Goal: Task Accomplishment & Management: Manage account settings

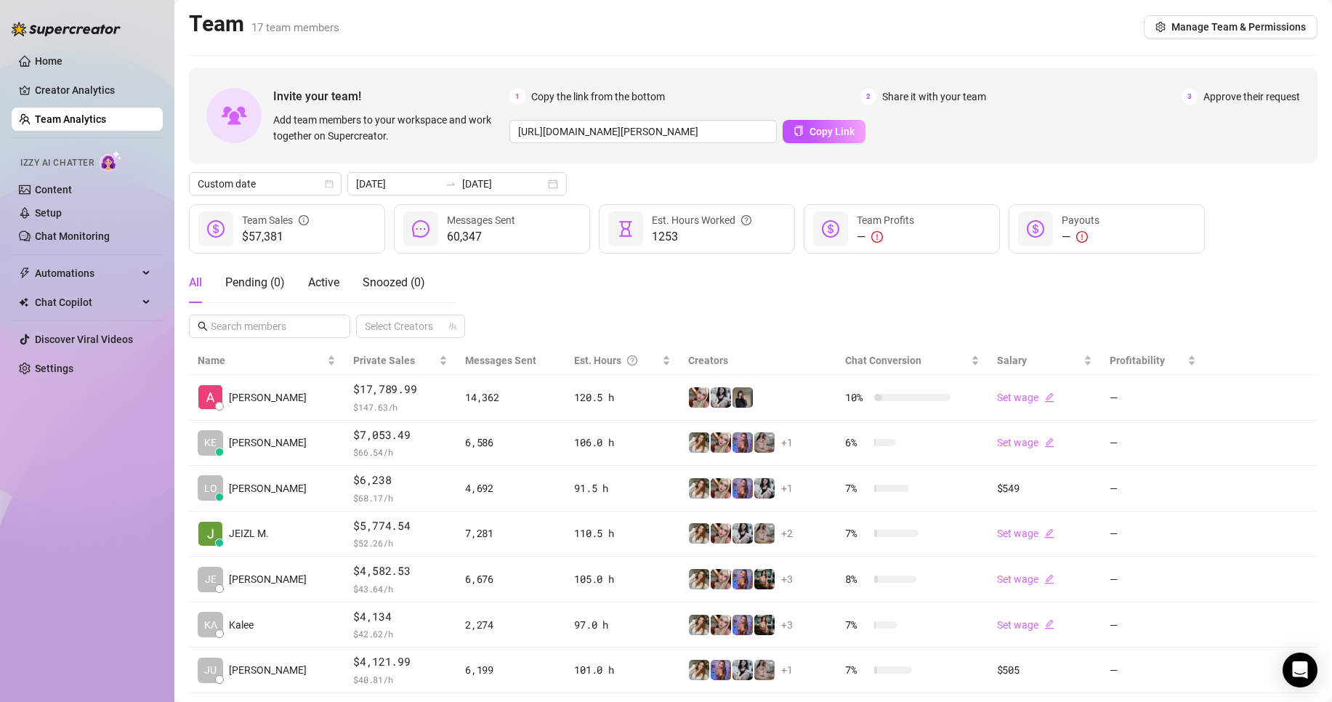
scroll to position [121, 0]
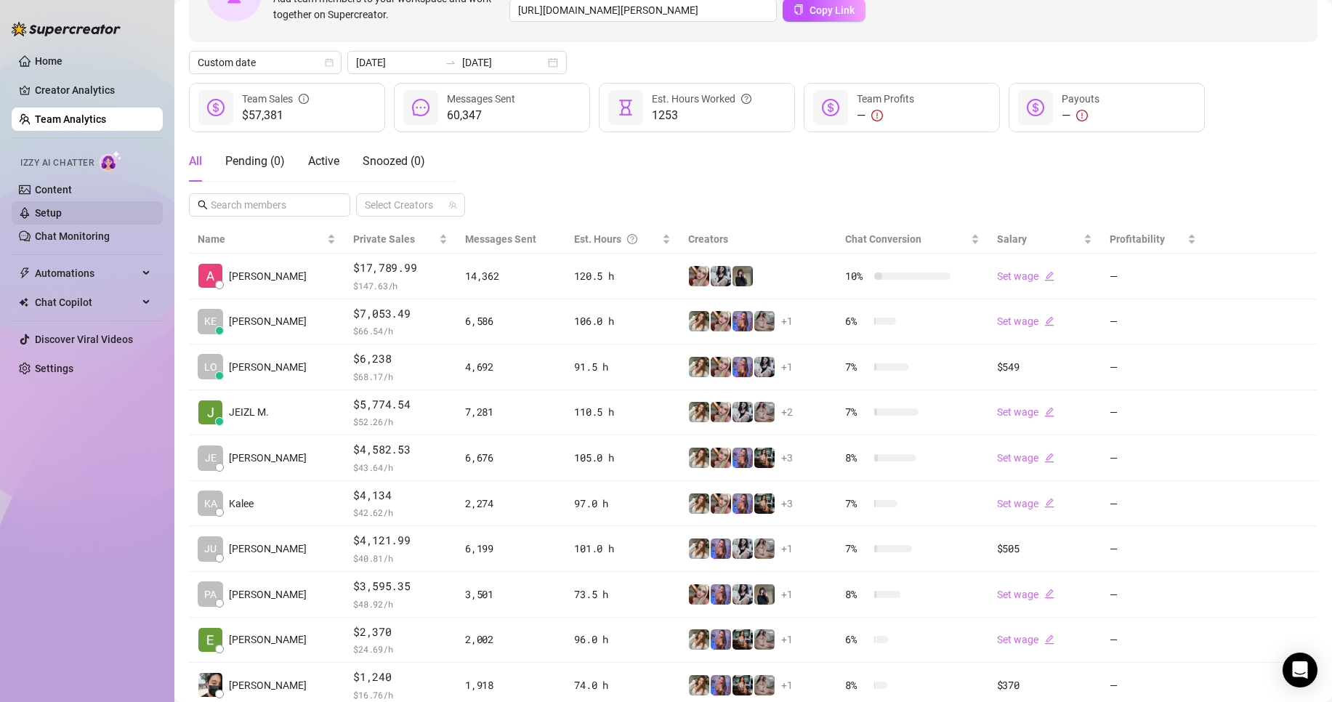
click at [62, 211] on link "Setup" at bounding box center [48, 213] width 27 height 12
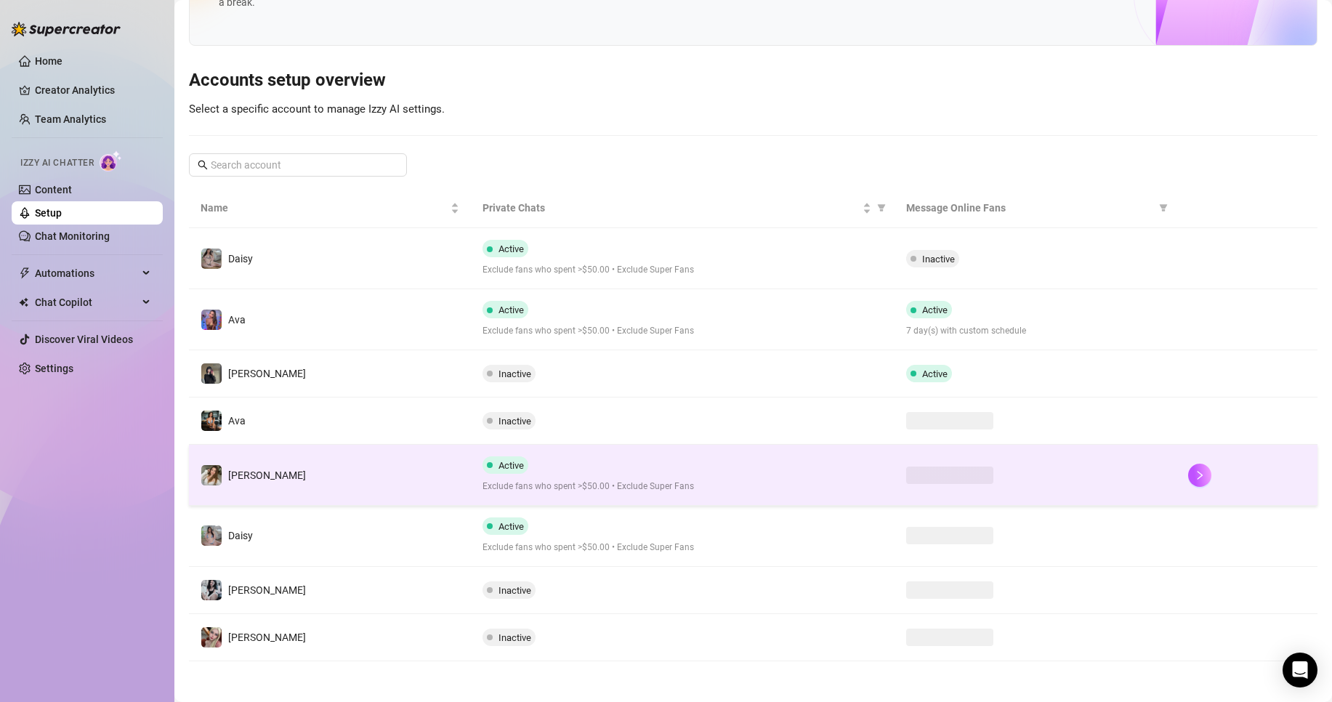
scroll to position [93, 0]
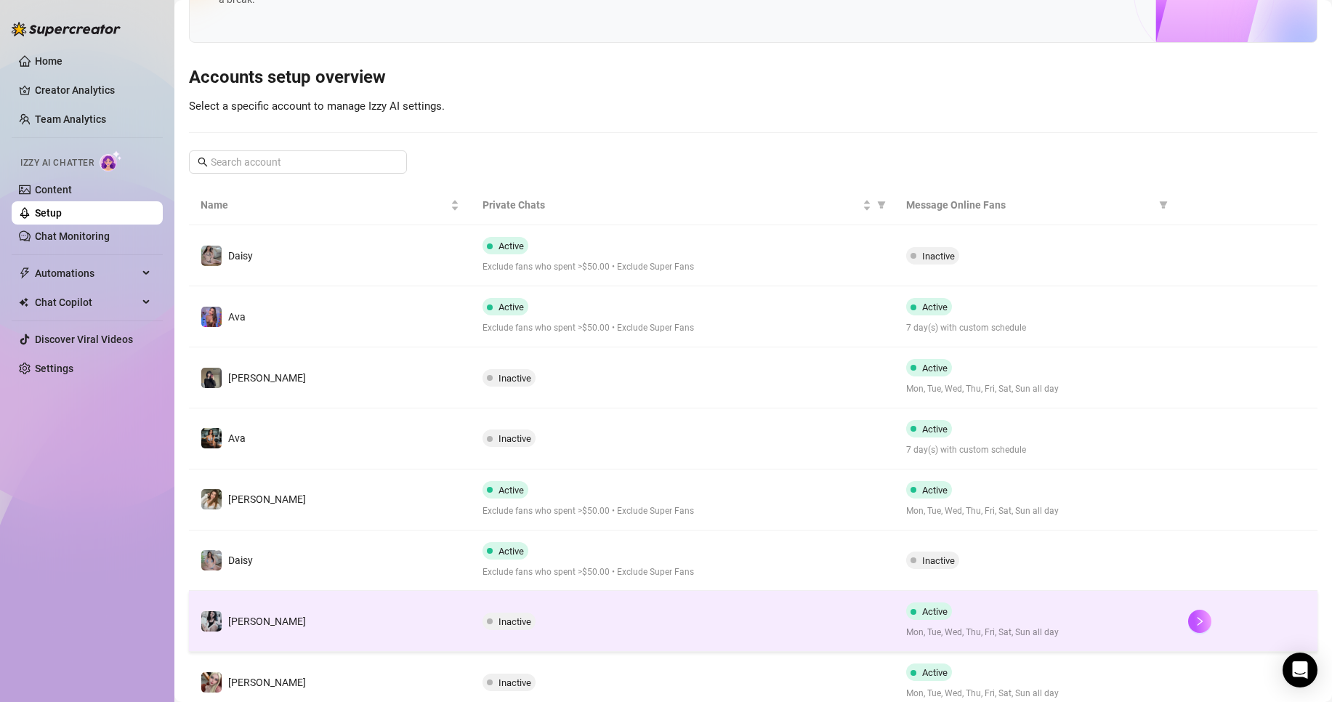
click at [613, 599] on td "Inactive" at bounding box center [682, 621] width 423 height 61
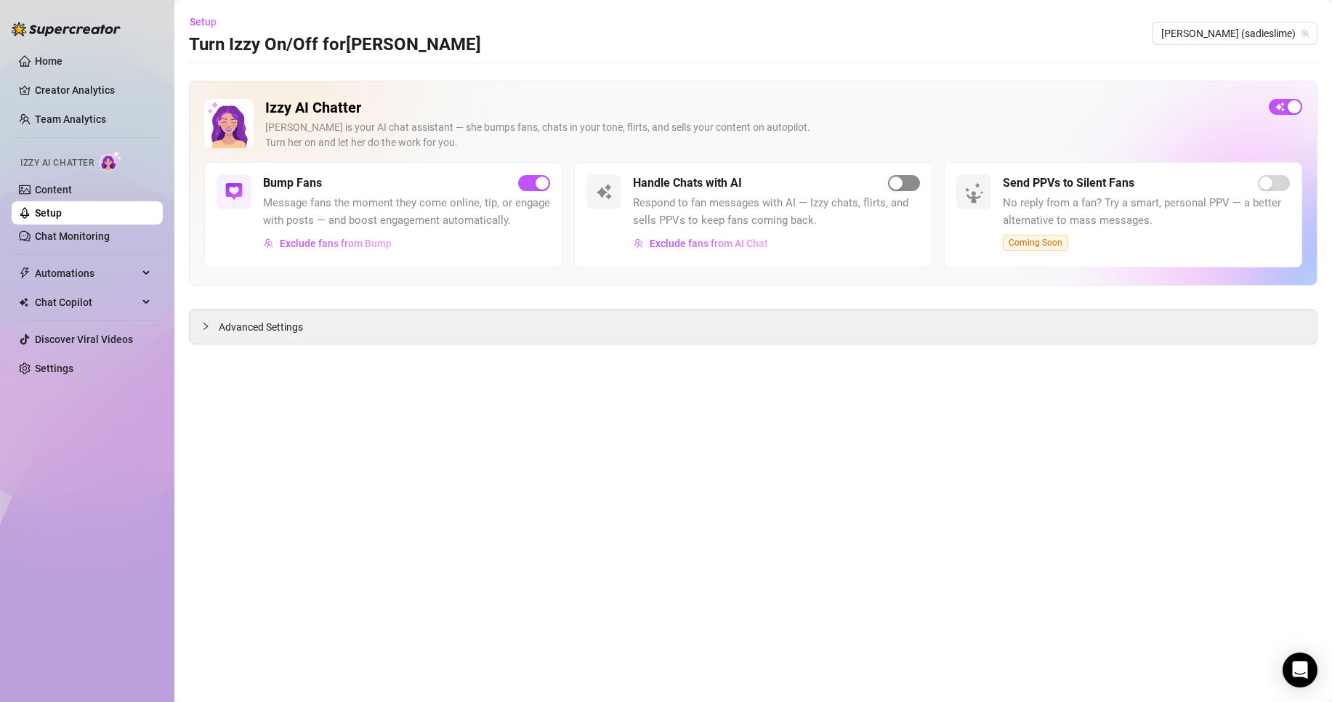
click at [903, 182] on button "button" at bounding box center [904, 183] width 32 height 16
click at [73, 363] on link "Settings" at bounding box center [54, 369] width 39 height 12
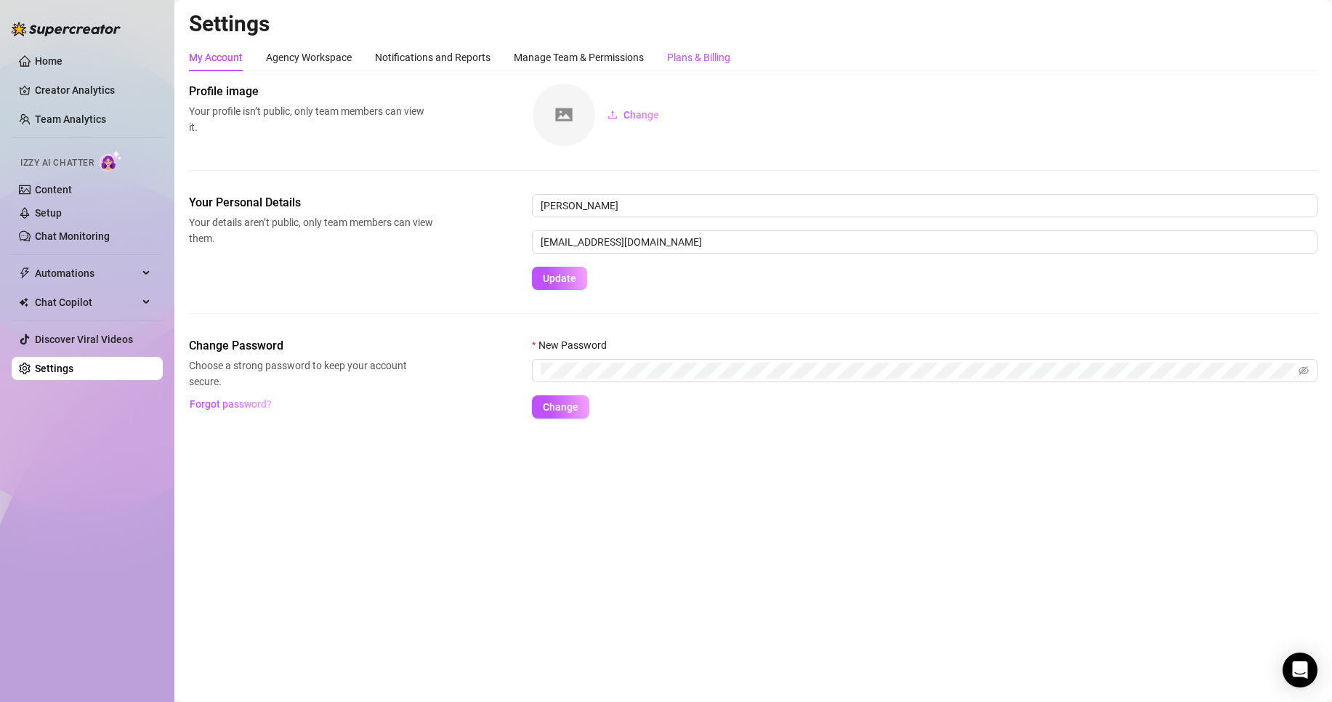
click at [678, 63] on div "Plans & Billing" at bounding box center [698, 57] width 63 height 16
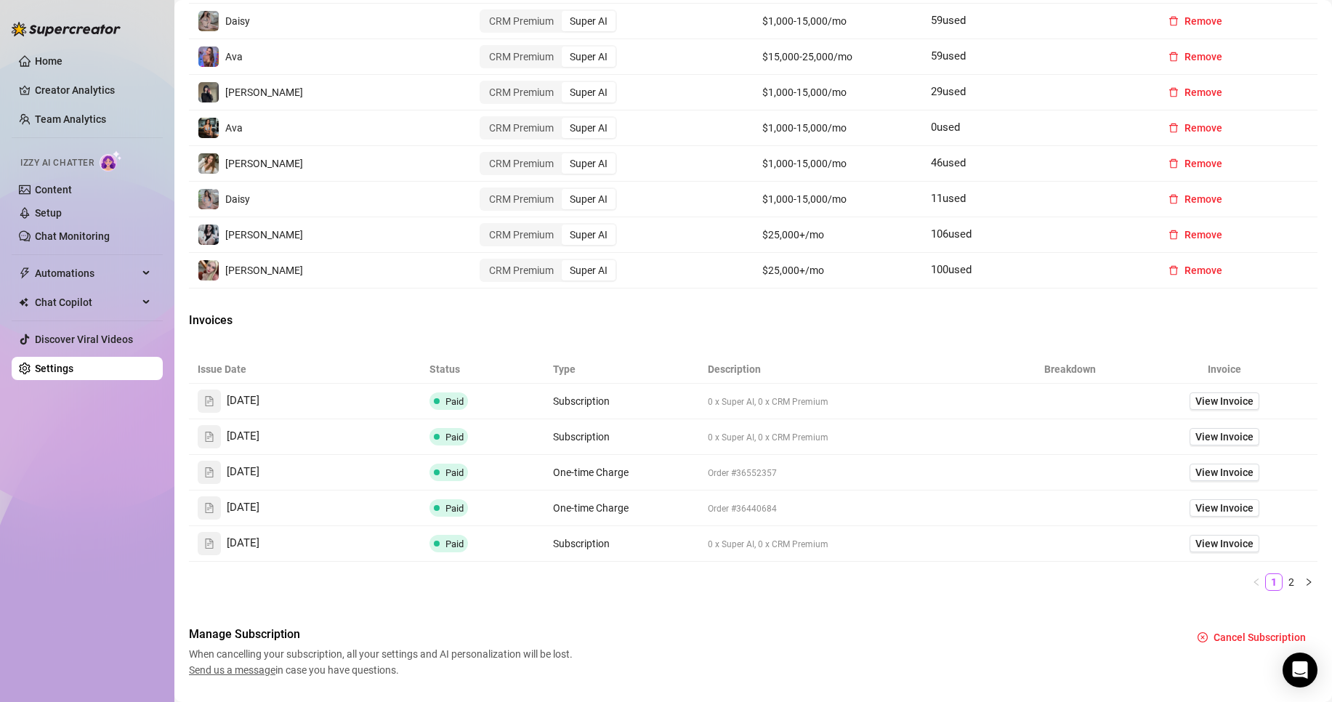
scroll to position [597, 0]
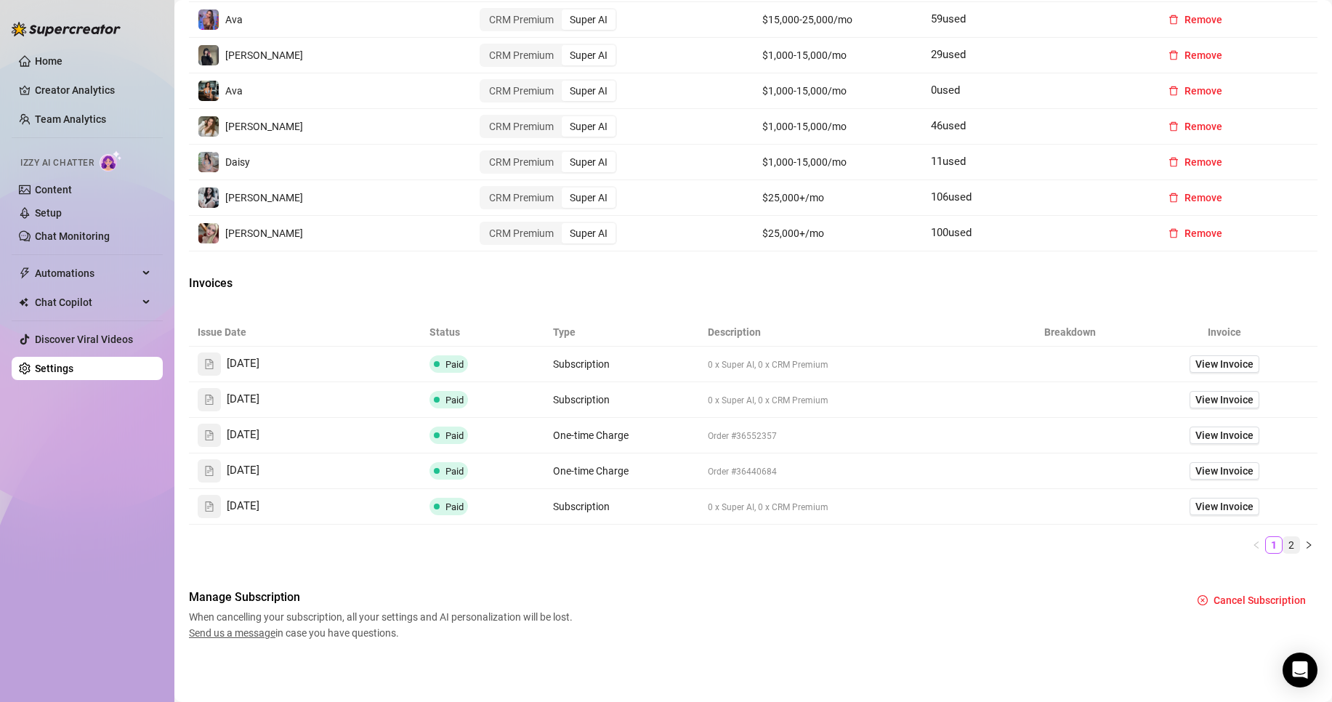
click at [1284, 539] on link "2" at bounding box center [1292, 545] width 16 height 16
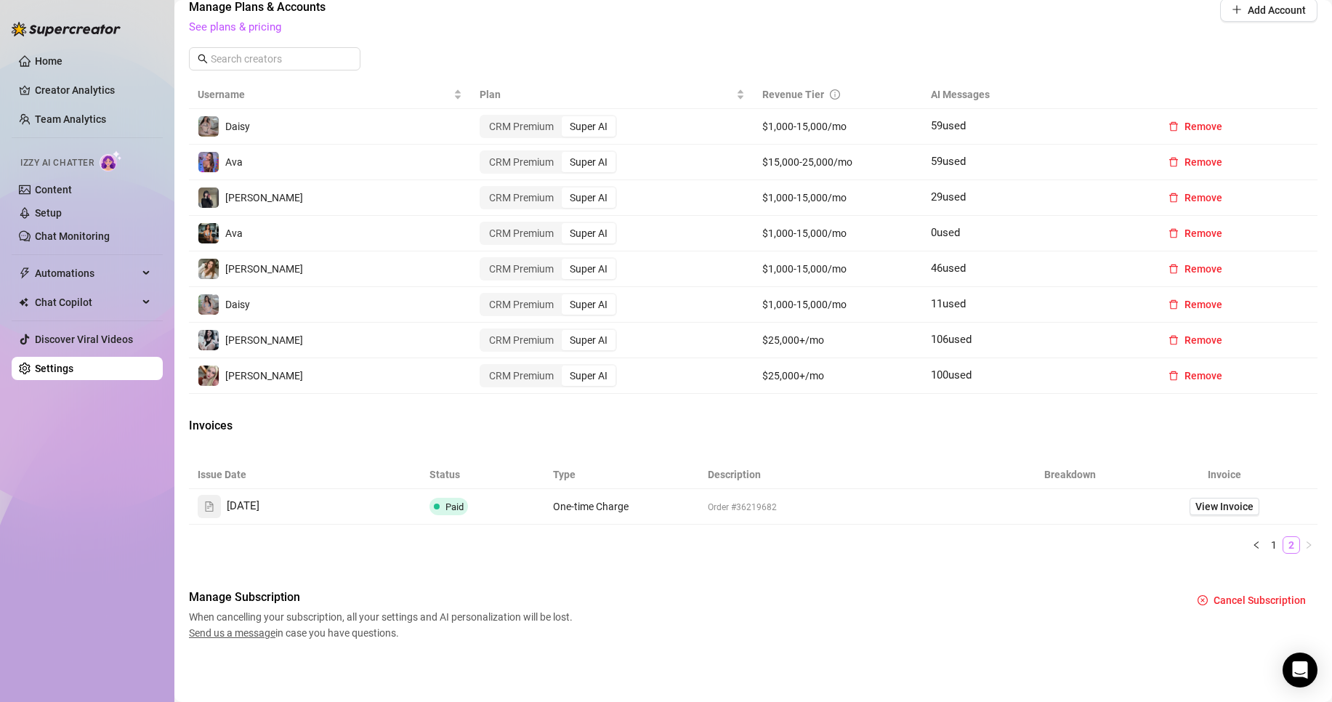
scroll to position [454, 0]
click at [1266, 543] on link "1" at bounding box center [1274, 545] width 16 height 16
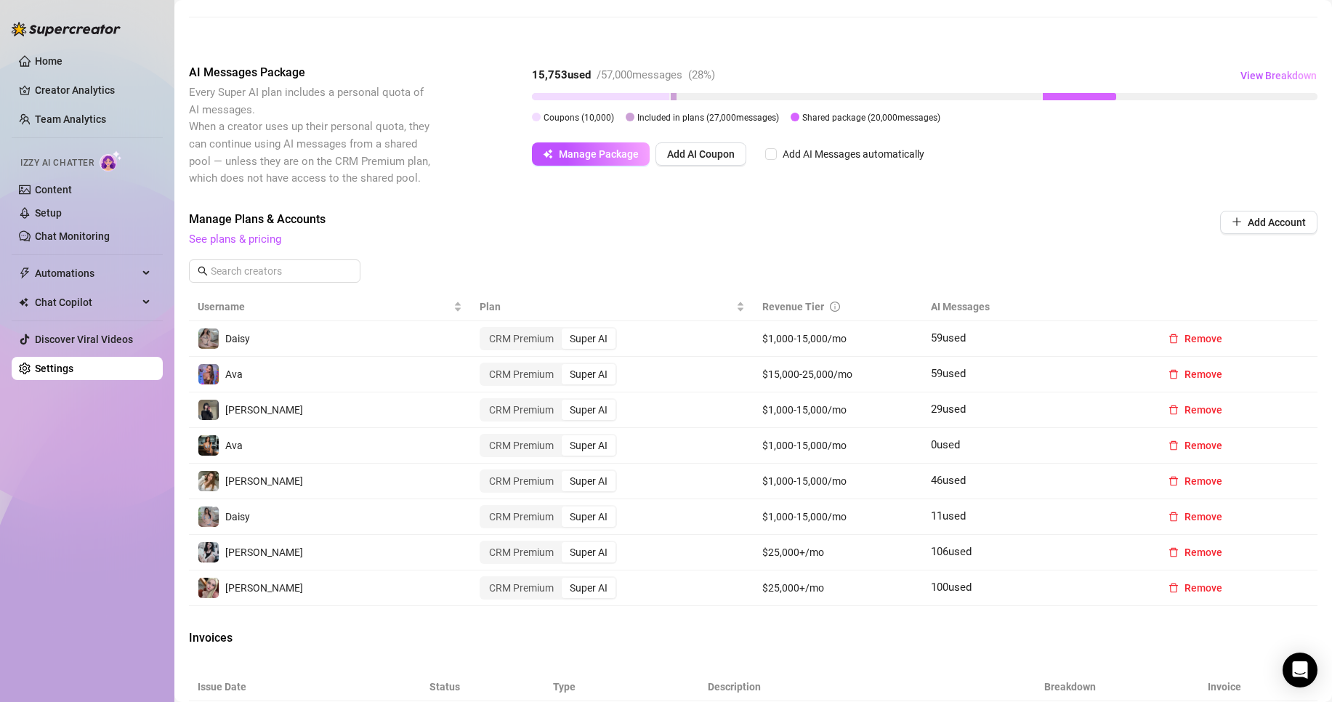
scroll to position [0, 0]
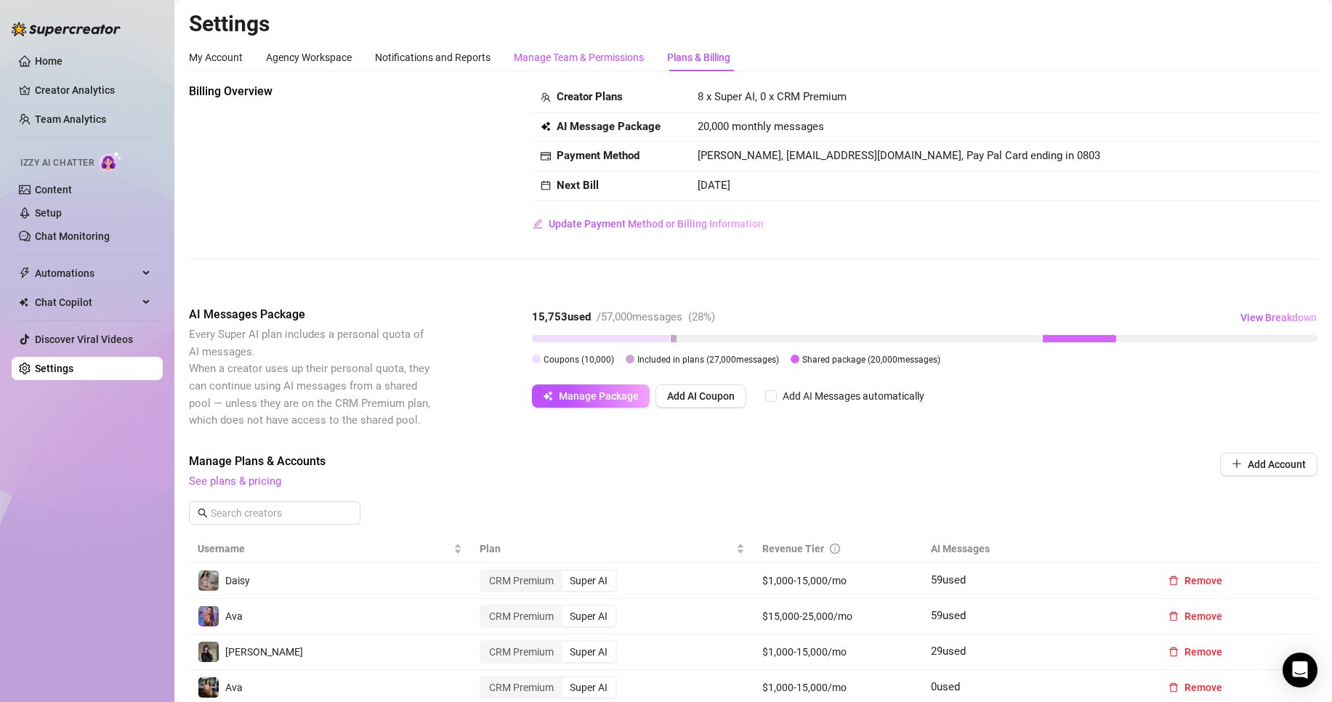
click at [547, 57] on div "Manage Team & Permissions" at bounding box center [579, 57] width 130 height 16
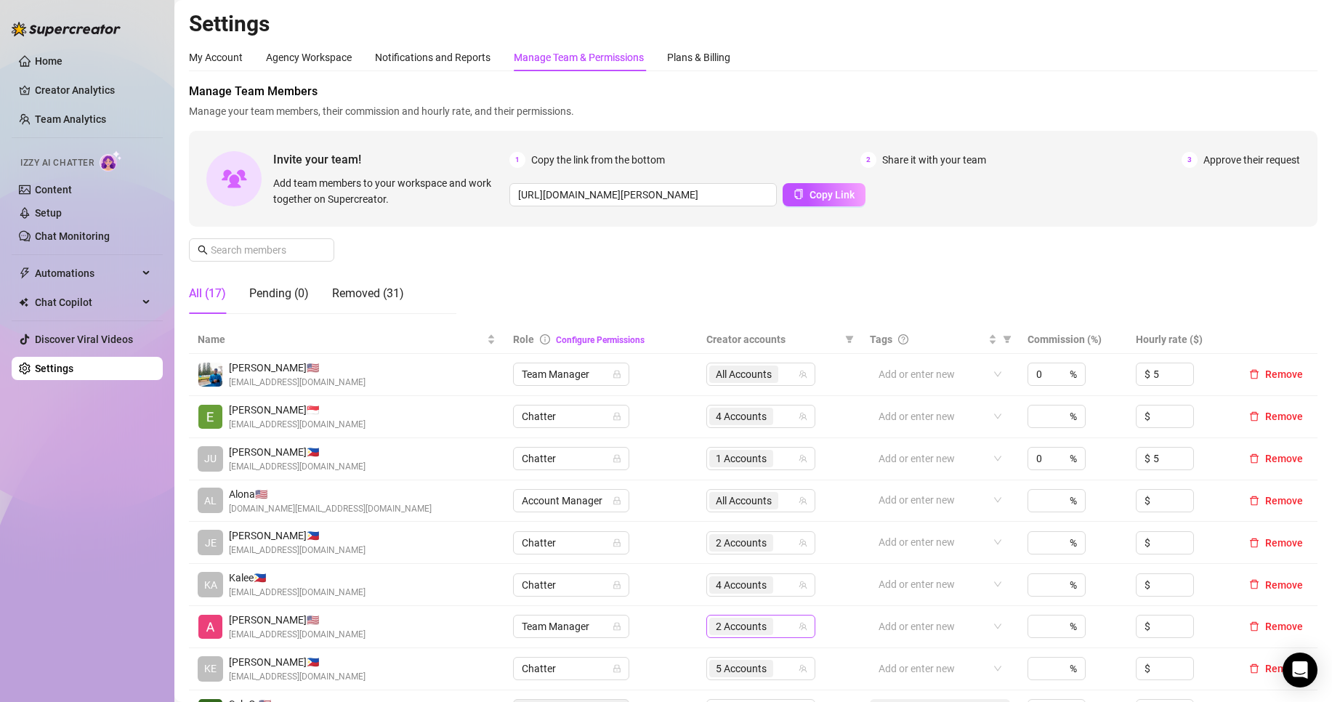
click at [732, 630] on span "2 Accounts" at bounding box center [741, 627] width 51 height 16
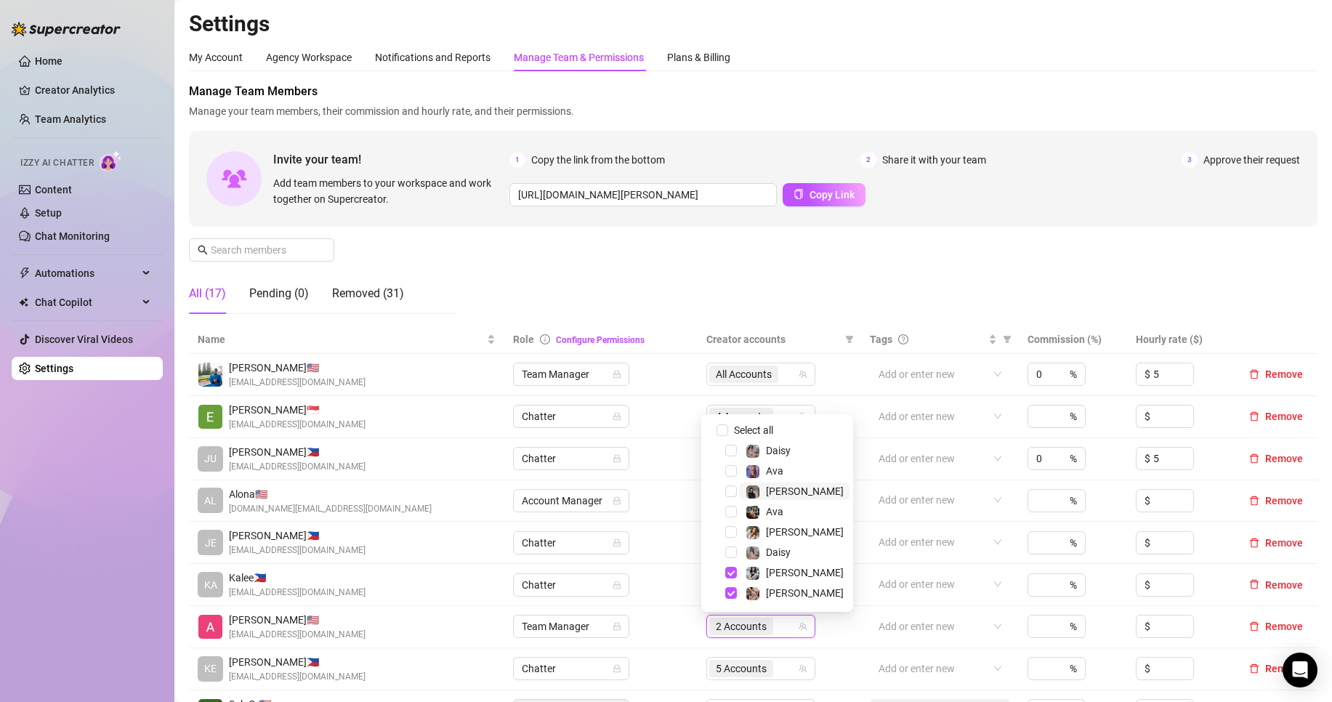
click at [767, 492] on span "[PERSON_NAME]" at bounding box center [805, 492] width 78 height 12
click at [827, 281] on div "Manage Team Members Manage your team members, their commission and hourly rate,…" at bounding box center [753, 204] width 1129 height 243
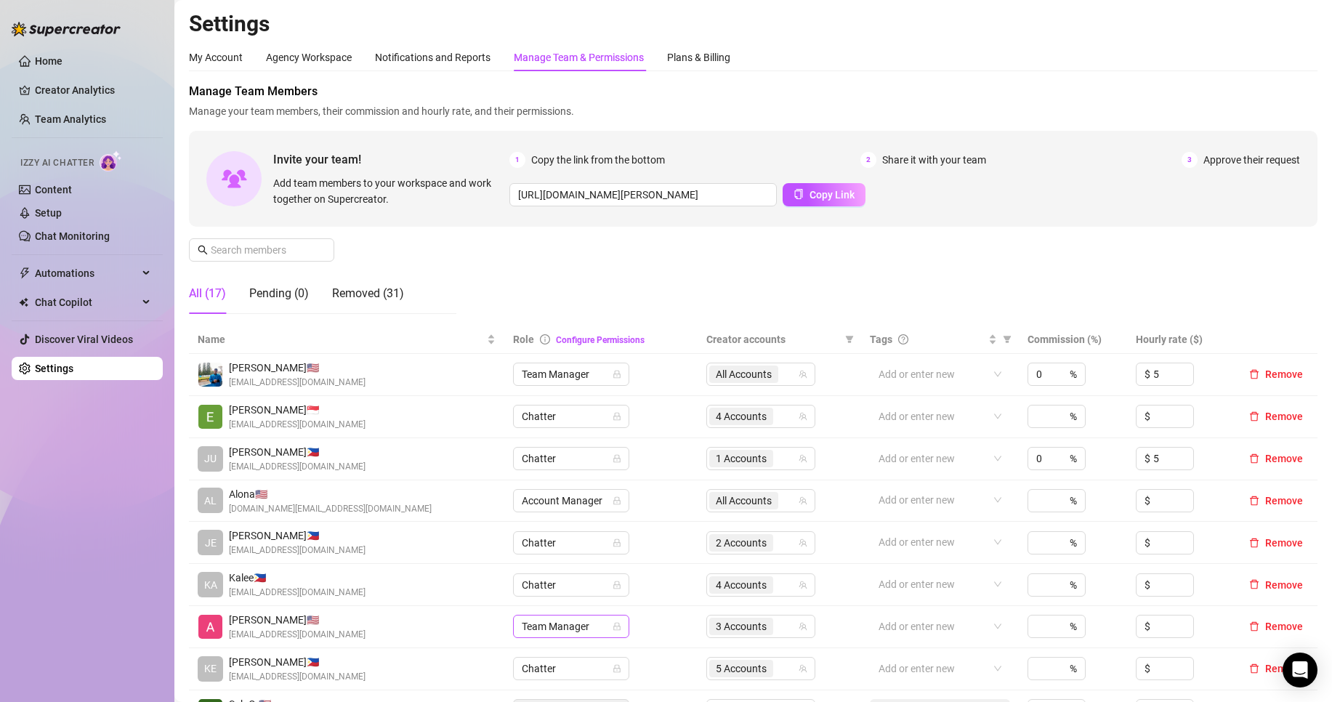
click at [588, 625] on span "Team Manager" at bounding box center [571, 627] width 99 height 22
click at [549, 618] on span "Team Manager" at bounding box center [571, 627] width 99 height 22
click at [126, 561] on div "Home Creator Analytics Team Analytics Izzy AI Chatter Content Setup Chat Monito…" at bounding box center [87, 344] width 151 height 689
click at [62, 209] on link "Setup" at bounding box center [48, 213] width 27 height 12
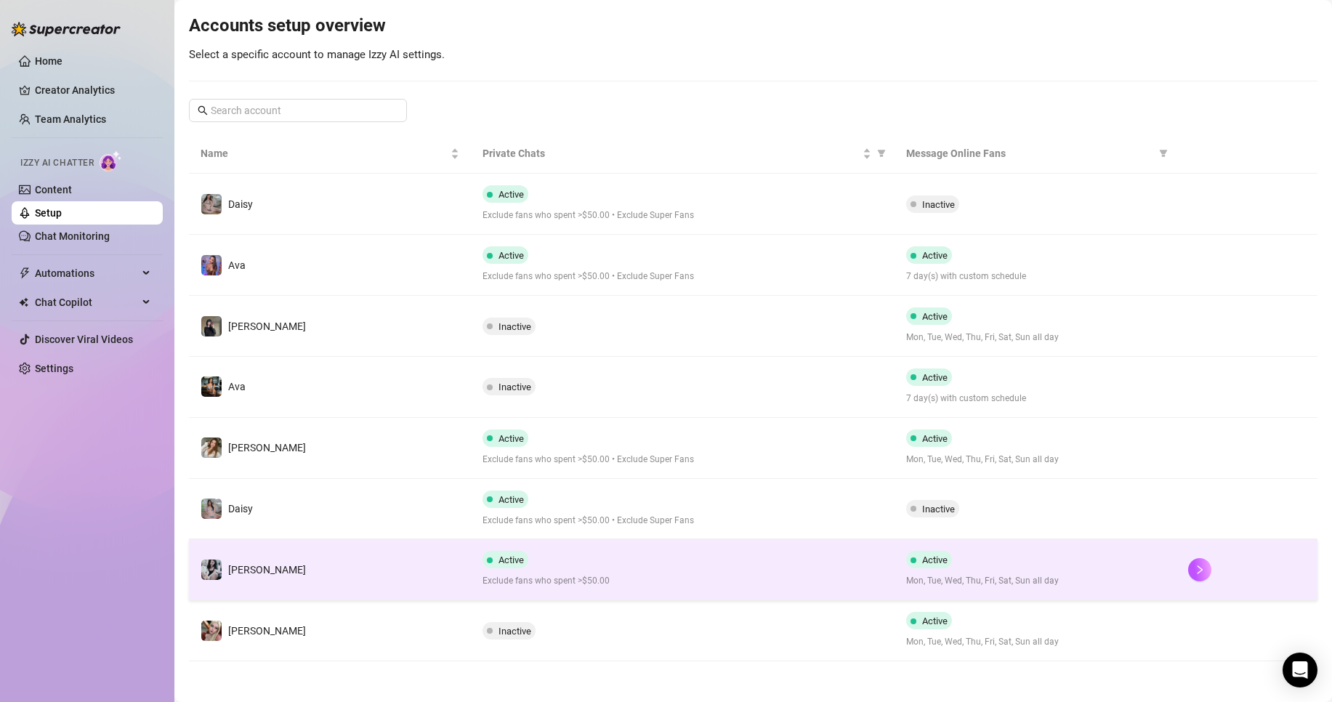
scroll to position [148, 0]
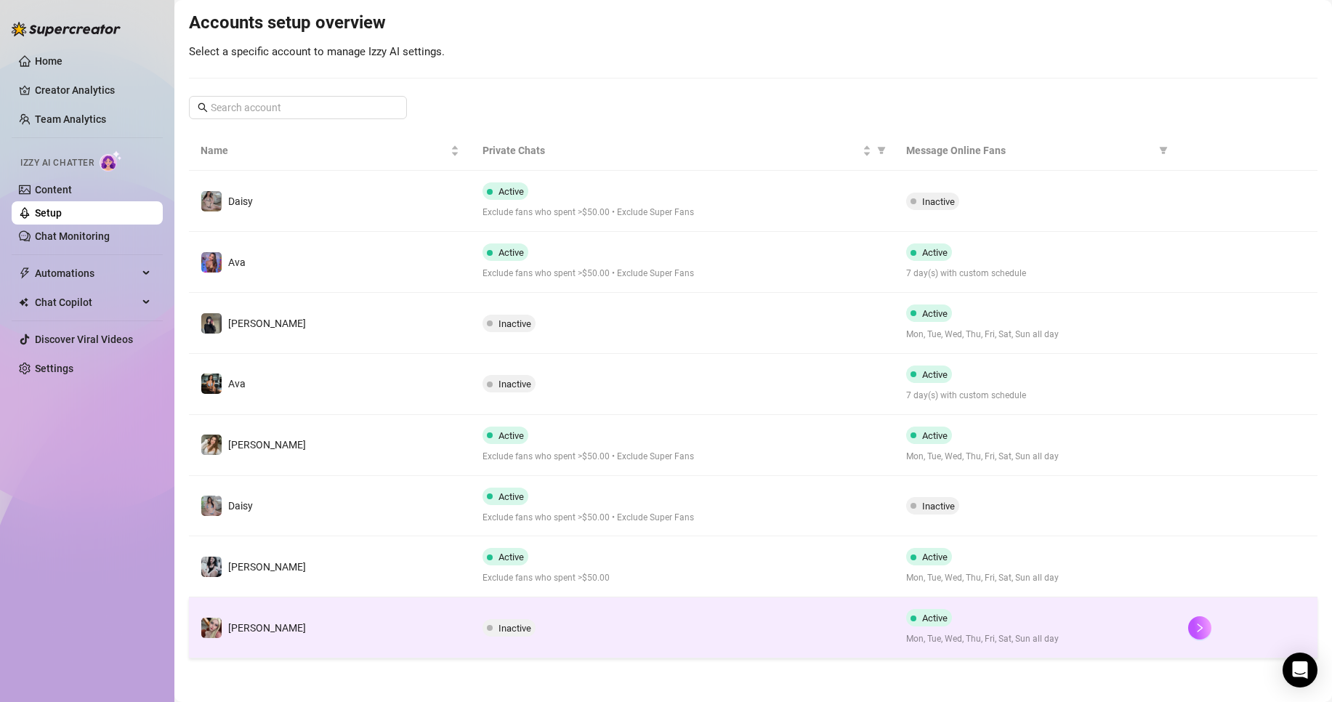
click at [590, 616] on td "Inactive" at bounding box center [682, 628] width 423 height 61
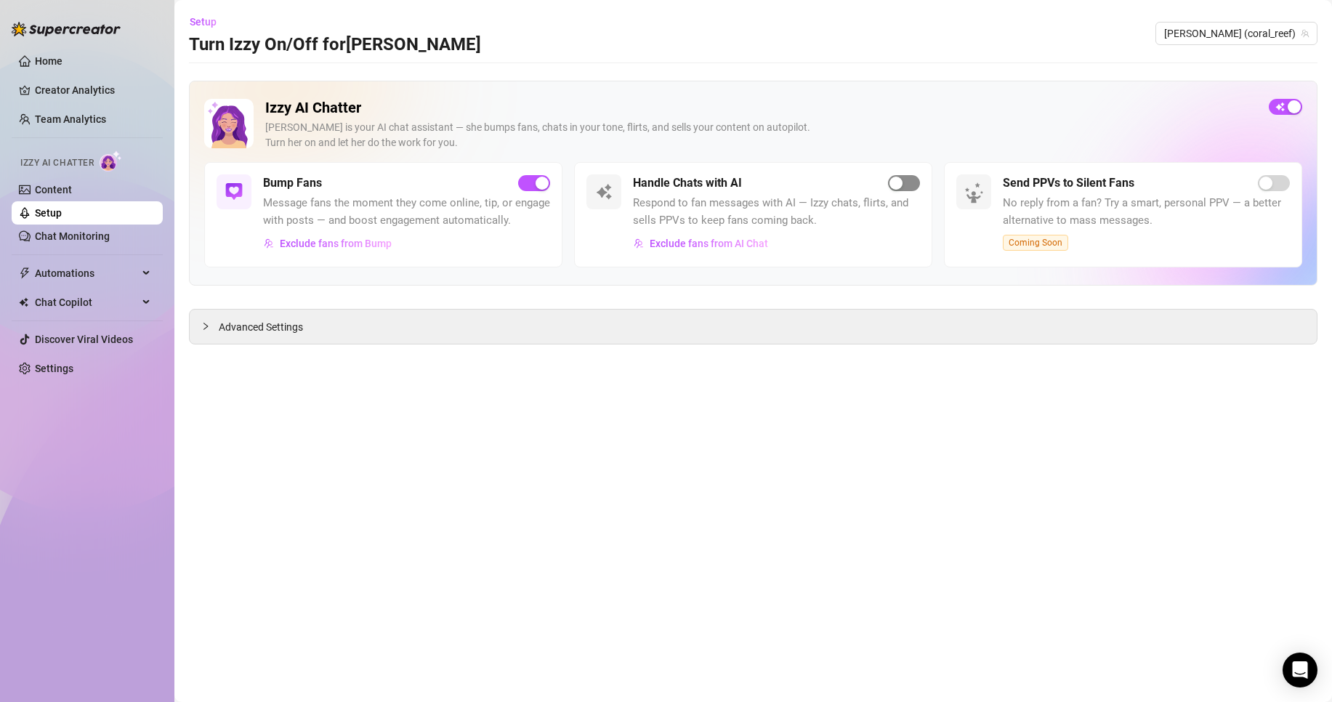
click at [911, 176] on span "button" at bounding box center [904, 183] width 32 height 16
click at [1257, 33] on span "[PERSON_NAME] (coral_reef)" at bounding box center [1237, 34] width 145 height 22
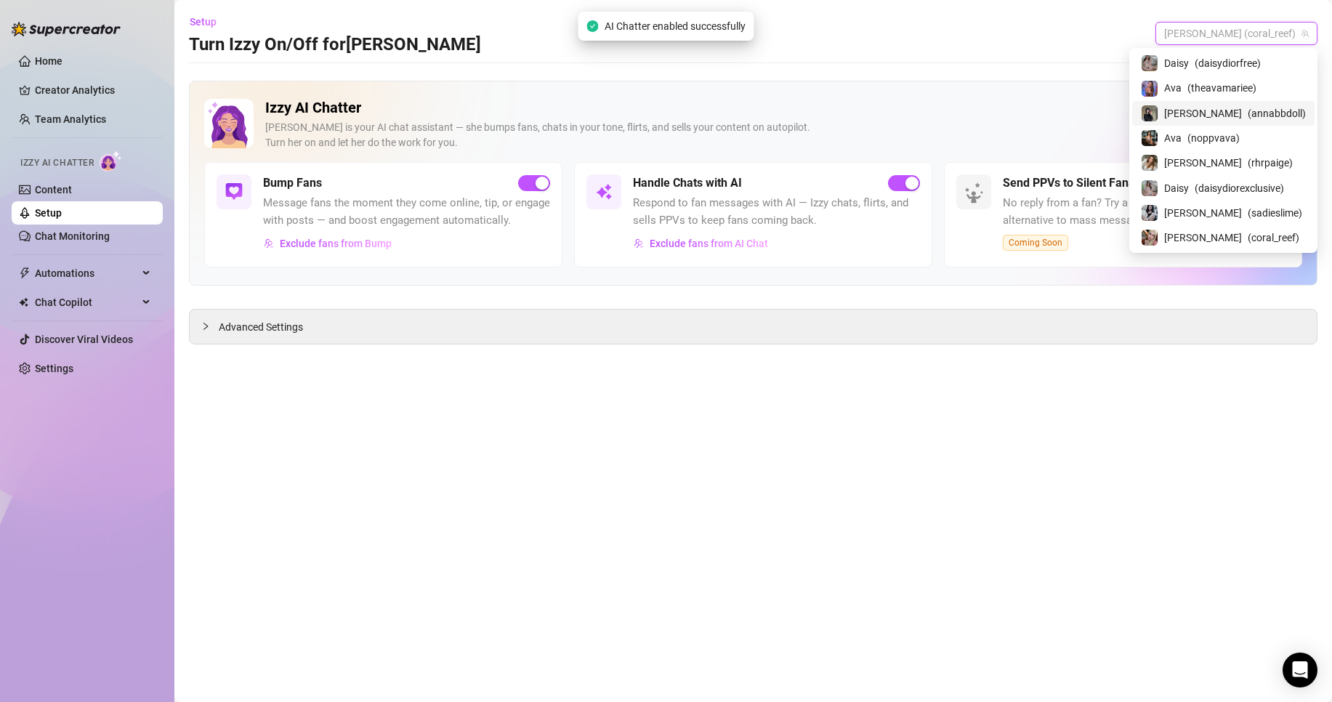
click at [1250, 114] on span "( annabbdoll )" at bounding box center [1277, 113] width 58 height 16
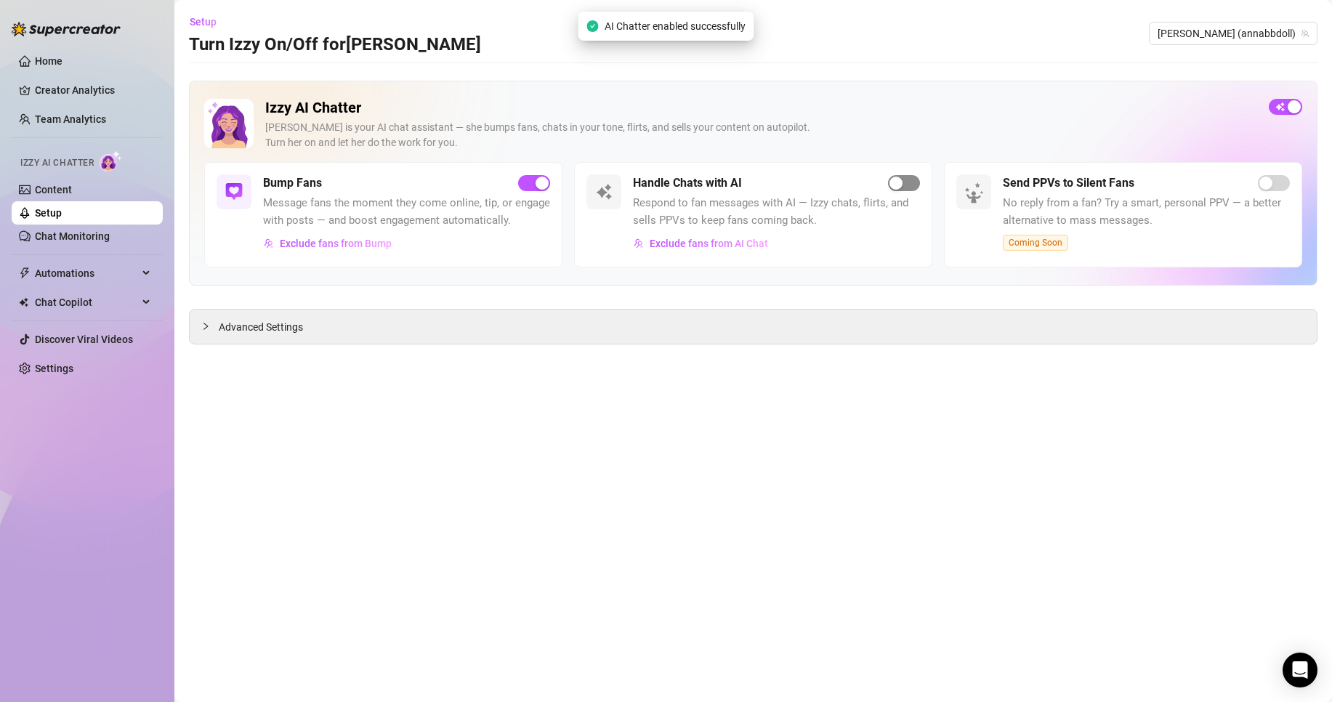
click at [901, 184] on div "button" at bounding box center [896, 183] width 13 height 13
click at [1261, 34] on span "[PERSON_NAME] (annabbdoll)" at bounding box center [1233, 34] width 151 height 22
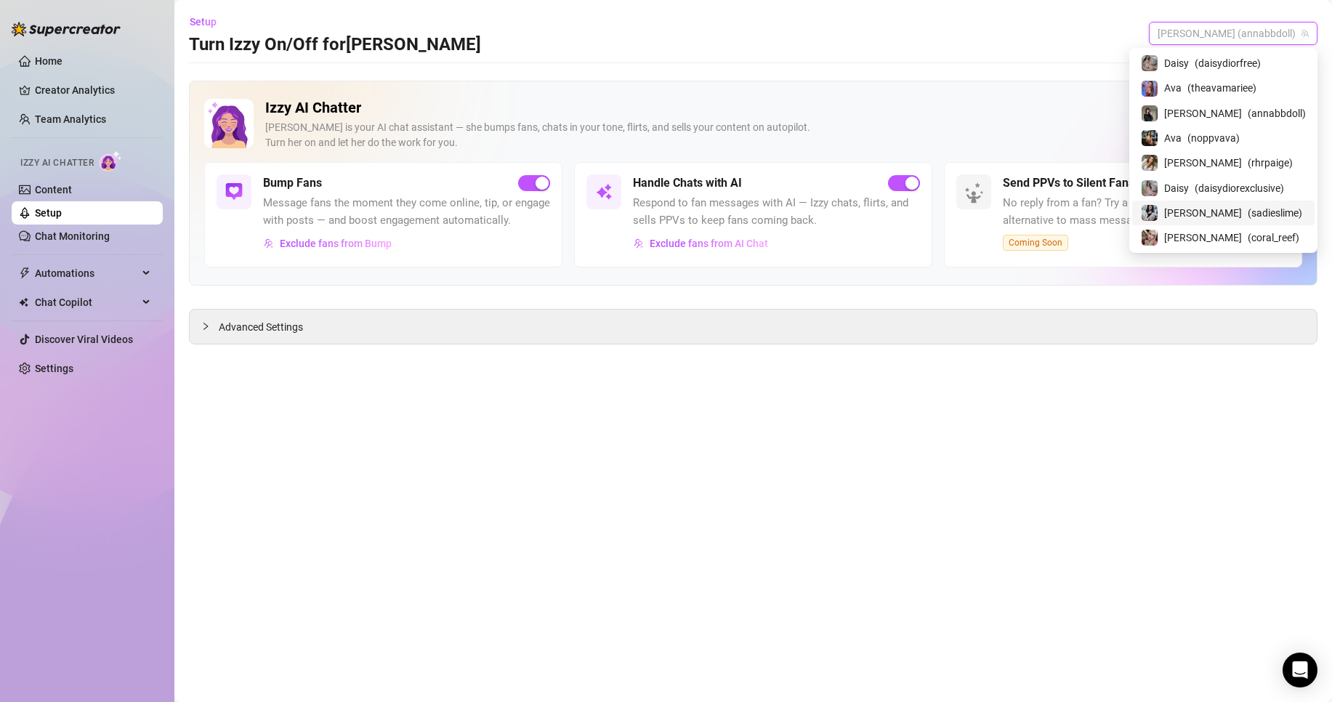
click at [1266, 207] on span "( sadieslime )" at bounding box center [1275, 213] width 55 height 16
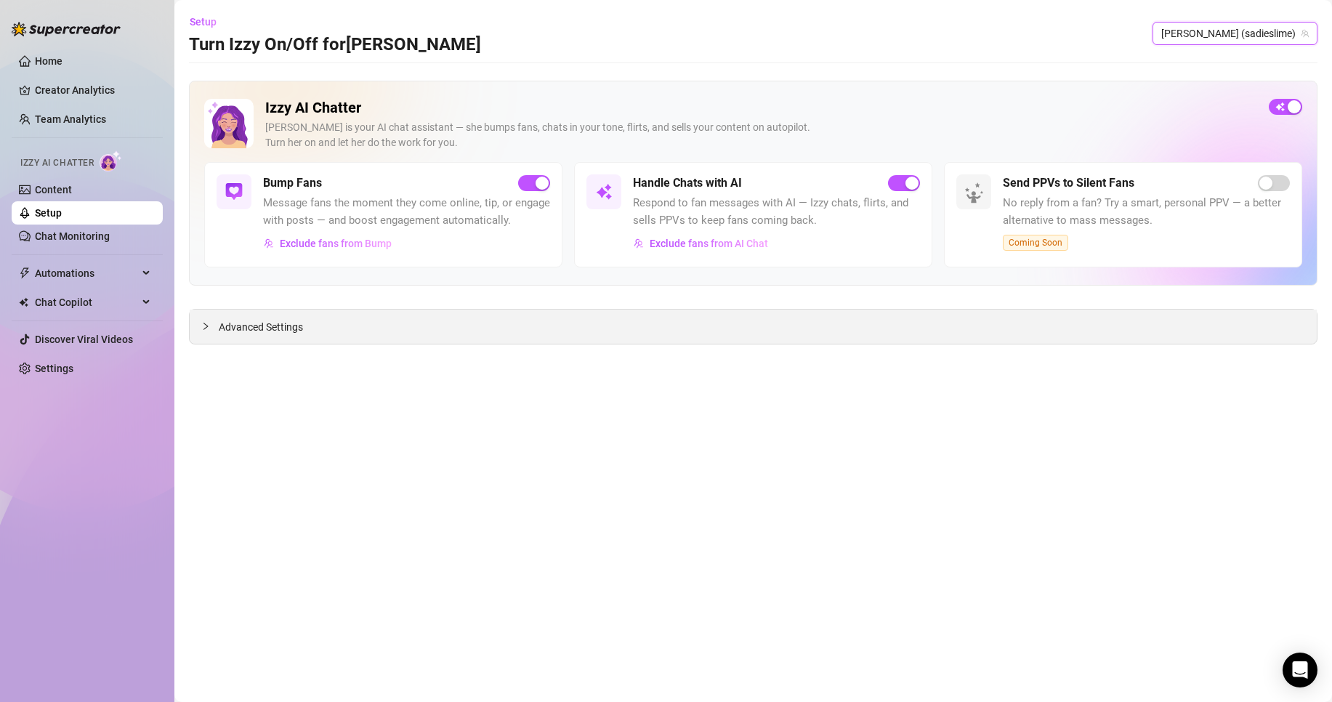
click at [228, 320] on span "Advanced Settings" at bounding box center [261, 327] width 84 height 16
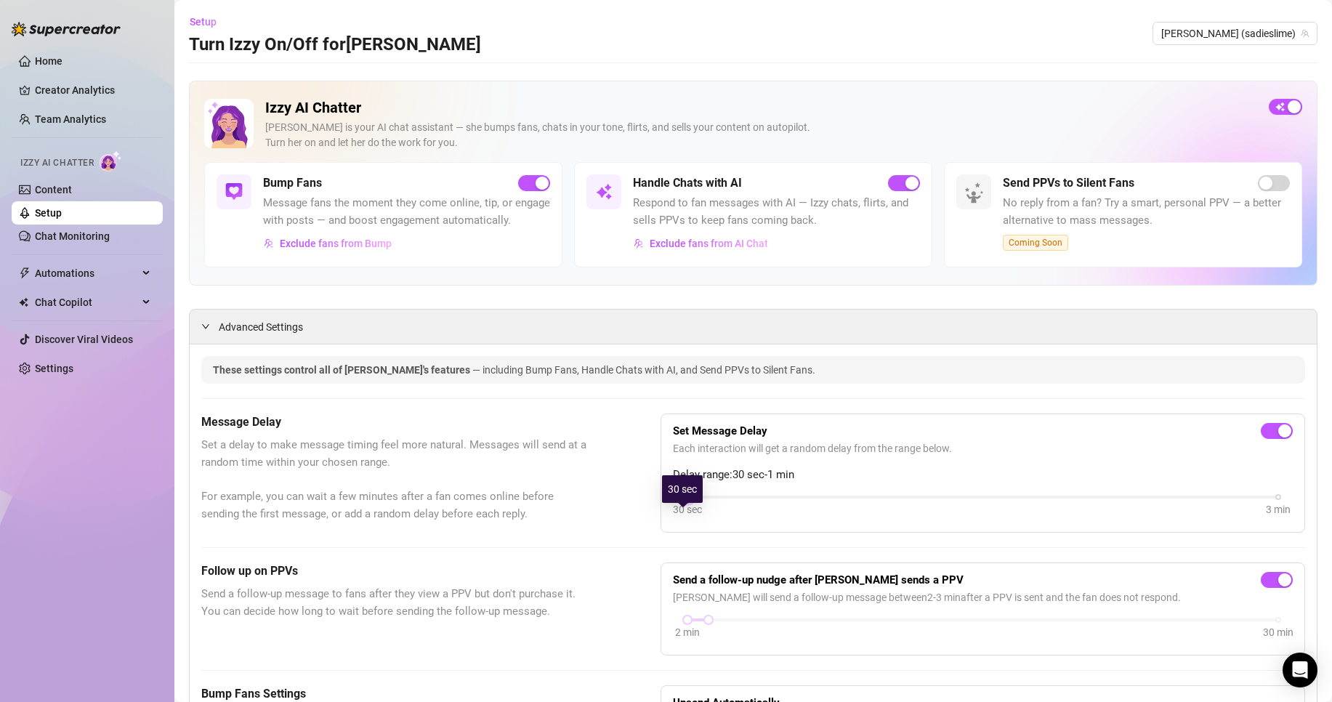
drag, startPoint x: 800, startPoint y: 513, endPoint x: 691, endPoint y: 516, distance: 109.8
click at [691, 499] on div "30 sec 3 min" at bounding box center [983, 496] width 591 height 6
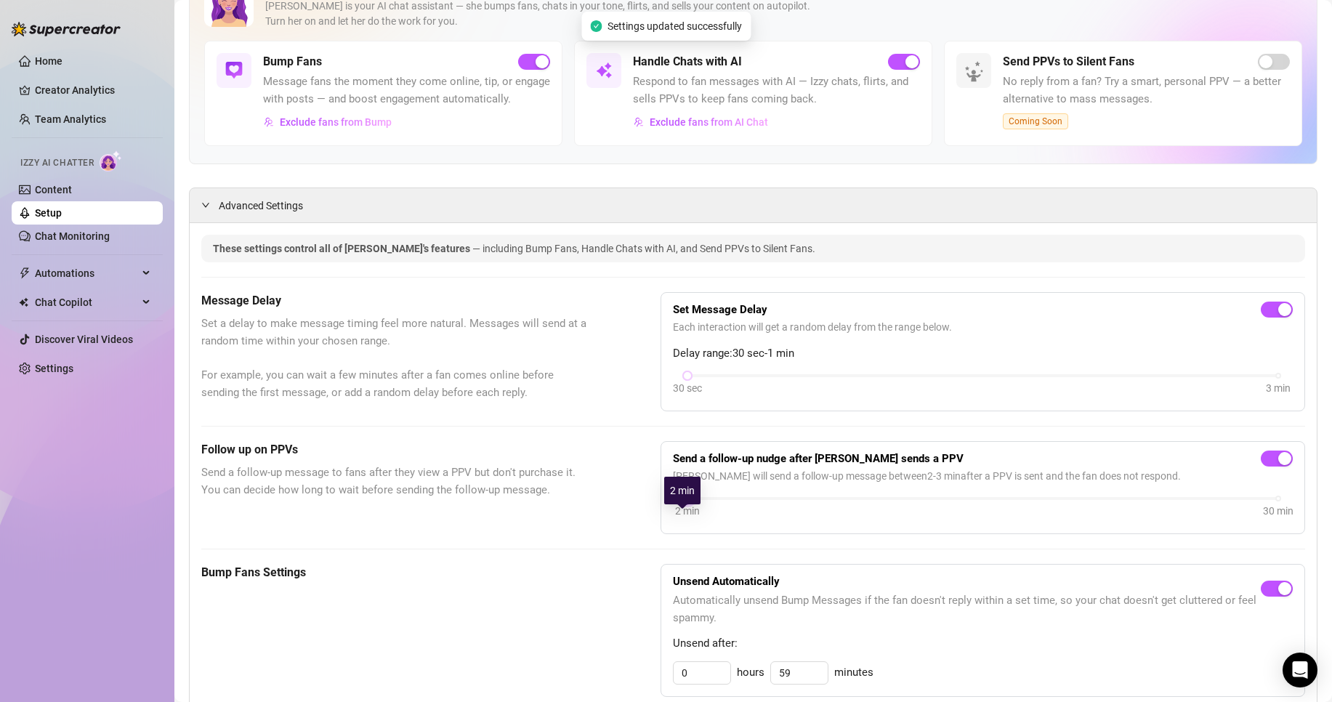
drag, startPoint x: 701, startPoint y: 519, endPoint x: 663, endPoint y: 515, distance: 38.7
click at [663, 515] on div "Send a follow-up nudge after [PERSON_NAME] sends a PPV [PERSON_NAME] will send …" at bounding box center [983, 487] width 645 height 93
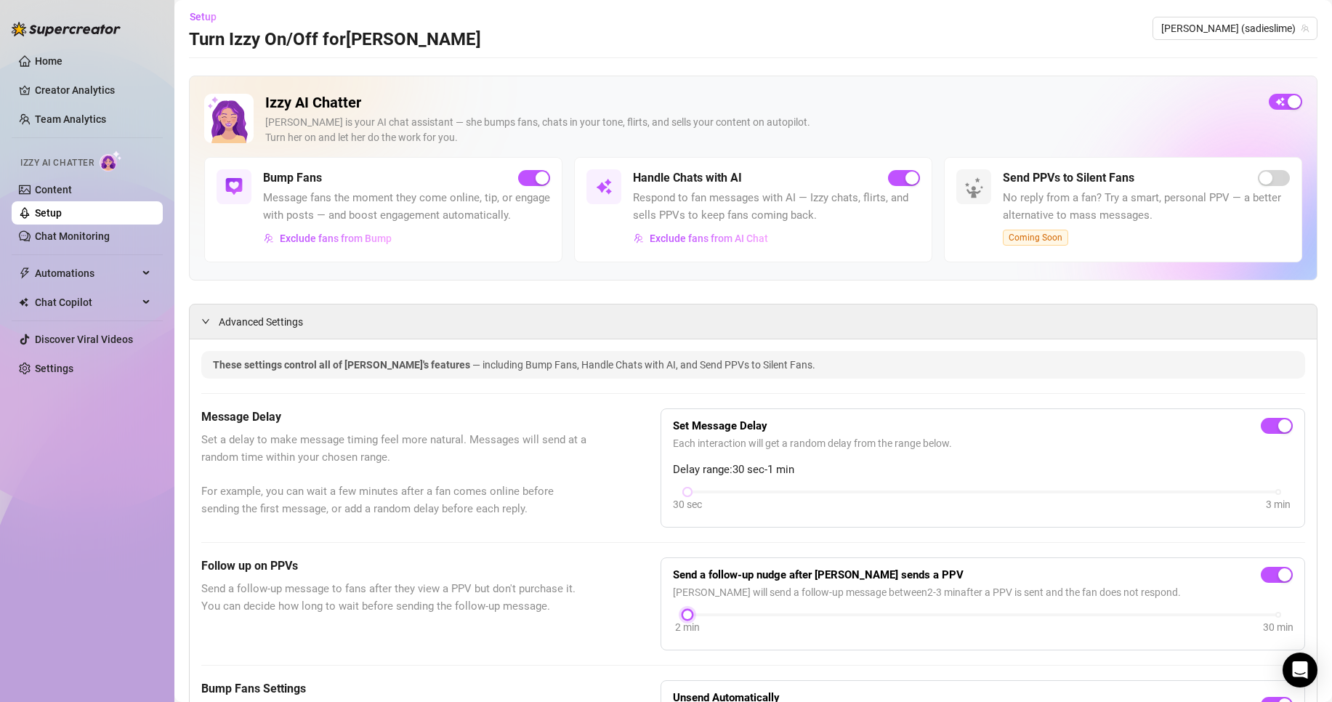
scroll to position [0, 0]
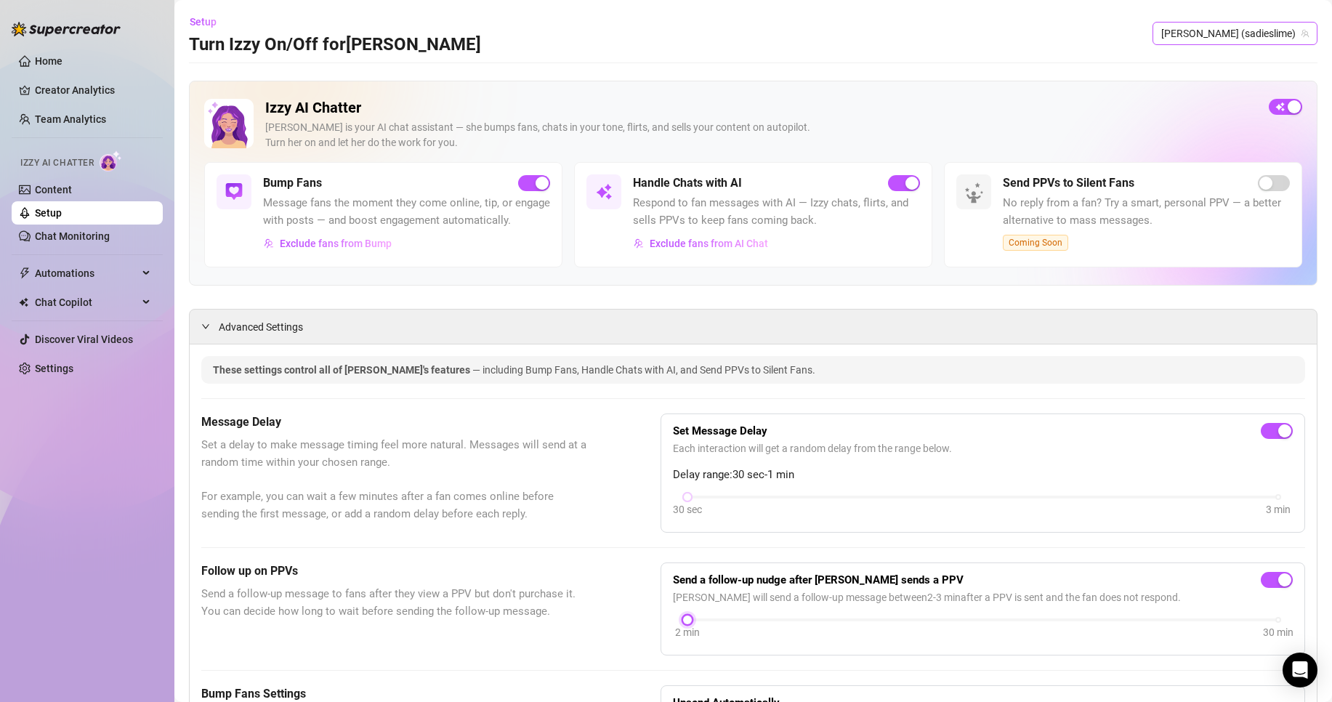
click at [1234, 31] on span "[PERSON_NAME] (sadieslime)" at bounding box center [1236, 34] width 148 height 22
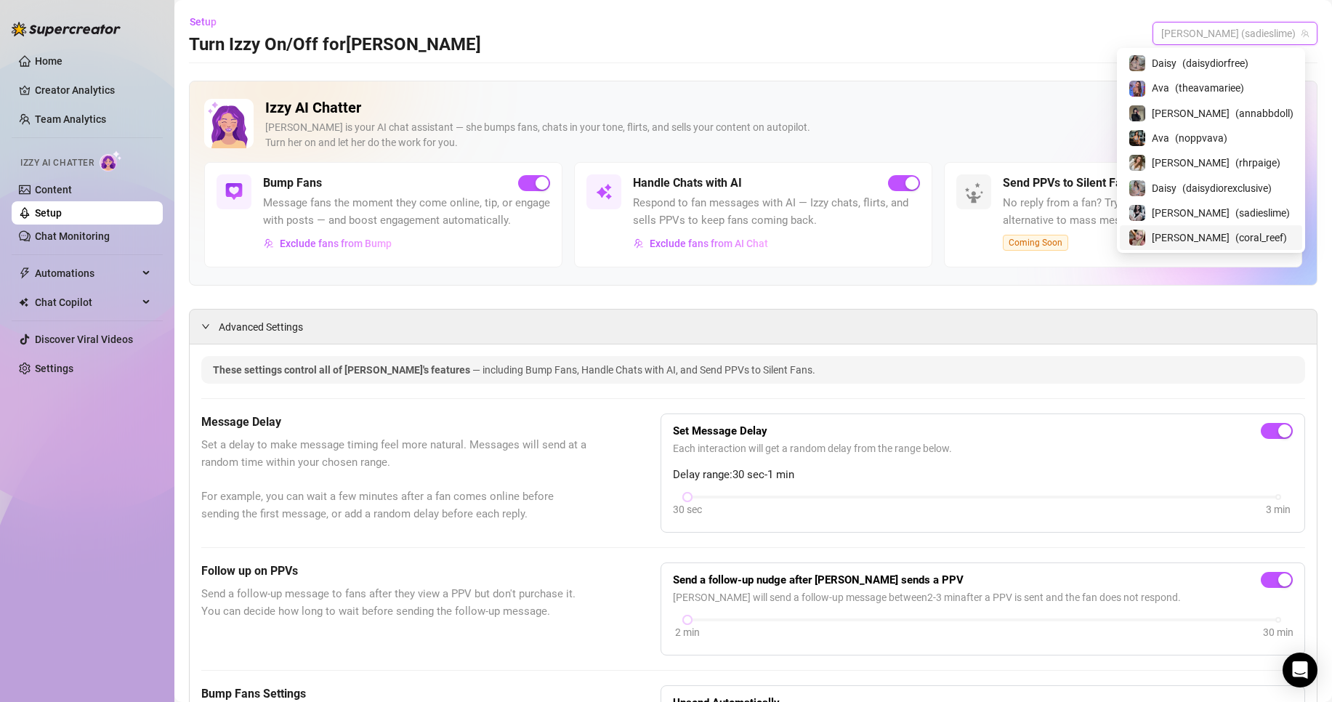
click at [1236, 242] on span "( coral_reef )" at bounding box center [1262, 238] width 52 height 16
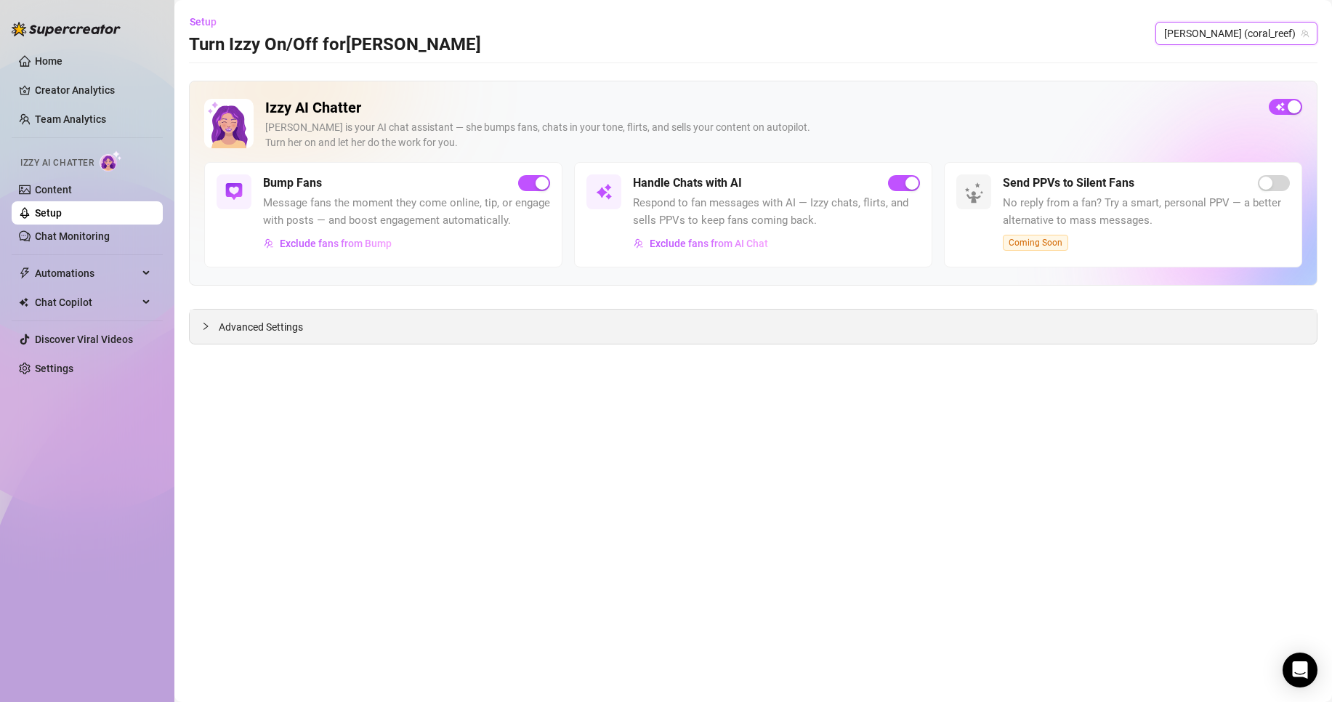
click at [262, 333] on span "Advanced Settings" at bounding box center [261, 327] width 84 height 16
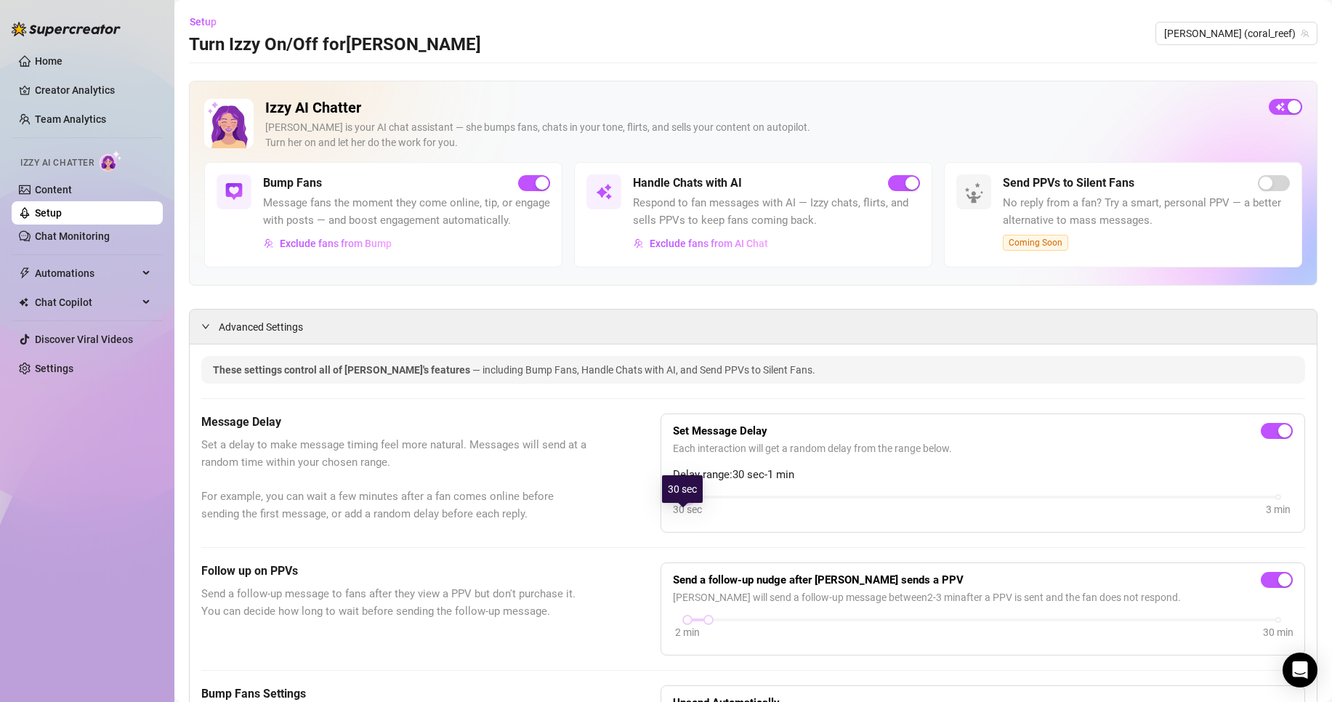
drag, startPoint x: 803, startPoint y: 518, endPoint x: 622, endPoint y: 499, distance: 182.1
click at [622, 499] on div "Message Delay Set a delay to make message timing feel more natural. Messages wi…" at bounding box center [753, 473] width 1104 height 119
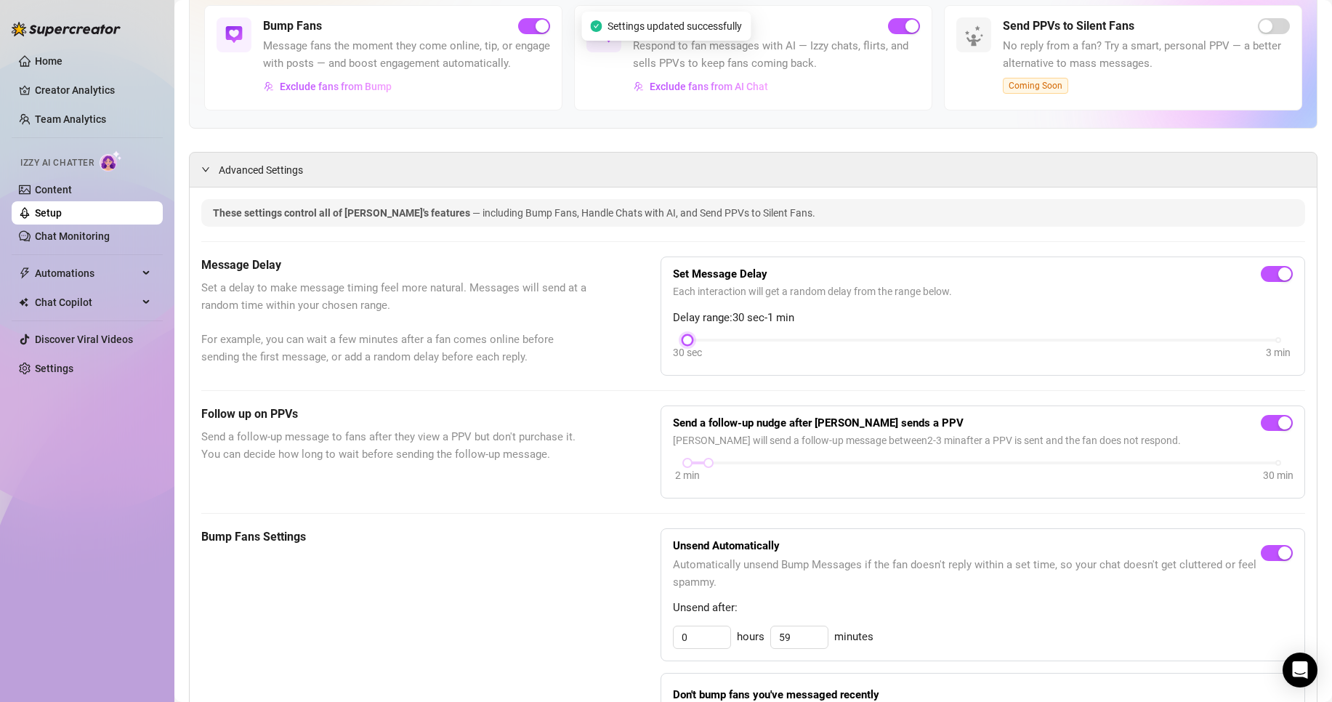
scroll to position [242, 0]
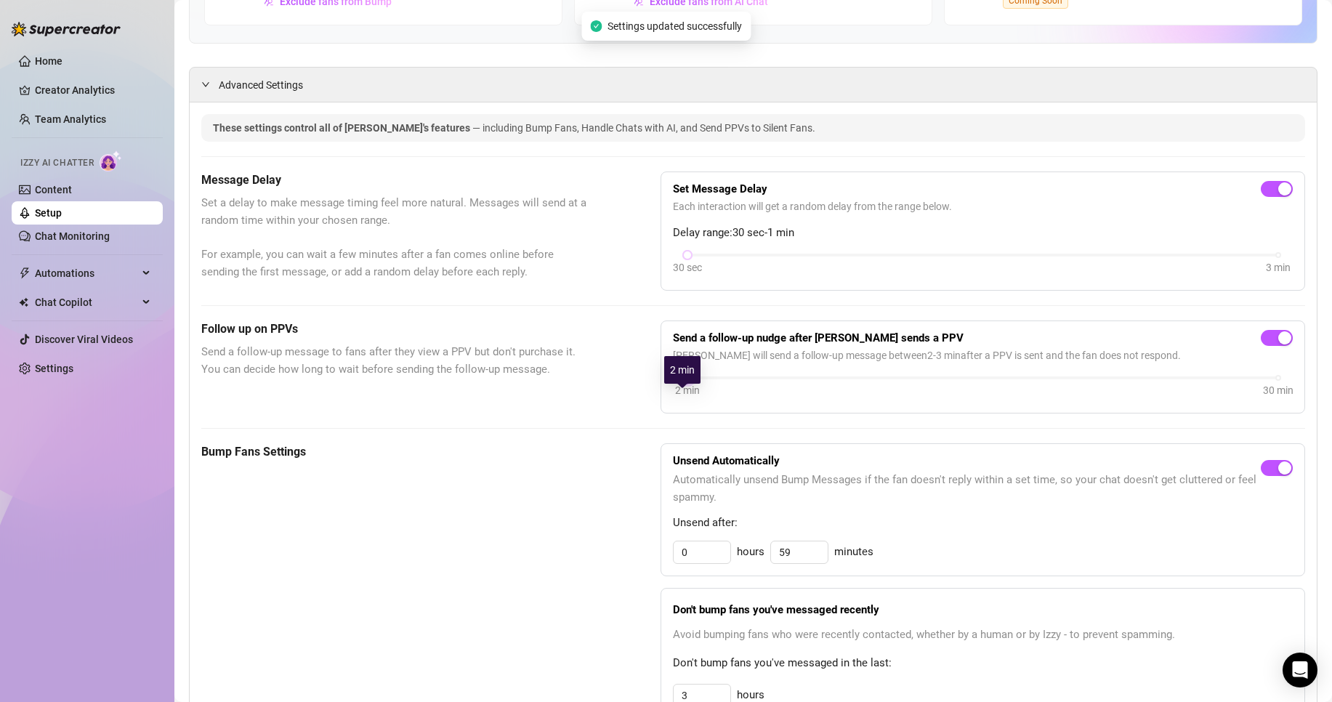
drag, startPoint x: 709, startPoint y: 393, endPoint x: 621, endPoint y: 392, distance: 88.0
click at [621, 392] on div "Follow up on PPVs Send a follow-up message to fans after they view a PPV but do…" at bounding box center [753, 367] width 1104 height 93
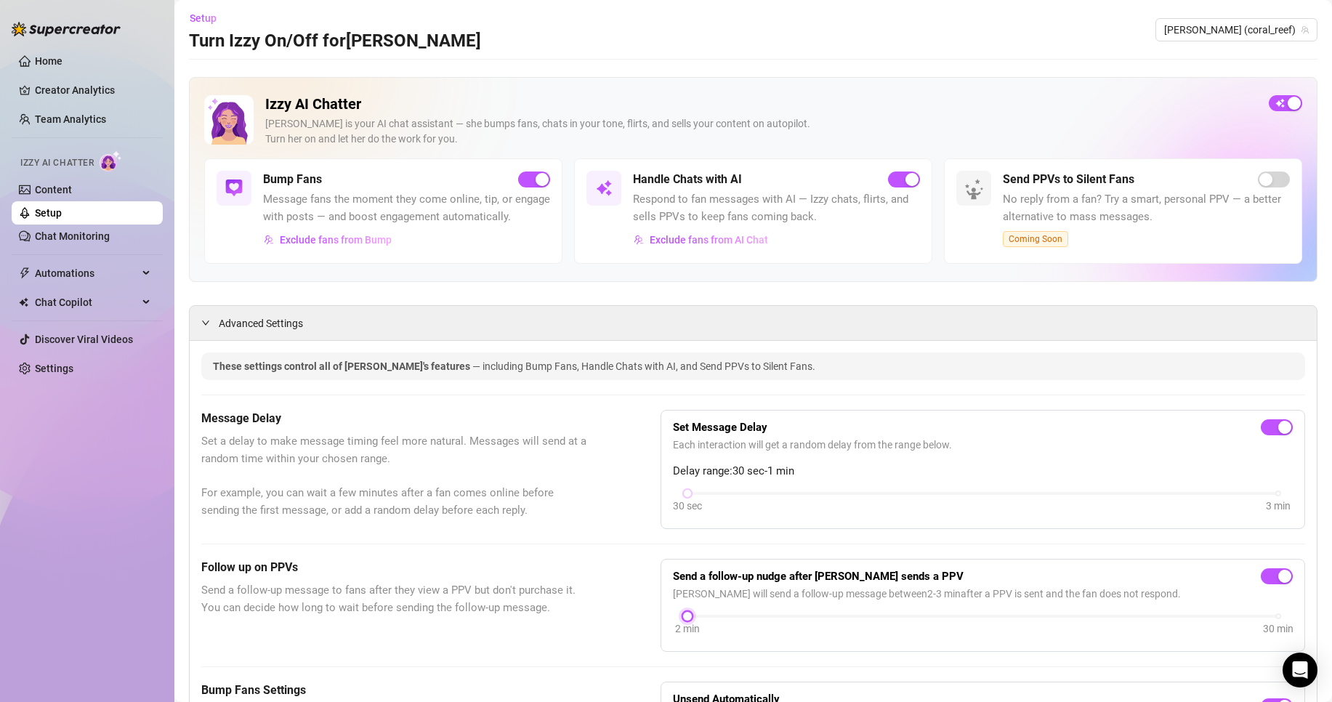
scroll to position [0, 0]
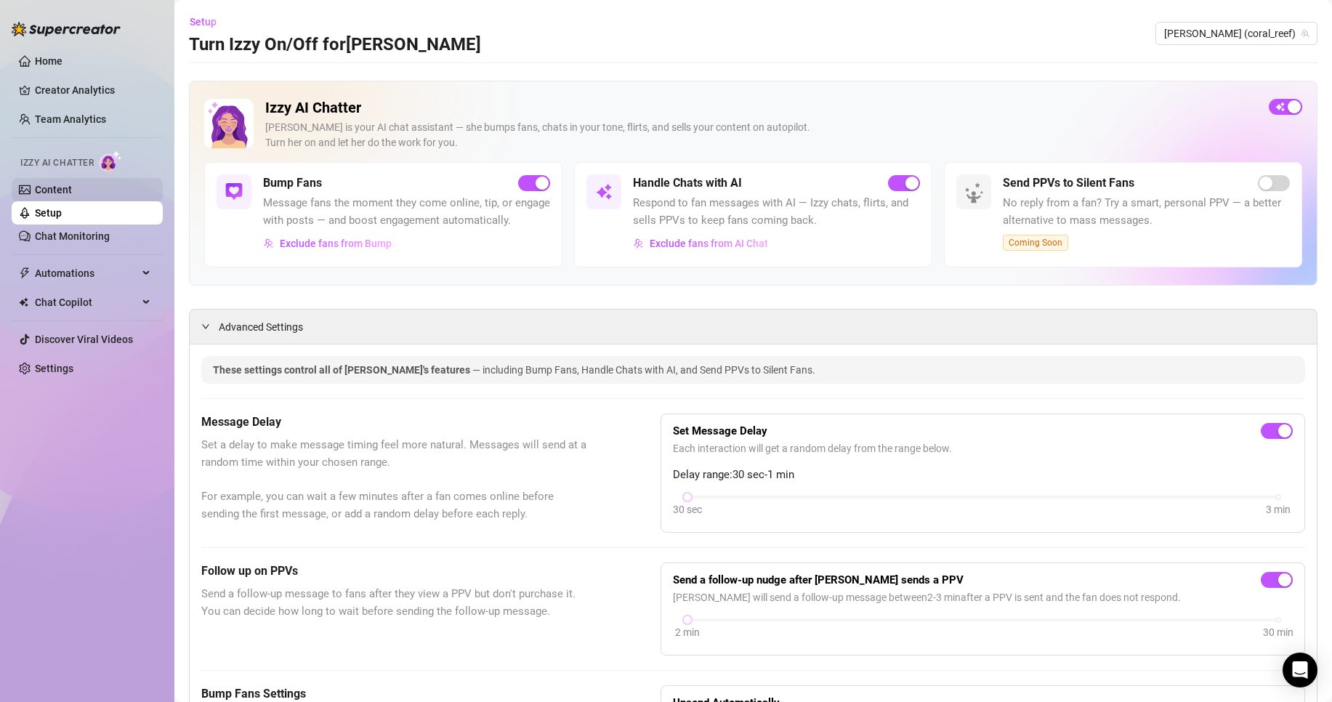
click at [72, 195] on link "Content" at bounding box center [53, 190] width 37 height 12
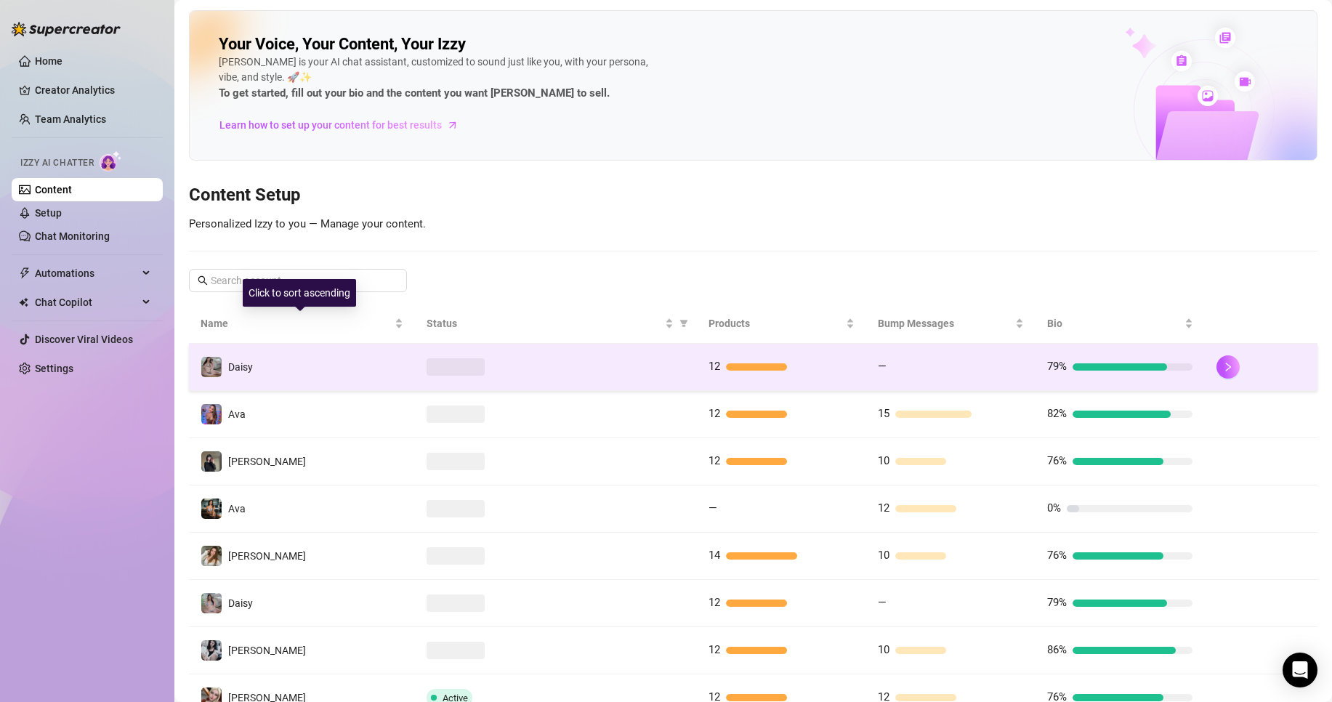
click at [371, 363] on td "Daisy" at bounding box center [302, 367] width 226 height 47
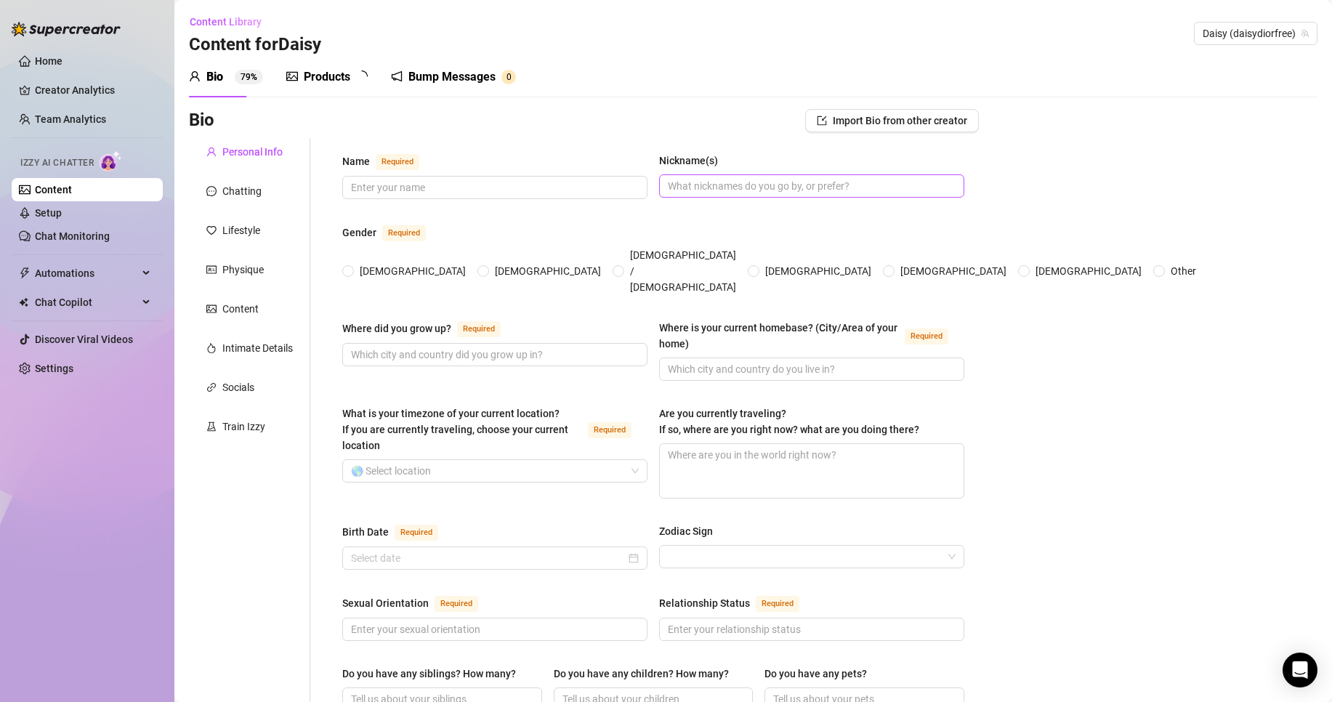
type input "[PERSON_NAME]"
type input "[GEOGRAPHIC_DATA], [GEOGRAPHIC_DATA]"
type input "In the wild coast [GEOGRAPHIC_DATA]"
type input "Straight"
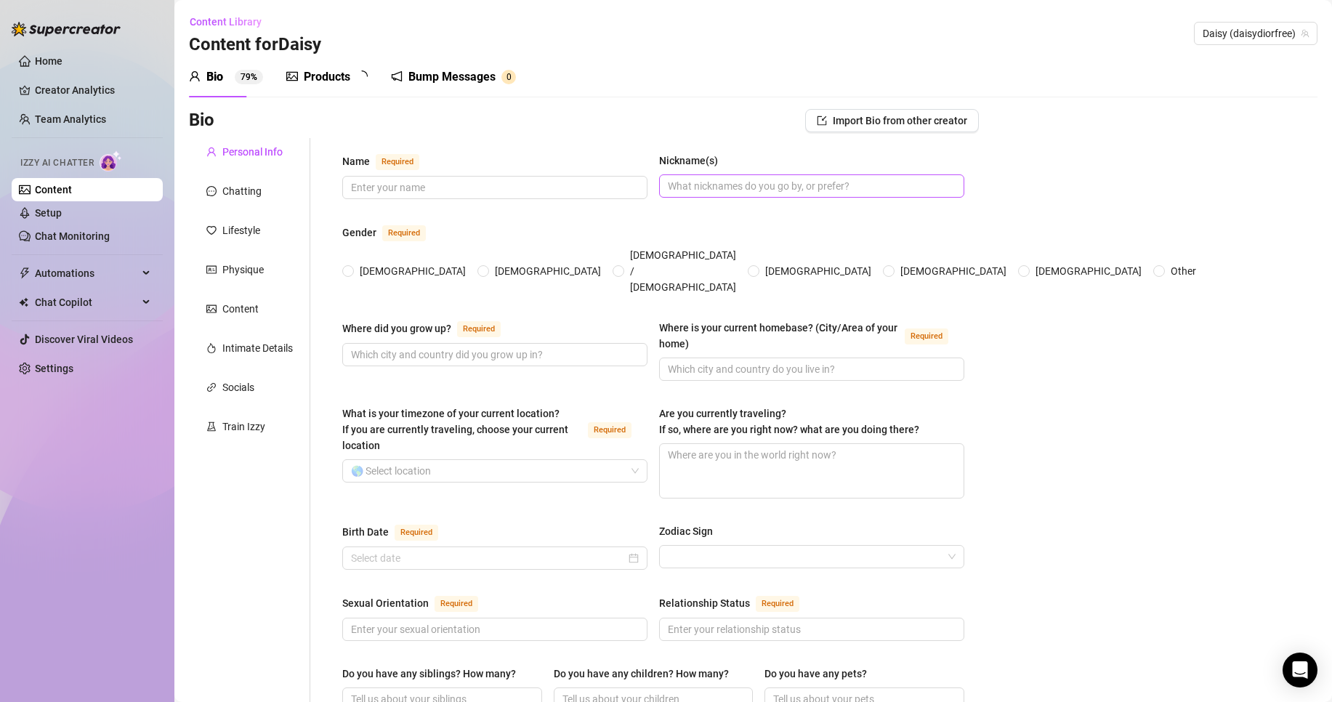
type input "2 siblings, 1 brother (25) and 1 step sister (30)"
type input "I have a [DEMOGRAPHIC_DATA] son"
type input "Yes, 5 cats and 2 dogs. Cats names are [PERSON_NAME], [PERSON_NAME], [PERSON_NA…"
type input "Virtual Assistant work and Onlyfans"
type input "i was first in a pet store, then i worked in a pizzeria as a waitress, then a b…"
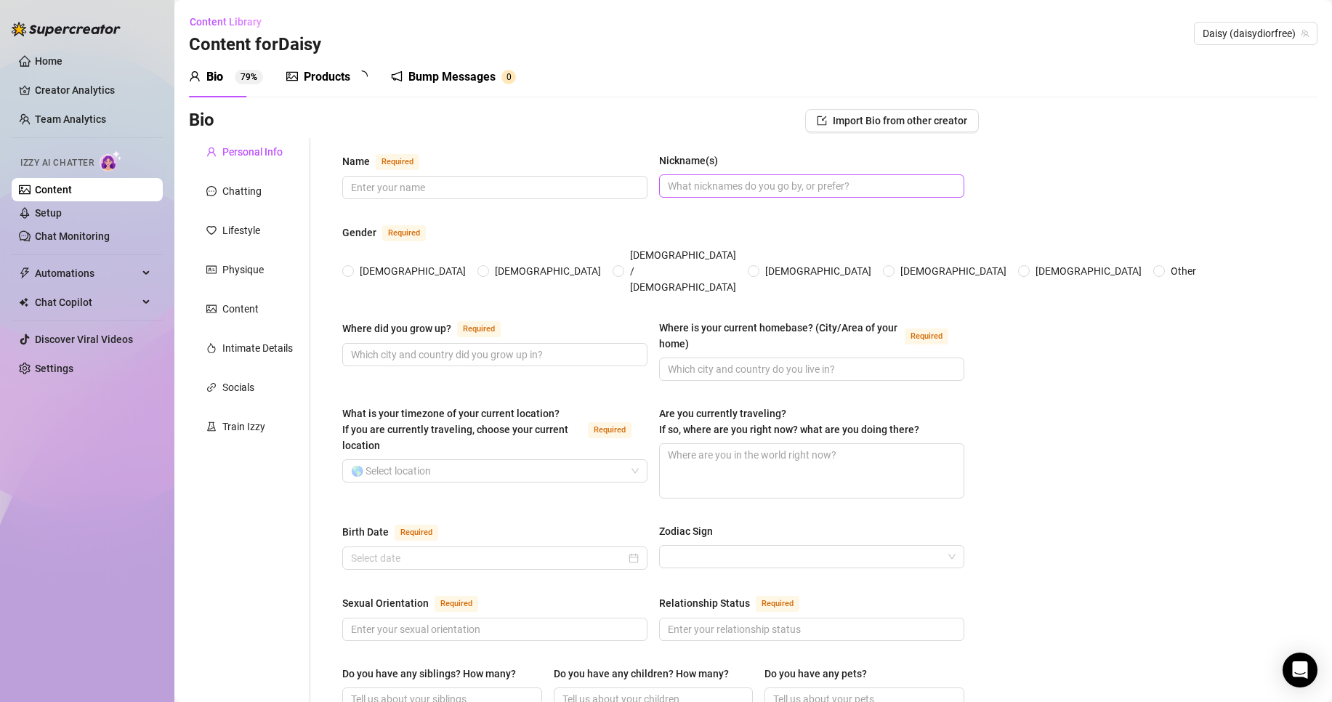
type input "i left school in grade 8, but i did study further and i am a qualified beautici…"
type input "new born [DEMOGRAPHIC_DATA], honestly just be a good fucking person"
type input "god bless [DEMOGRAPHIC_DATA] people and their food"
type textarea "to study further, buy a house, preferably a farm as i love being outdoors in na…"
type textarea "recently im not so sure, but one time when i was waitressing and i slipped and …"
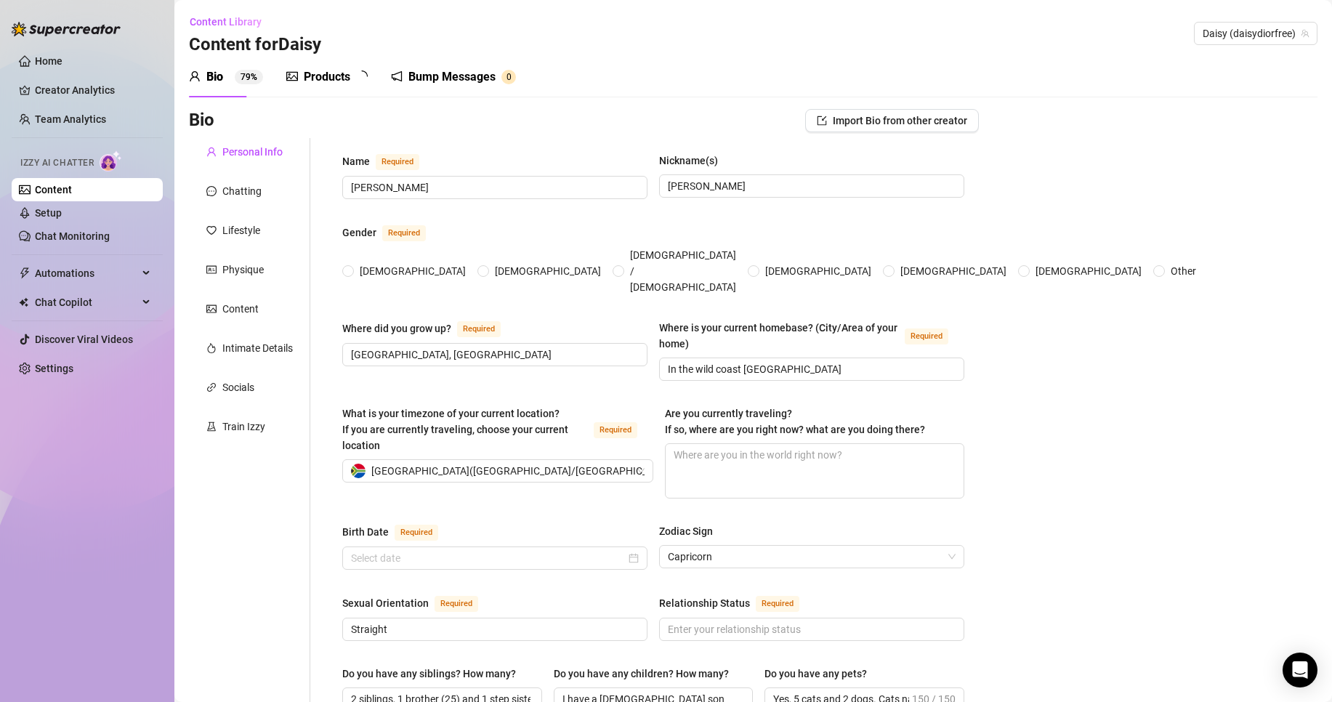
radio input "true"
type input "[DATE]"
click at [278, 194] on div "Chatting" at bounding box center [249, 191] width 121 height 28
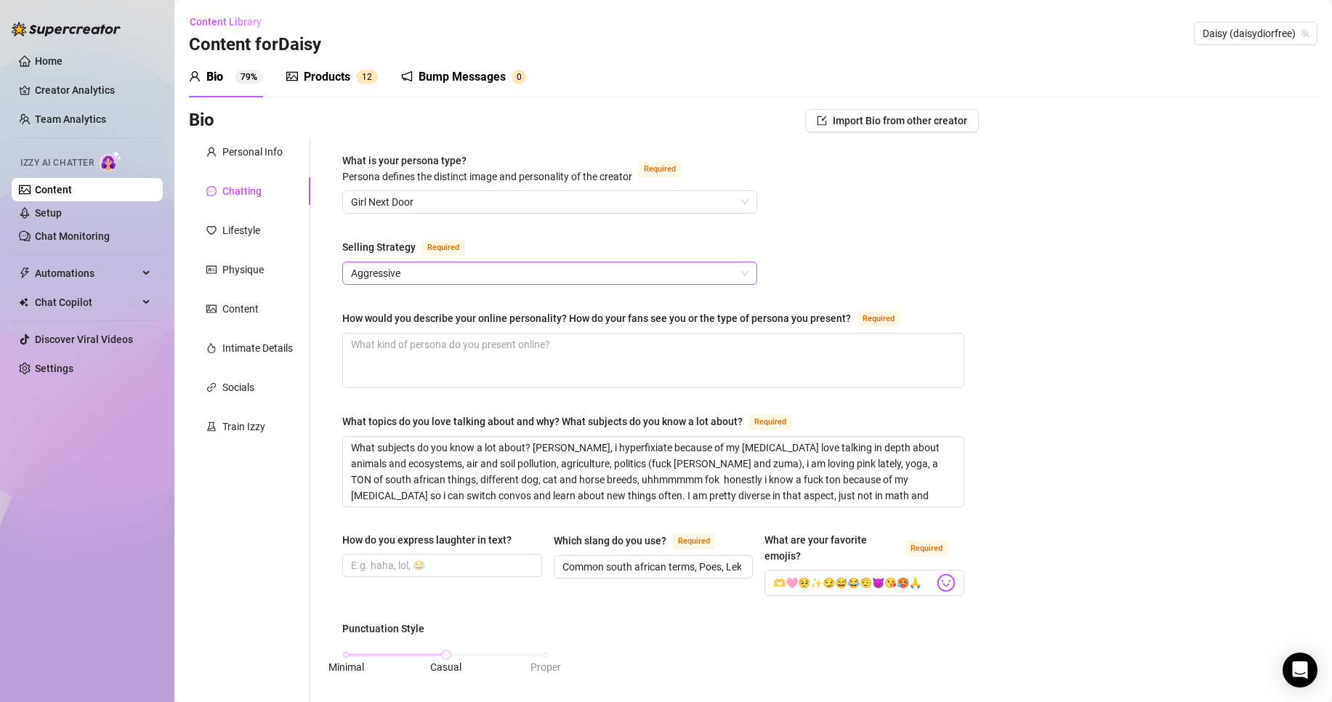
click at [507, 272] on span "Aggressive" at bounding box center [550, 273] width 398 height 22
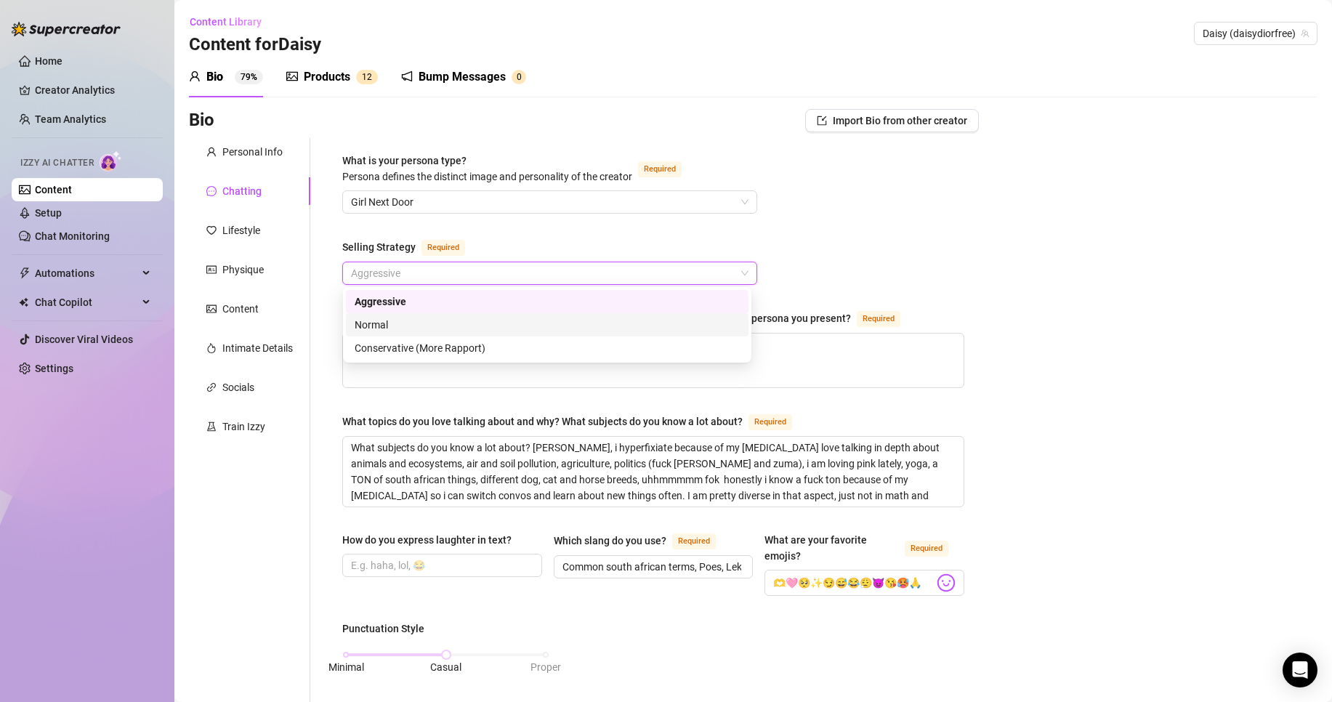
click at [519, 321] on div "Normal" at bounding box center [547, 325] width 385 height 16
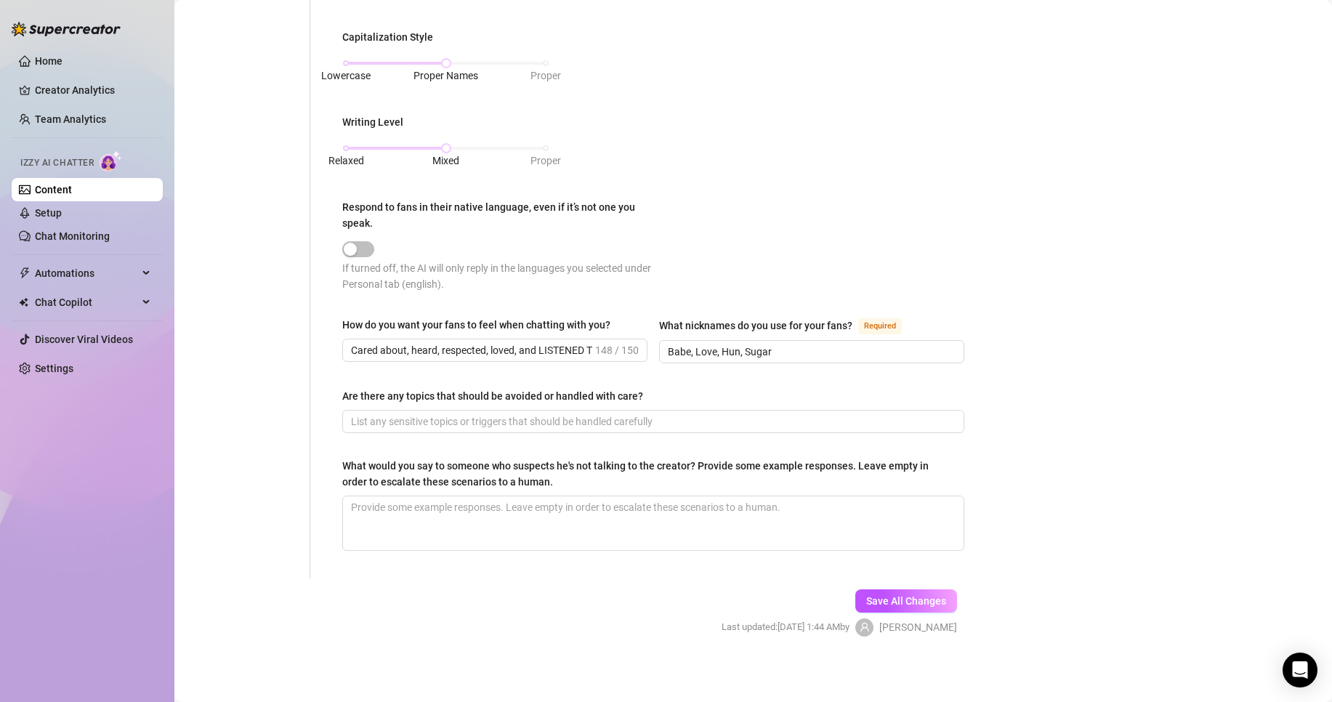
scroll to position [677, 0]
click at [920, 595] on span "Save All Changes" at bounding box center [906, 601] width 80 height 12
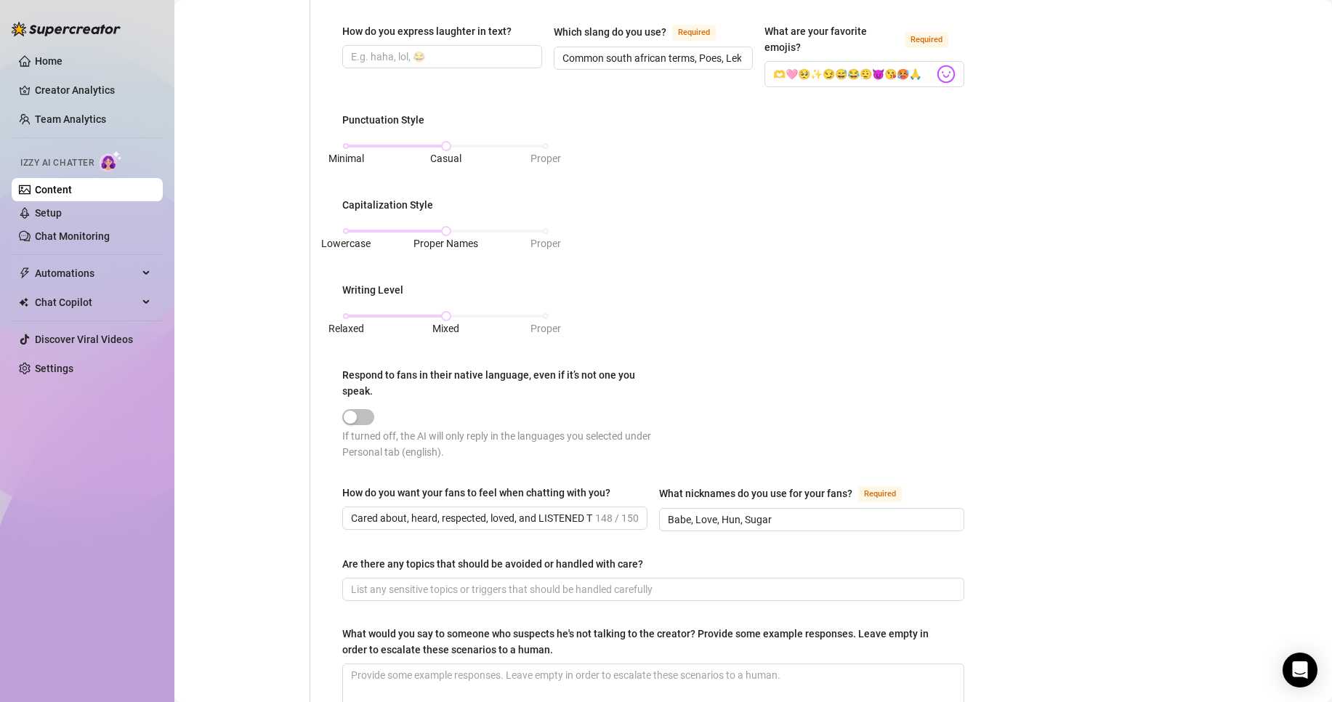
scroll to position [72, 0]
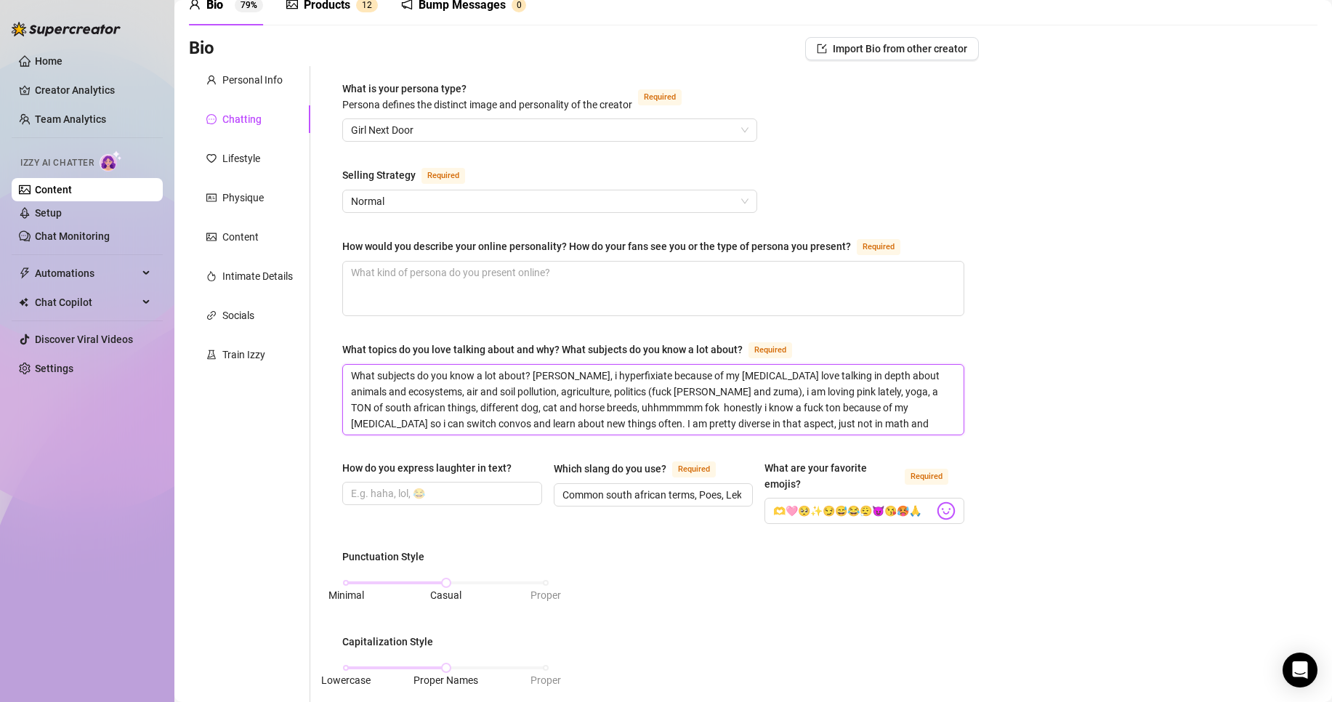
click at [814, 408] on textarea "What subjects do you know a lot about? [PERSON_NAME], i hyperfixiate because of…" at bounding box center [653, 400] width 621 height 70
click at [918, 417] on textarea "What subjects do you know a lot about? [PERSON_NAME], i hyperfixiate because of…" at bounding box center [653, 400] width 621 height 70
click at [645, 491] on input "Common south african terms, Poes, Lekka (Its good), tsek (Fuck off)." at bounding box center [653, 495] width 180 height 16
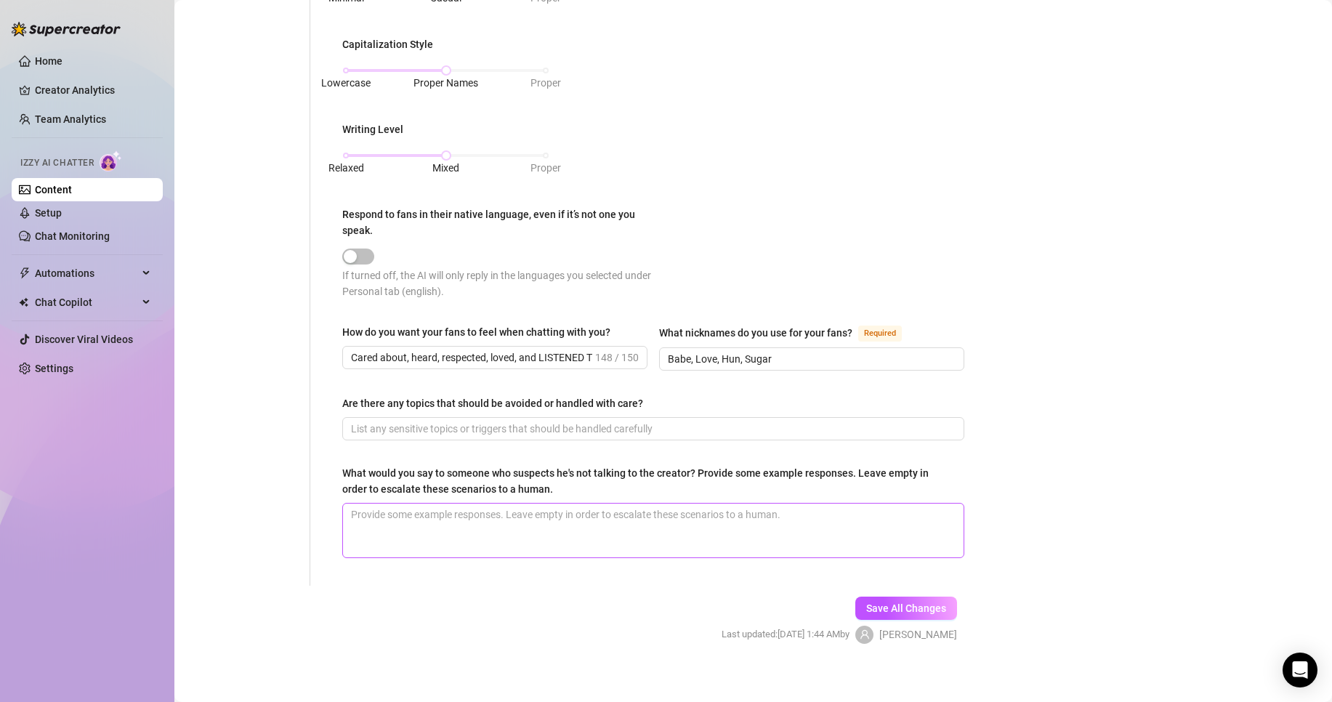
scroll to position [677, 0]
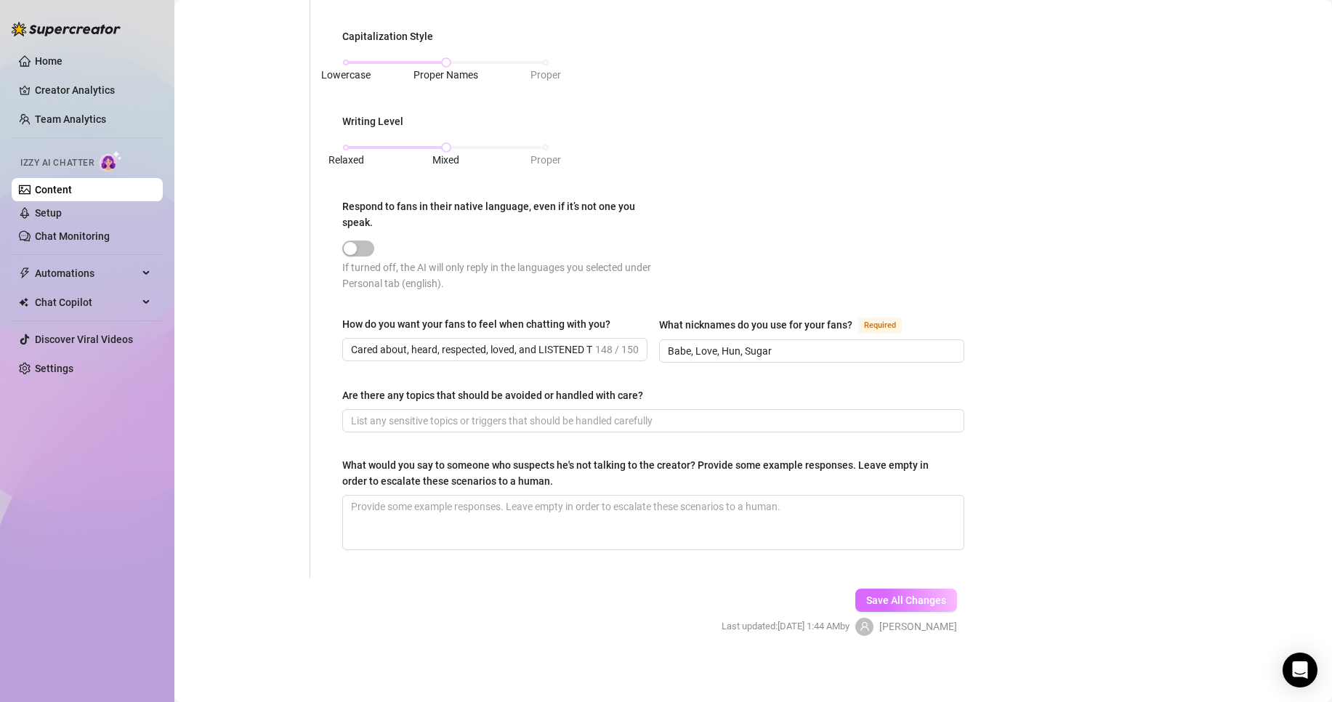
click at [947, 602] on button "Save All Changes" at bounding box center [907, 600] width 102 height 23
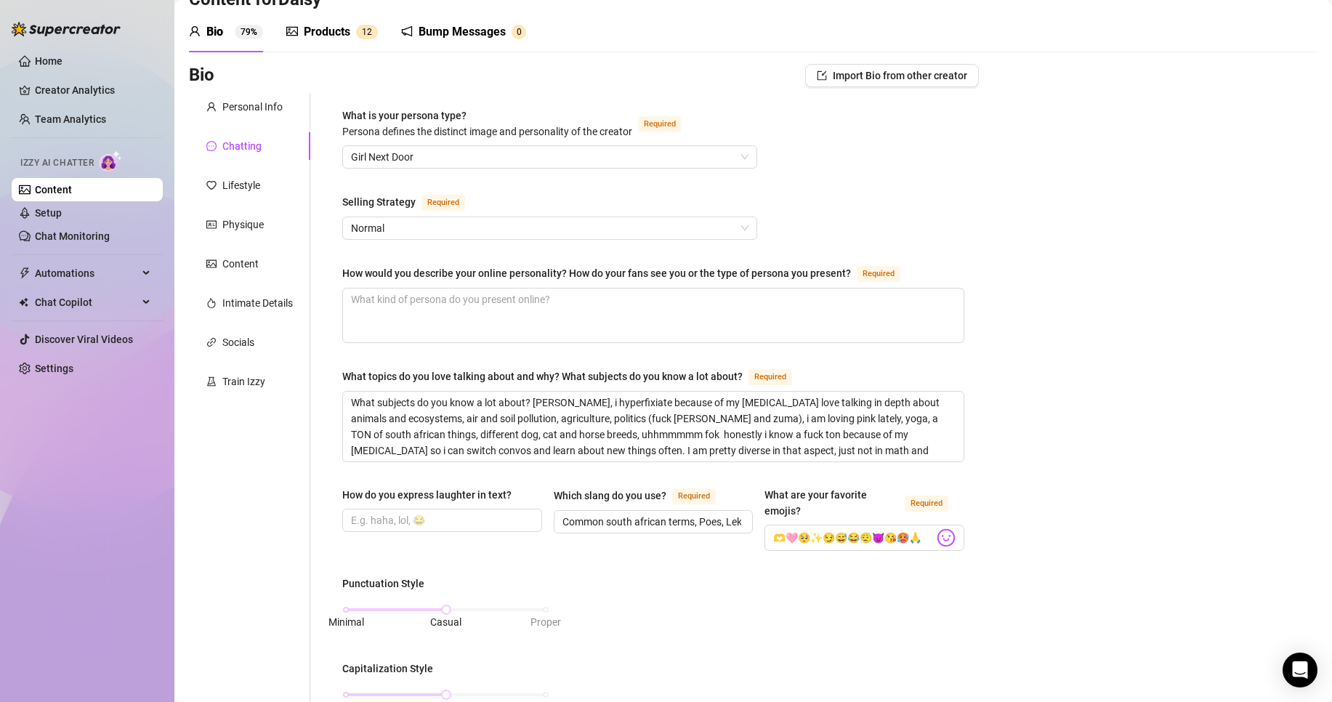
scroll to position [0, 0]
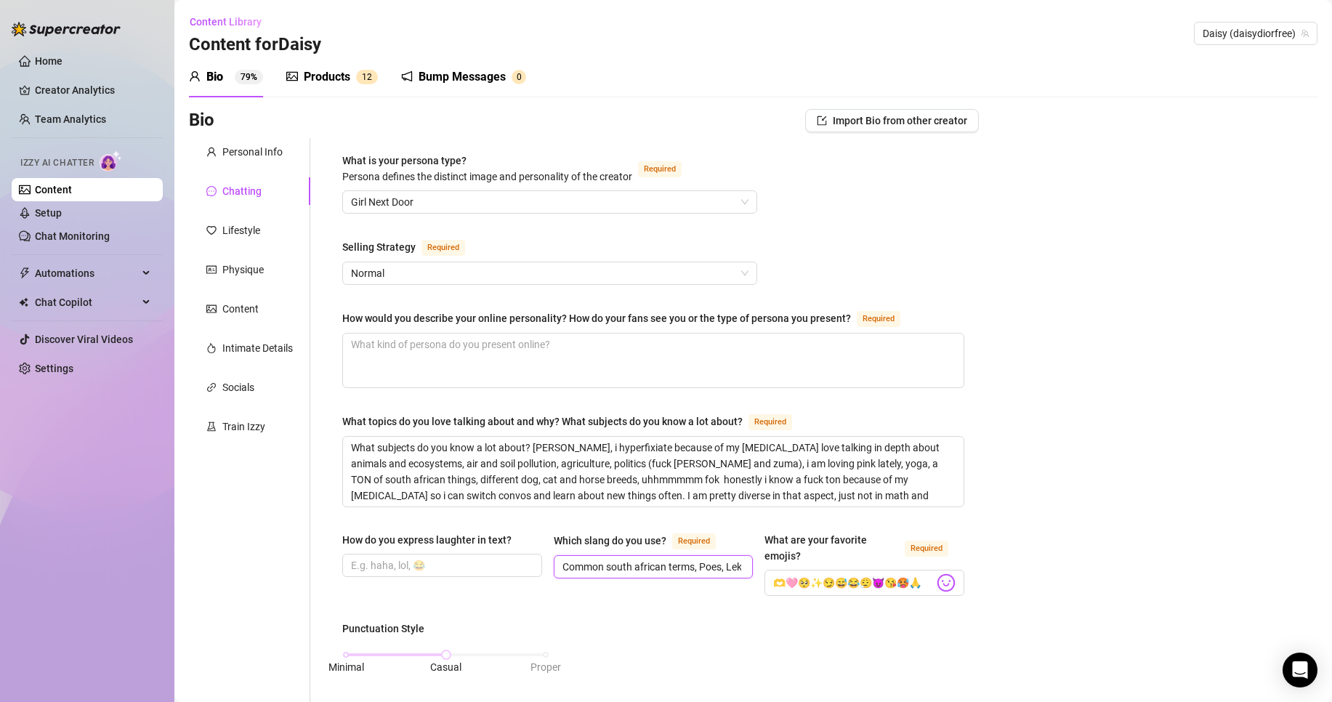
drag, startPoint x: 722, startPoint y: 569, endPoint x: 720, endPoint y: 601, distance: 32.1
click at [722, 570] on input "Common south african terms, Poes, Lekka (Its good), tsek (Fuck off)." at bounding box center [653, 567] width 180 height 16
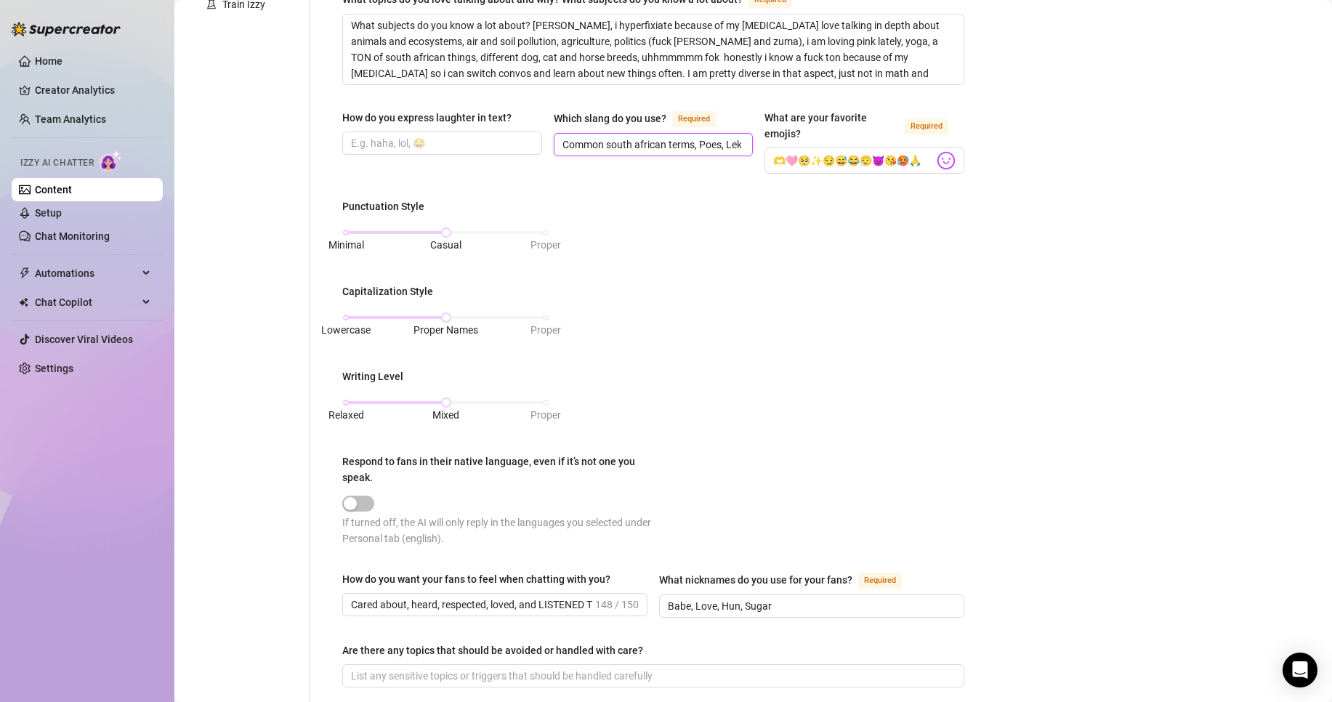
scroll to position [485, 0]
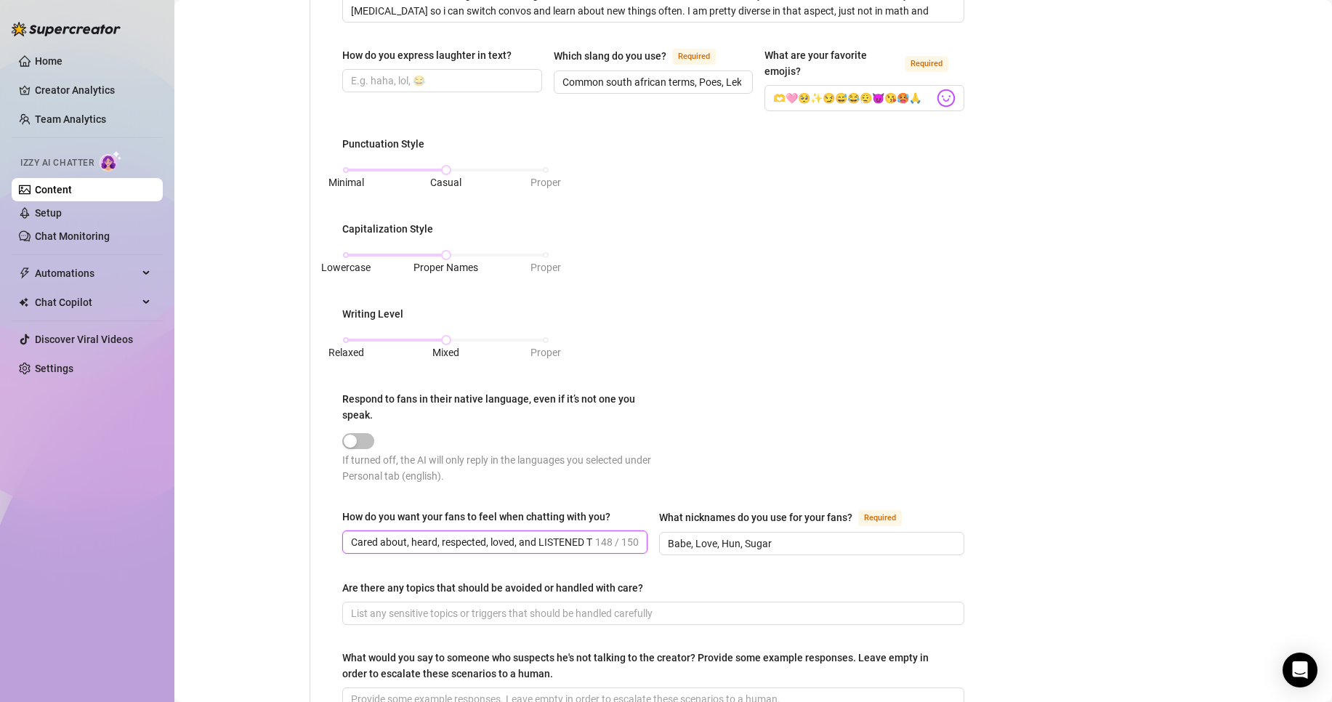
click at [559, 534] on input "Cared about, heard, respected, loved, and LISTENED TO, not just read their text…" at bounding box center [471, 542] width 241 height 16
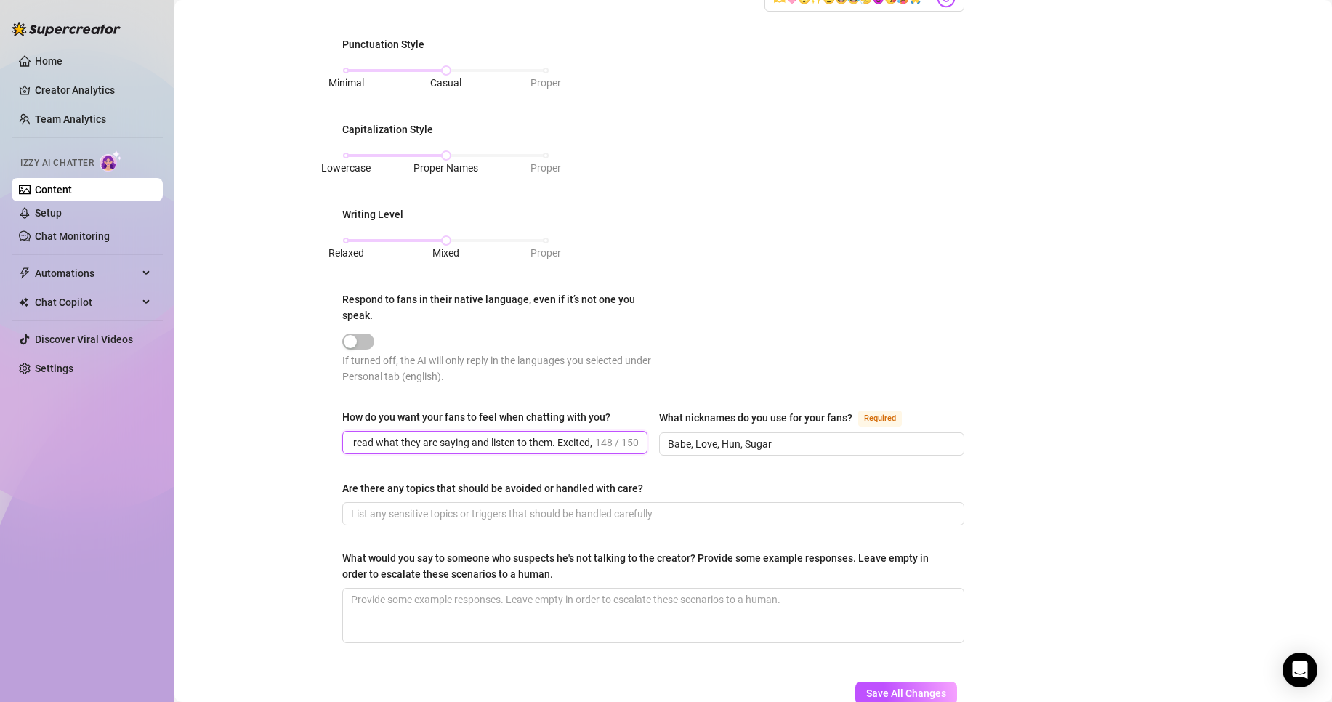
scroll to position [606, 0]
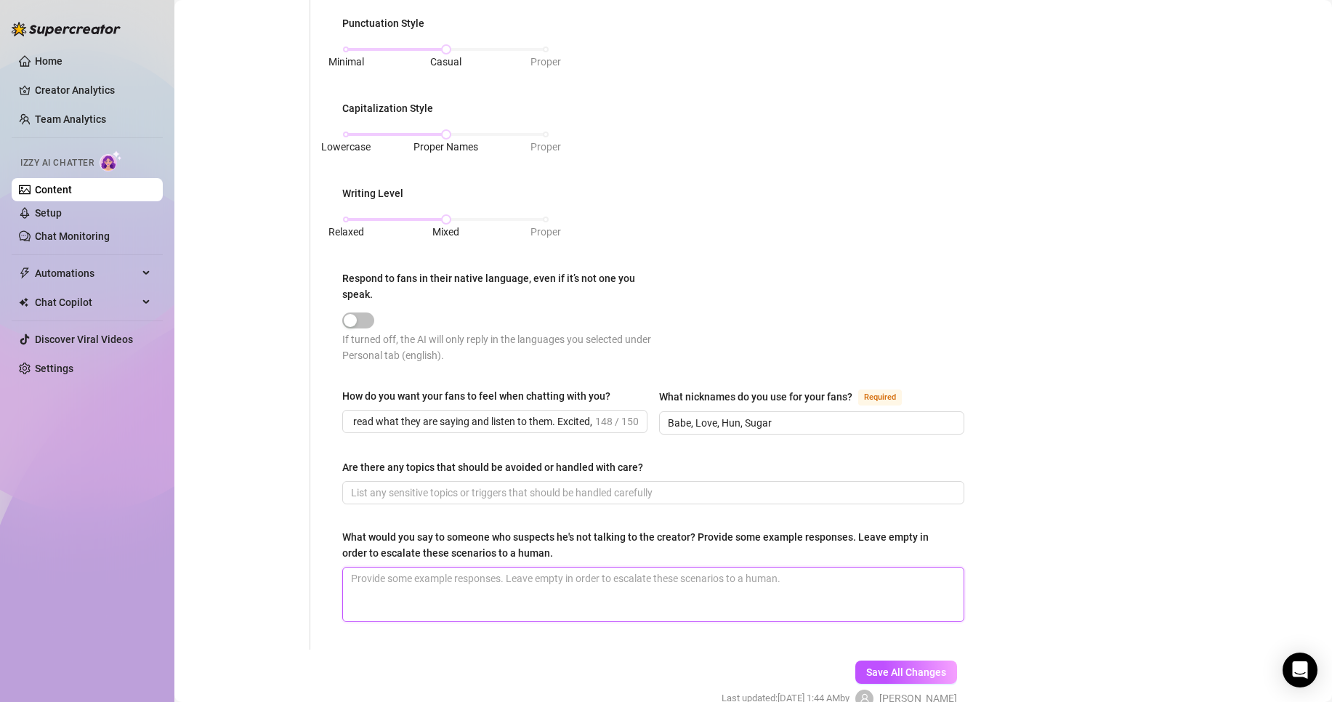
click at [535, 585] on textarea "What would you say to someone who suspects he's not talking to the creator? Pro…" at bounding box center [653, 595] width 621 height 54
click at [517, 472] on div "Are there any topics that should be avoided or handled with care?" at bounding box center [653, 470] width 622 height 22
click at [522, 488] on input "Are there any topics that should be avoided or handled with care?" at bounding box center [652, 493] width 602 height 16
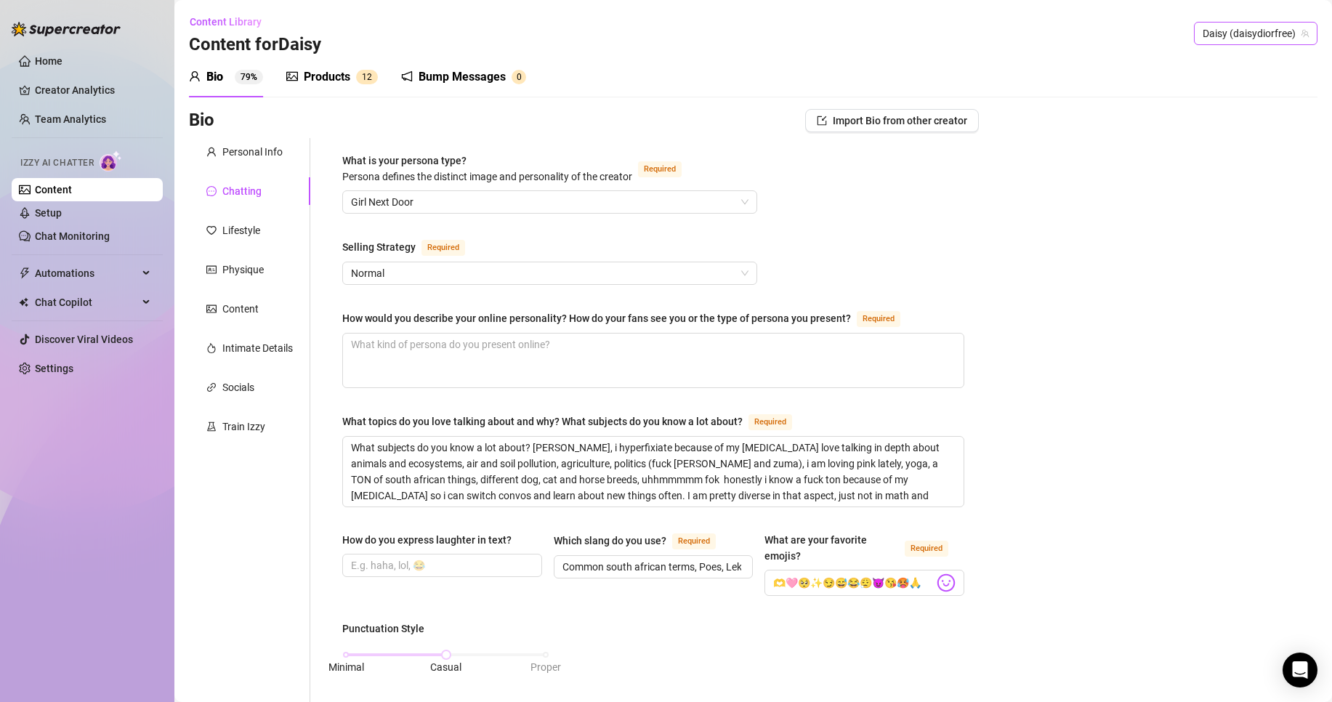
click at [1207, 37] on span "Daisy (daisydiorfree)" at bounding box center [1256, 34] width 106 height 22
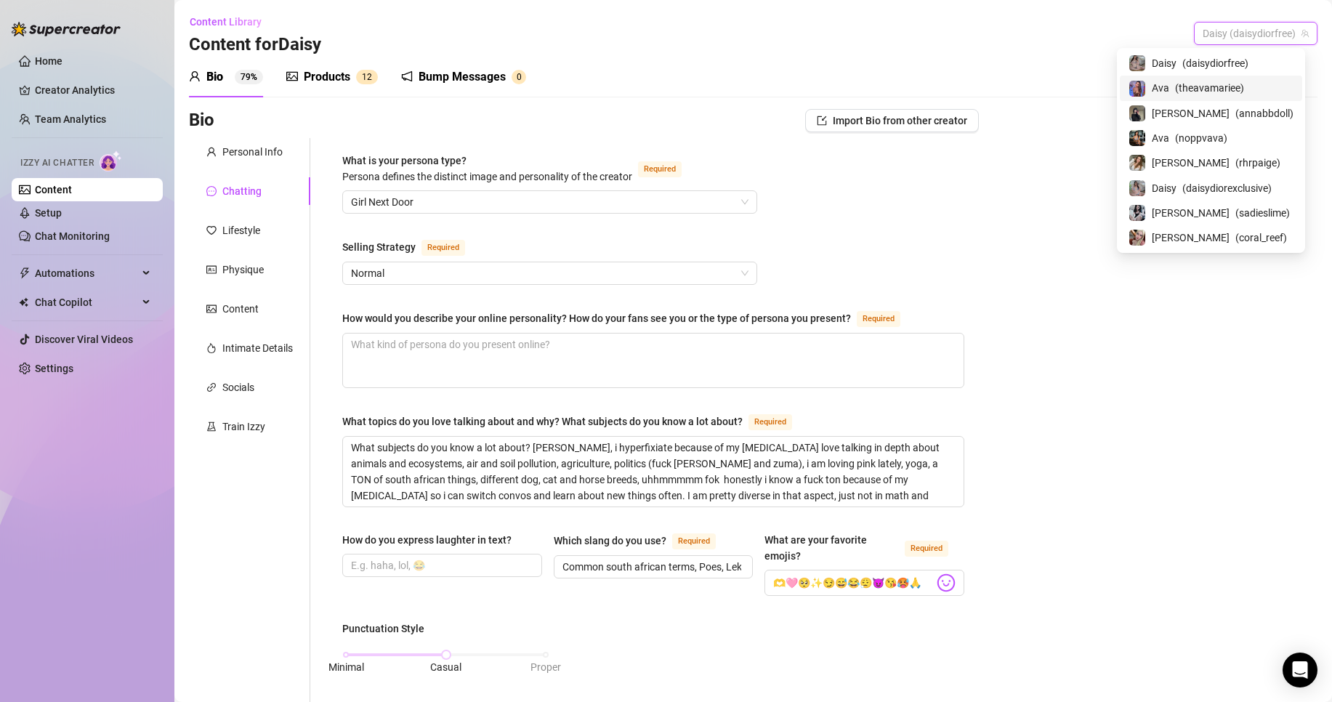
click at [1217, 83] on span "( theavamariee )" at bounding box center [1209, 88] width 69 height 16
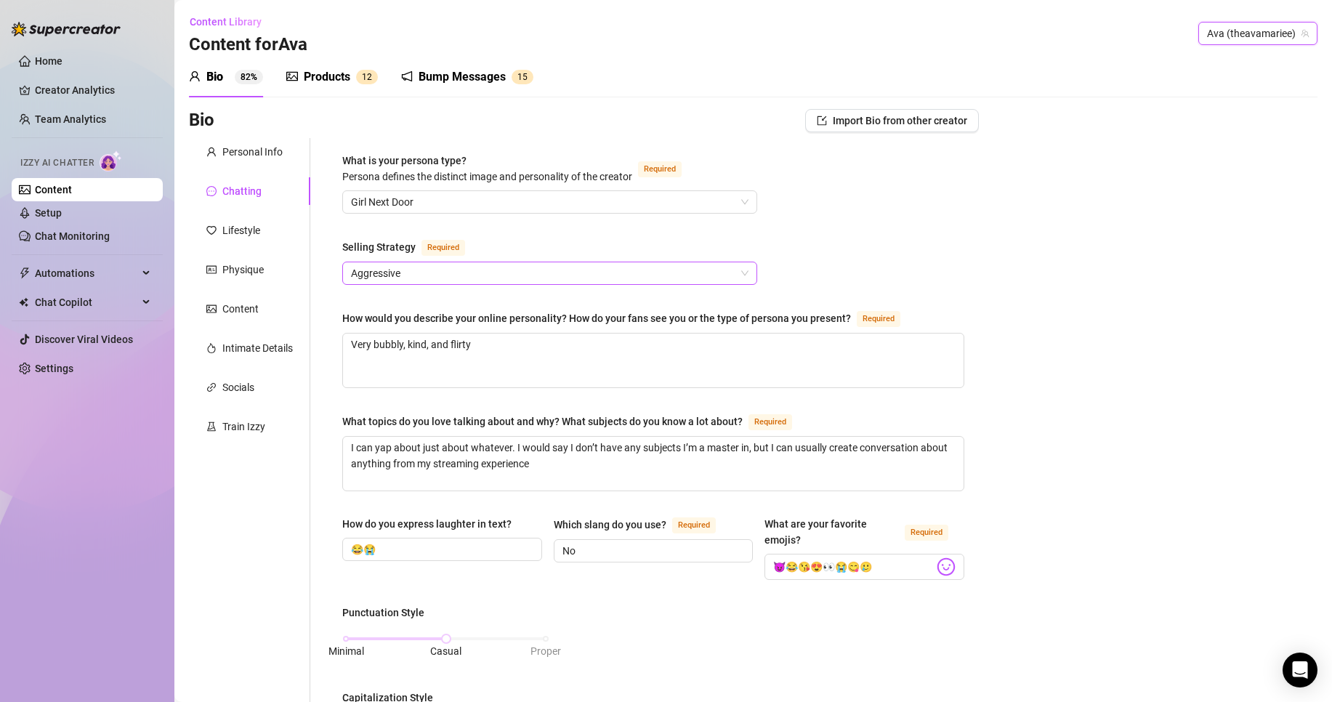
click at [403, 265] on span "Aggressive" at bounding box center [550, 273] width 398 height 22
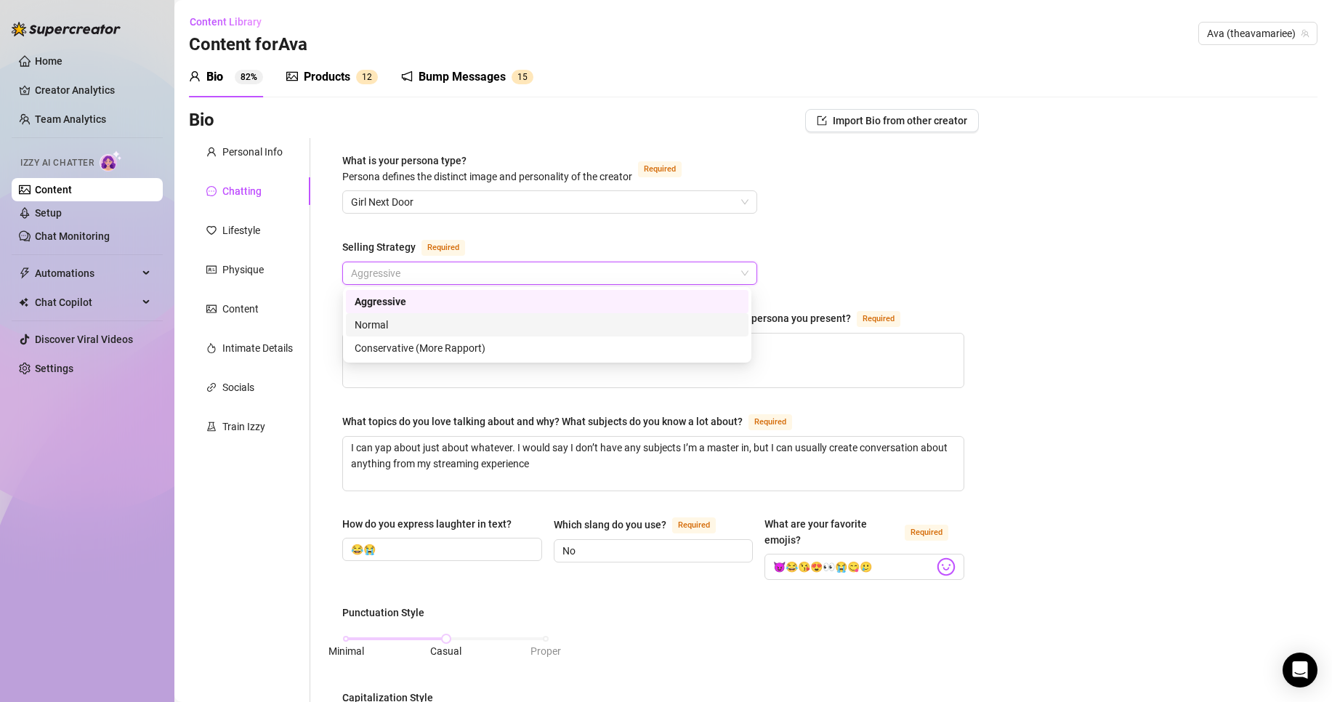
click at [483, 325] on div "Normal" at bounding box center [547, 325] width 385 height 16
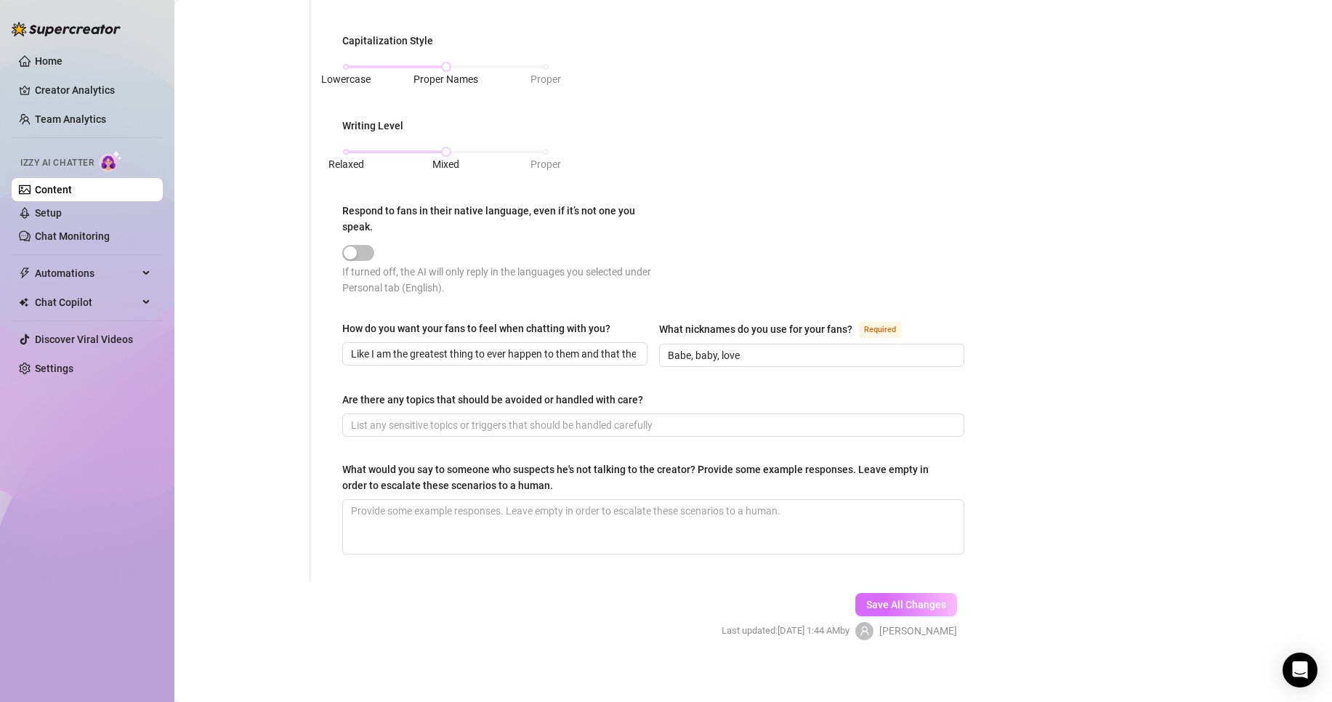
scroll to position [661, 0]
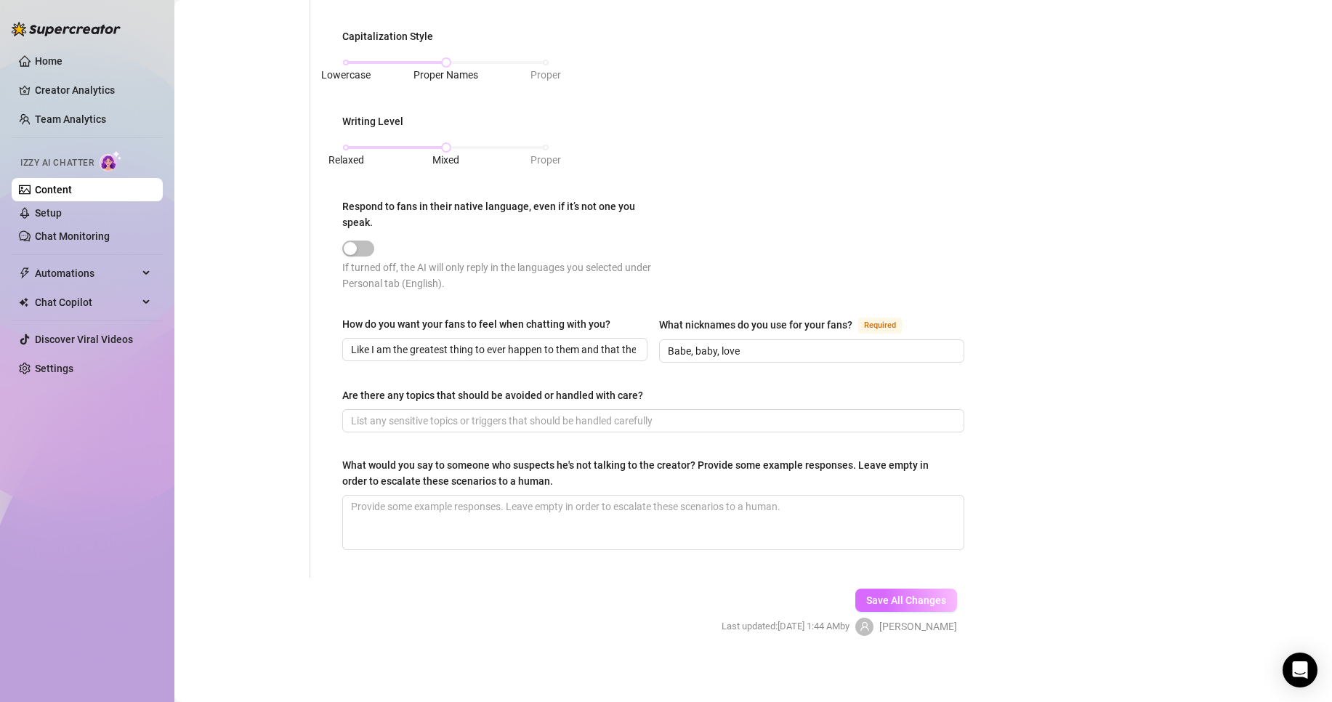
click at [928, 608] on button "Save All Changes" at bounding box center [907, 600] width 102 height 23
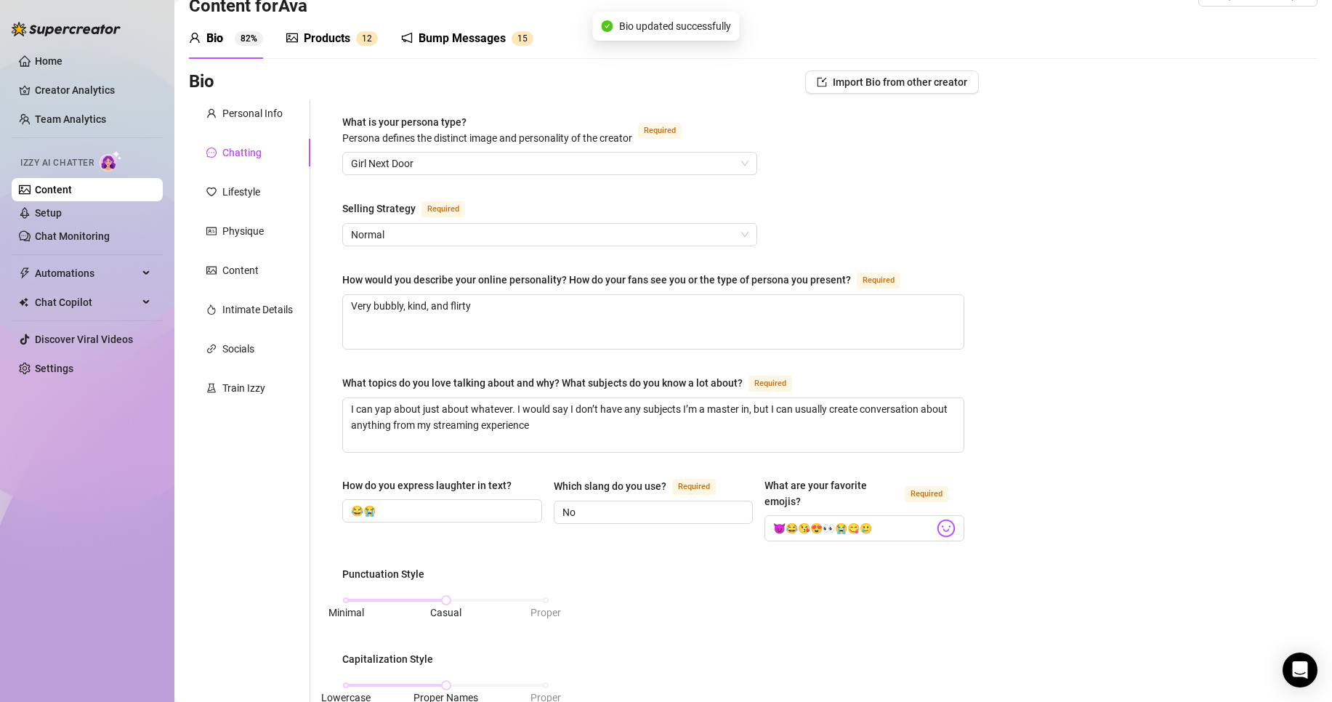
scroll to position [0, 0]
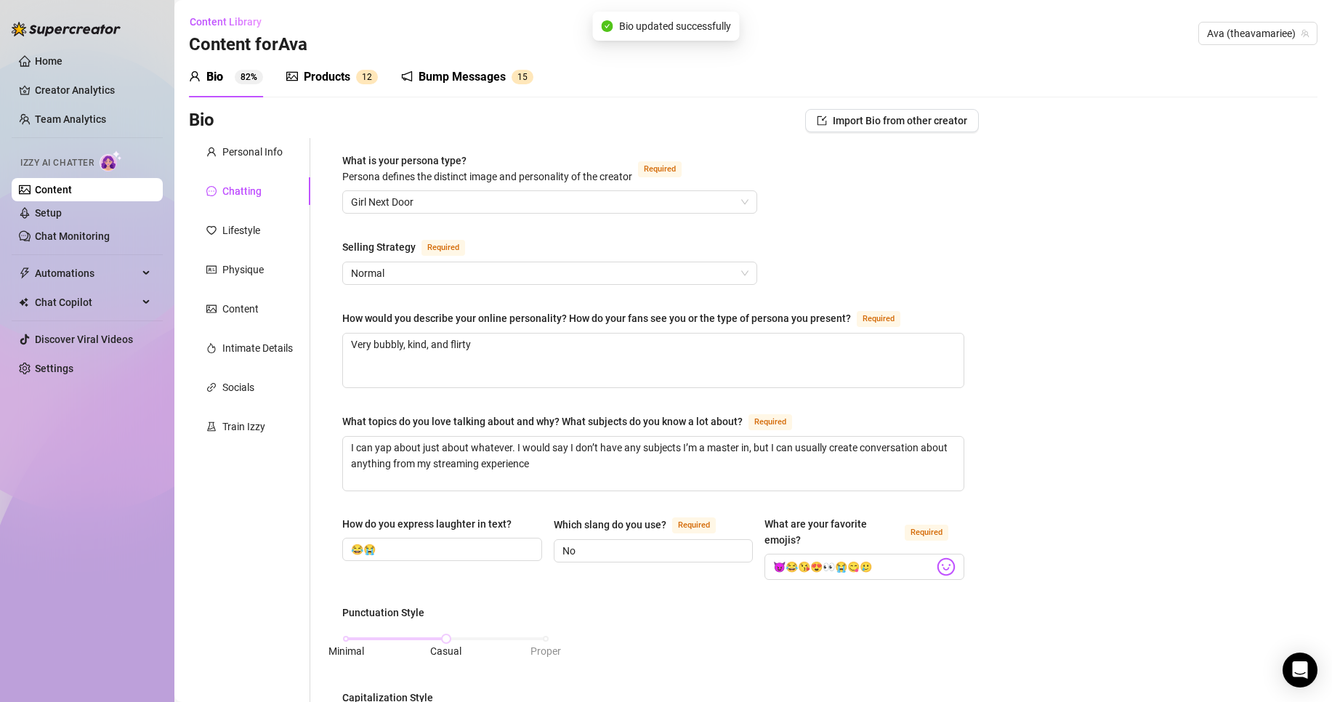
click at [1222, 46] on div "Content Library Content for [PERSON_NAME] (theavamariee)" at bounding box center [753, 33] width 1129 height 47
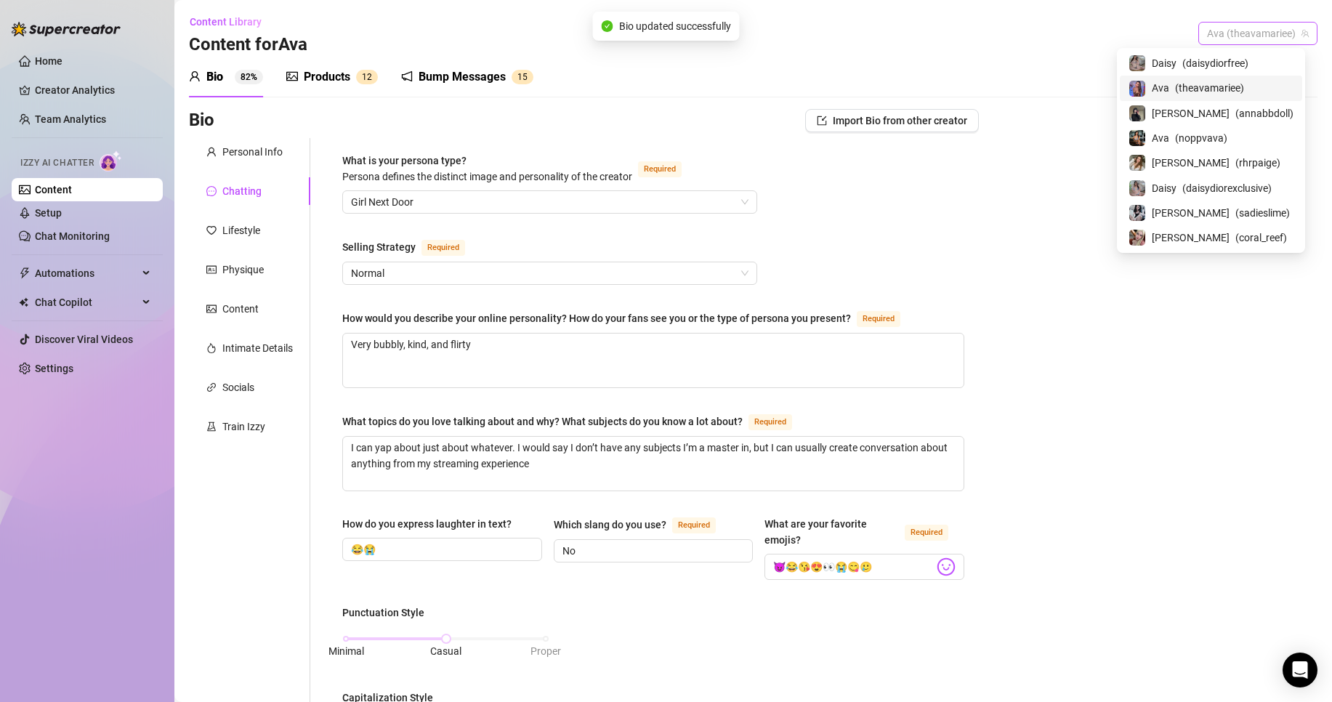
click at [1226, 39] on span "Ava (theavamariee)" at bounding box center [1258, 34] width 102 height 22
click at [1236, 117] on span "( annabbdoll )" at bounding box center [1265, 113] width 58 height 16
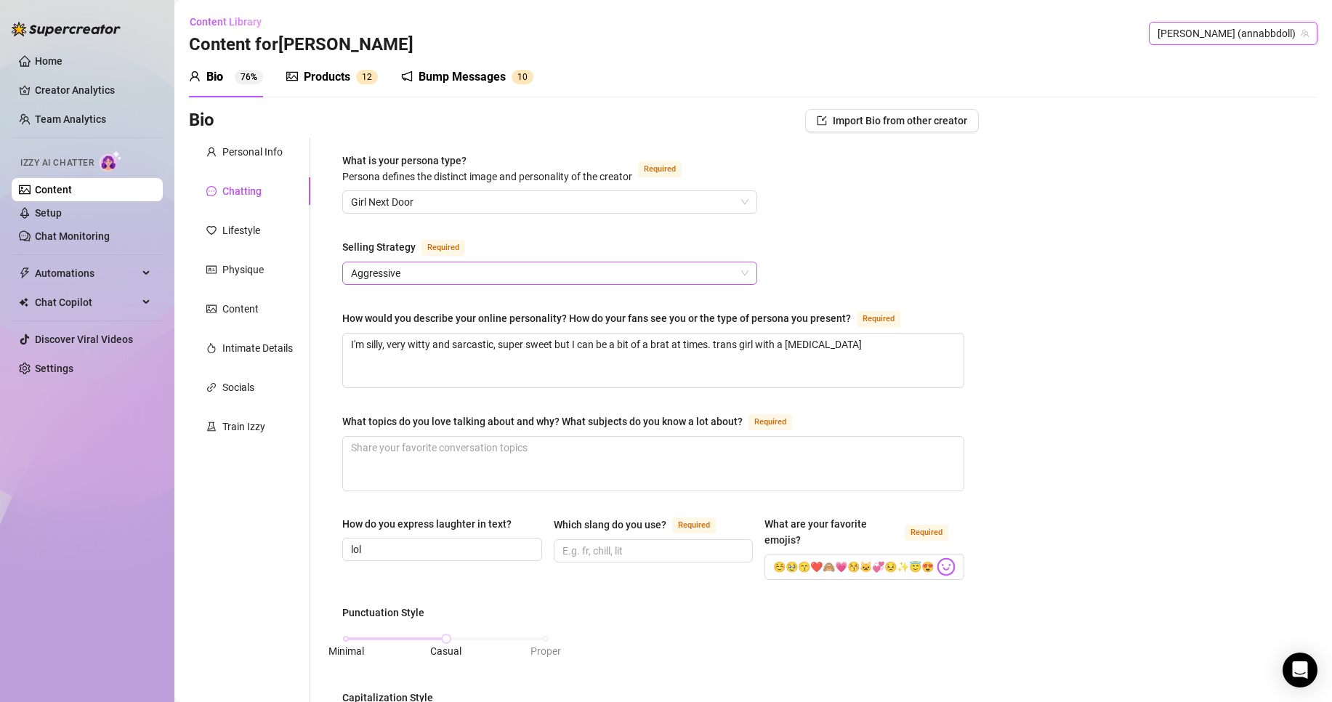
click at [535, 266] on span "Aggressive" at bounding box center [550, 273] width 398 height 22
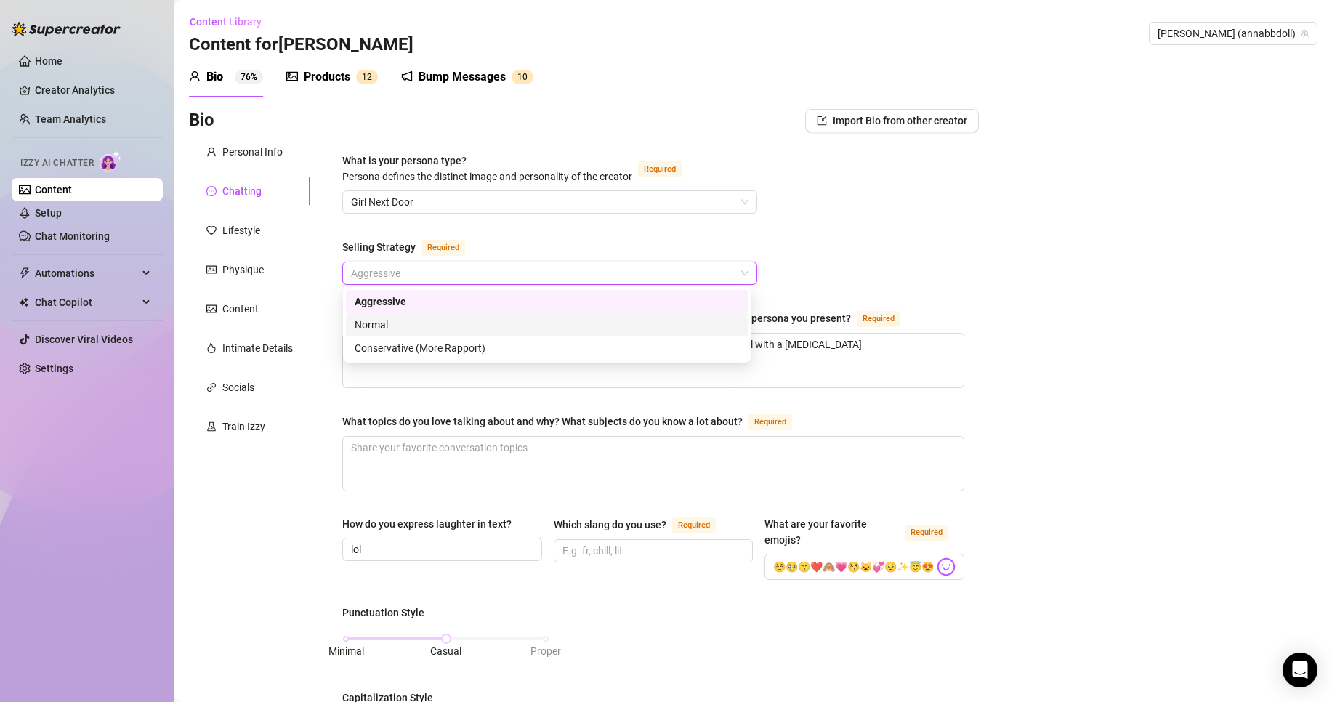
click at [558, 333] on div "Normal" at bounding box center [547, 324] width 403 height 23
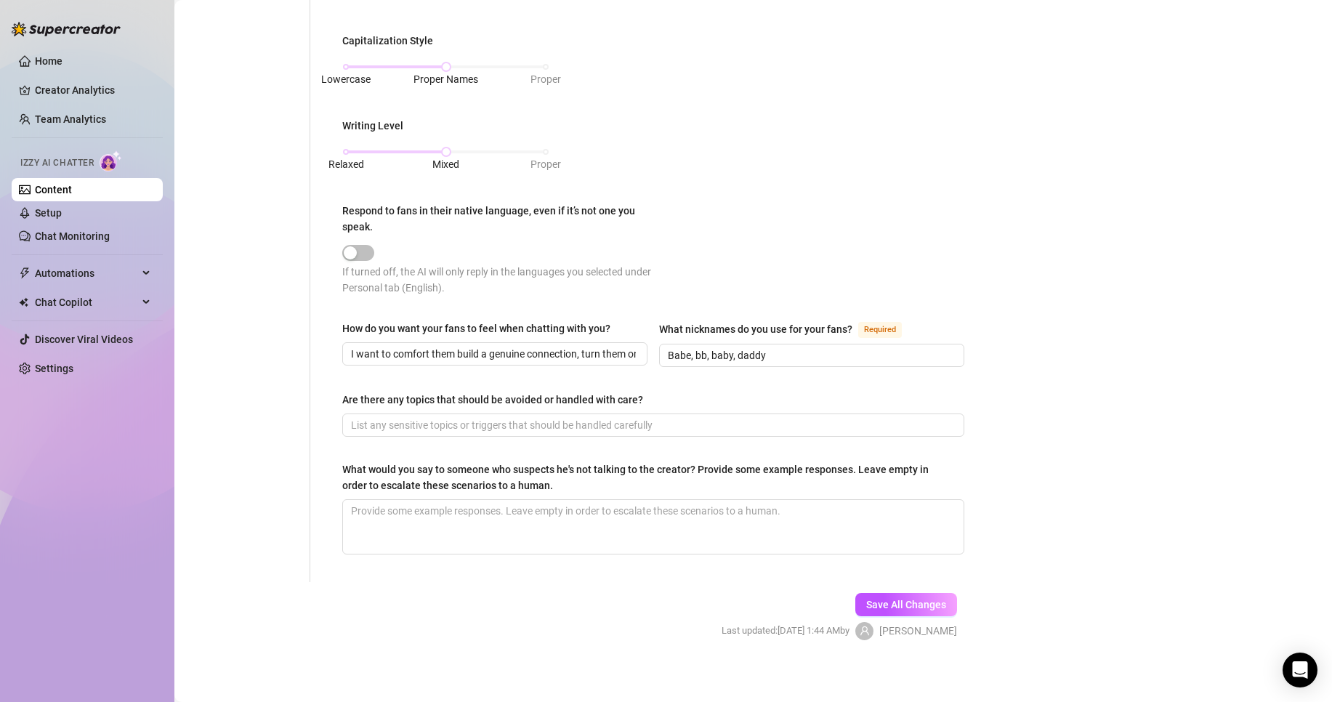
scroll to position [661, 0]
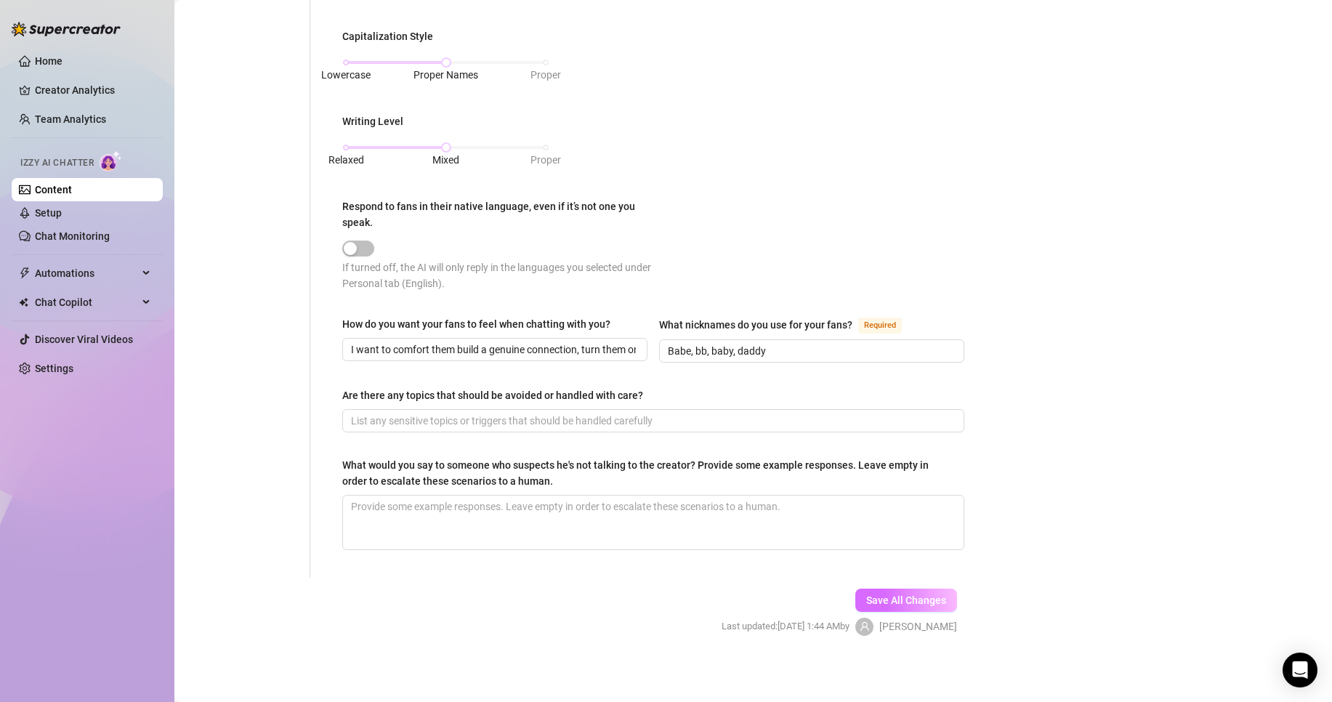
click at [900, 595] on span "Save All Changes" at bounding box center [906, 601] width 80 height 12
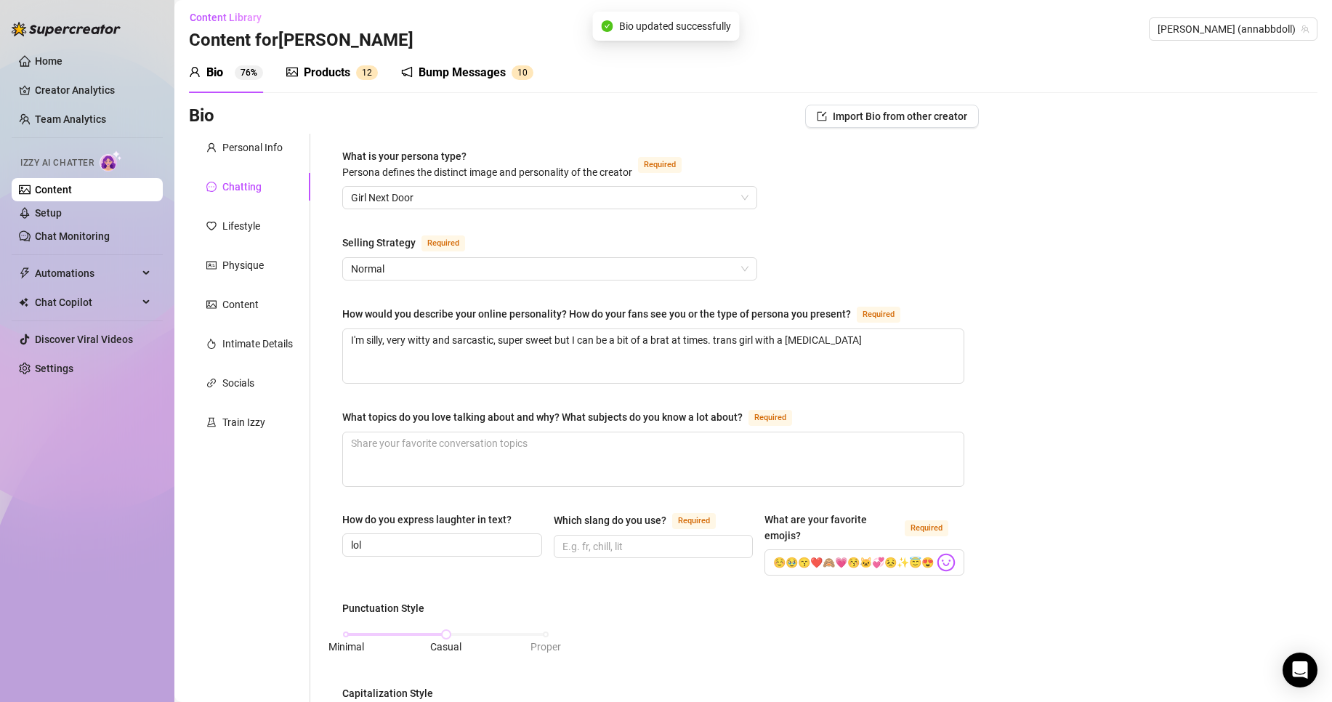
scroll to position [0, 0]
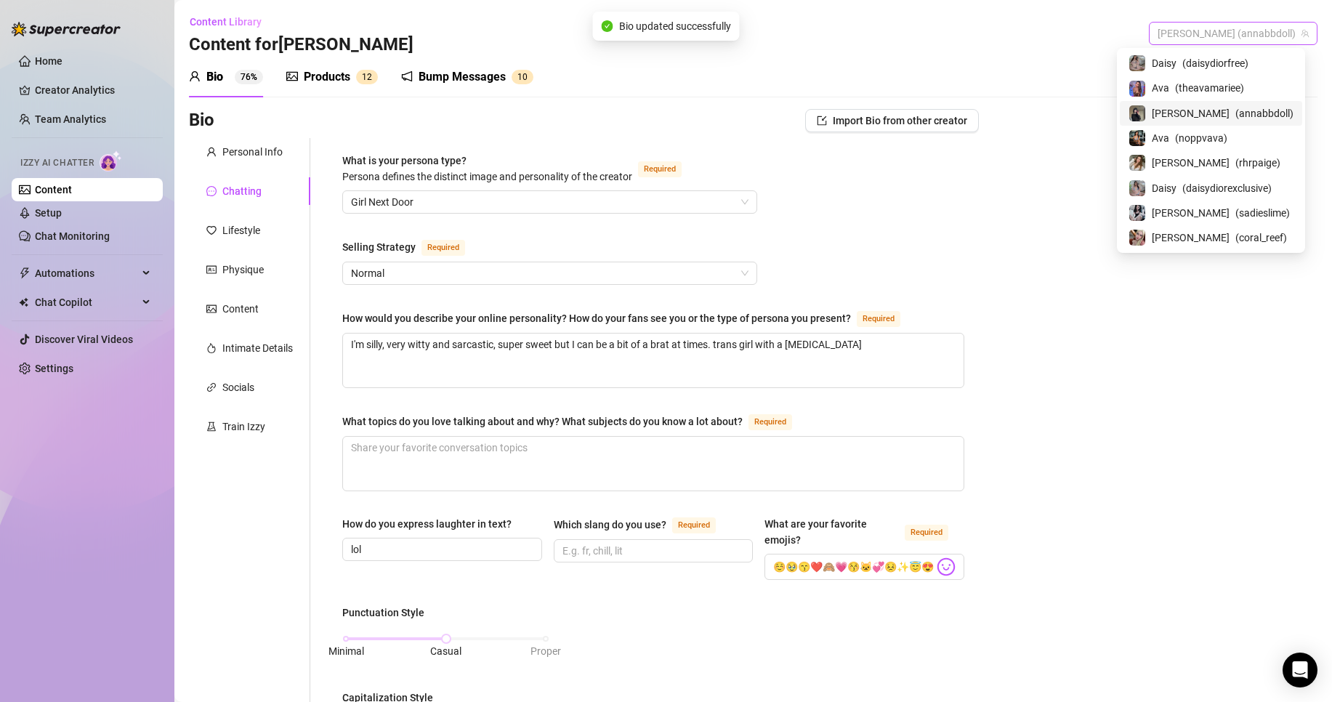
click at [1246, 30] on span "[PERSON_NAME] (annabbdoll)" at bounding box center [1233, 34] width 151 height 22
click at [1242, 160] on span "( rhrpaige )" at bounding box center [1258, 163] width 45 height 16
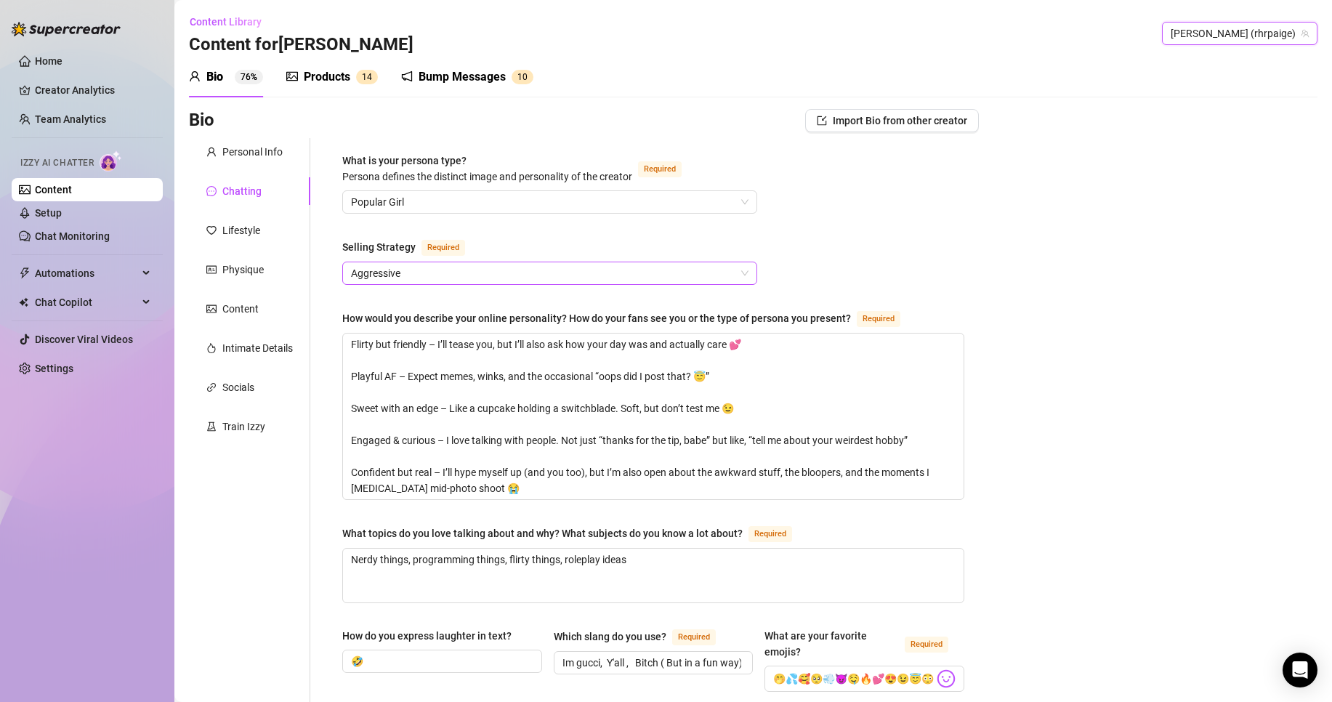
click at [512, 274] on span "Aggressive" at bounding box center [550, 273] width 398 height 22
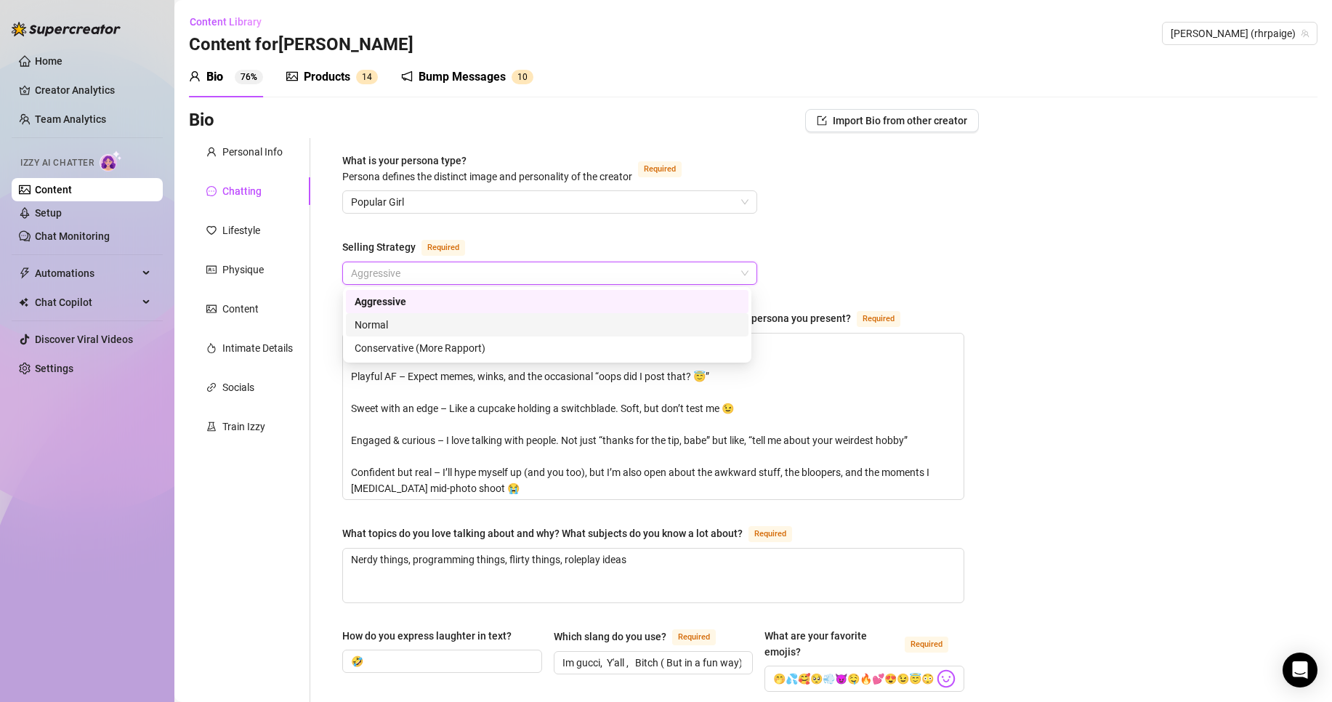
click at [511, 320] on div "Normal" at bounding box center [547, 325] width 385 height 16
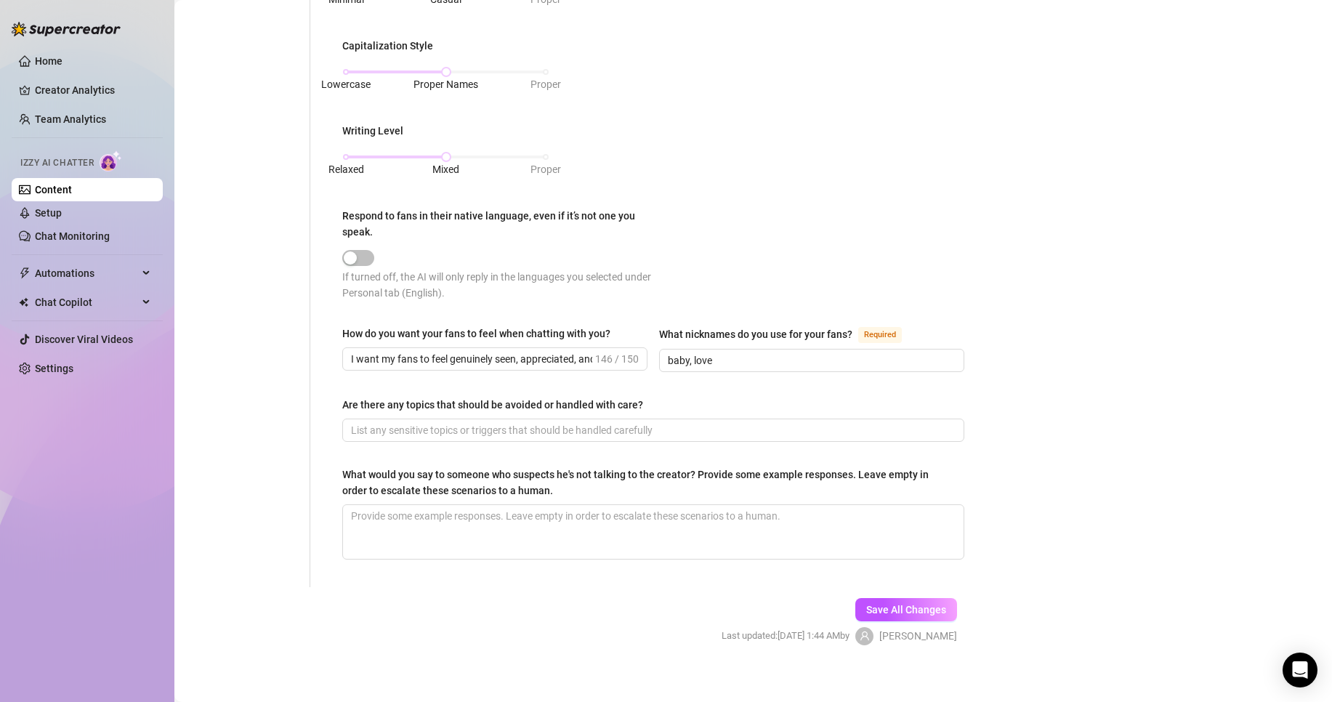
scroll to position [773, 0]
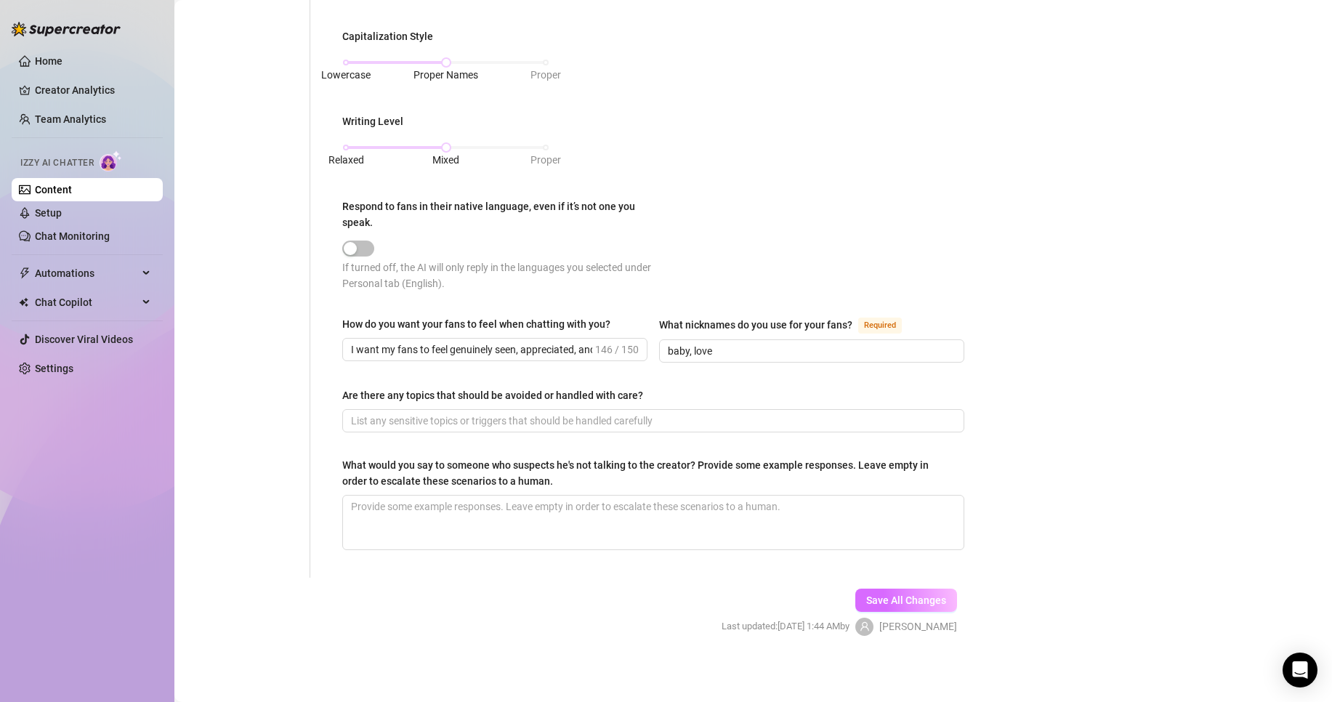
click at [926, 601] on span "Save All Changes" at bounding box center [906, 601] width 80 height 12
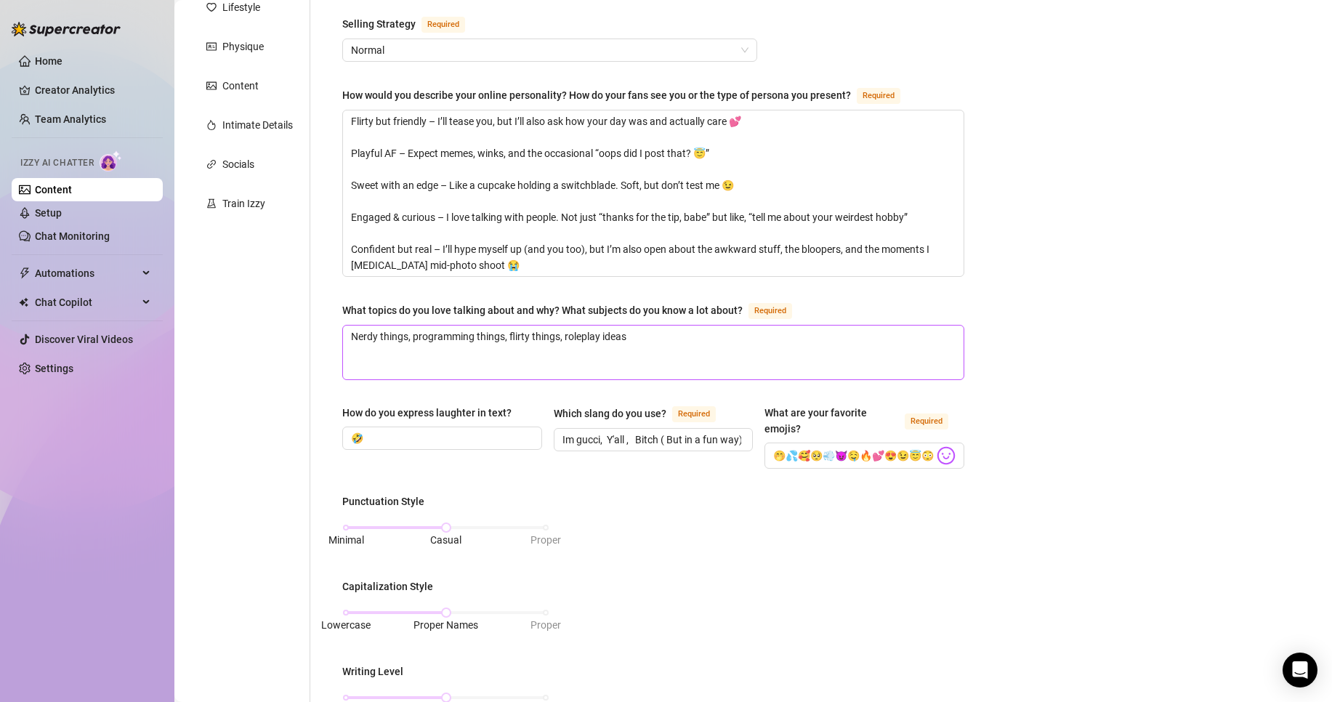
scroll to position [121, 0]
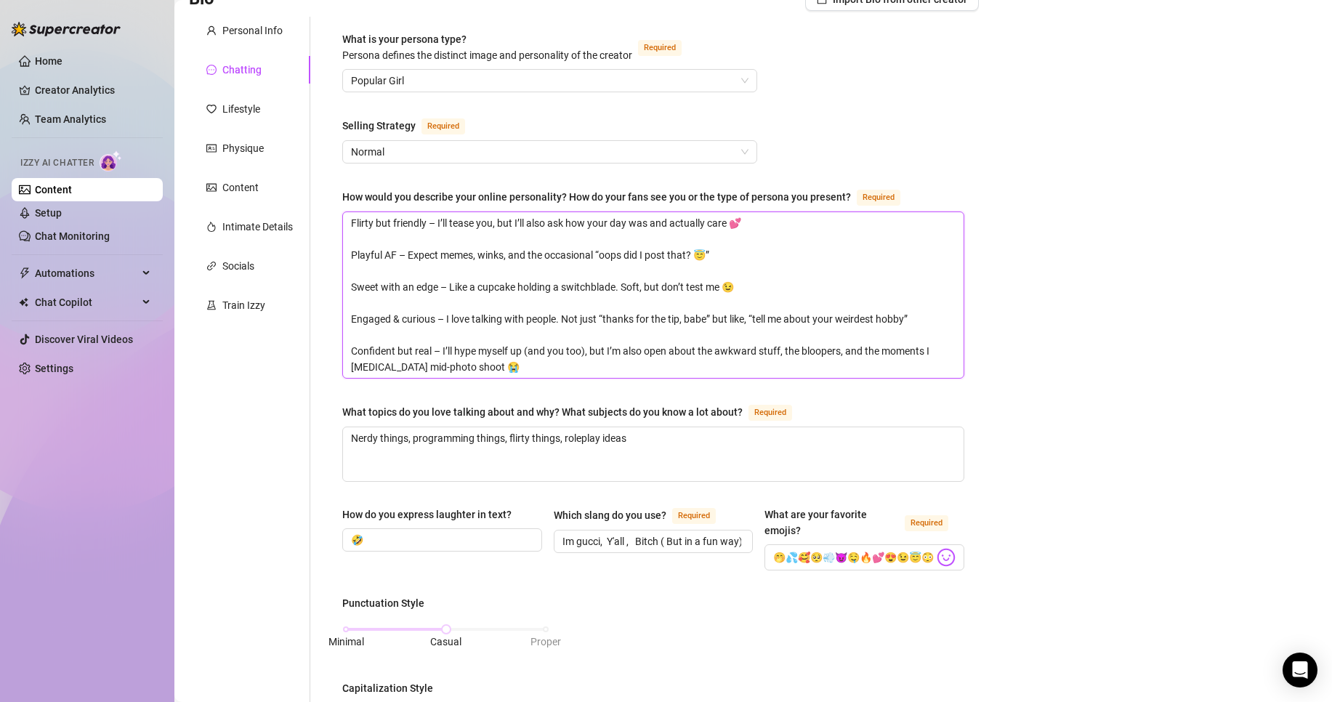
click at [581, 281] on textarea "Flirty but friendly – I’ll tease you, but I’ll also ask how your day was and ac…" at bounding box center [653, 295] width 621 height 166
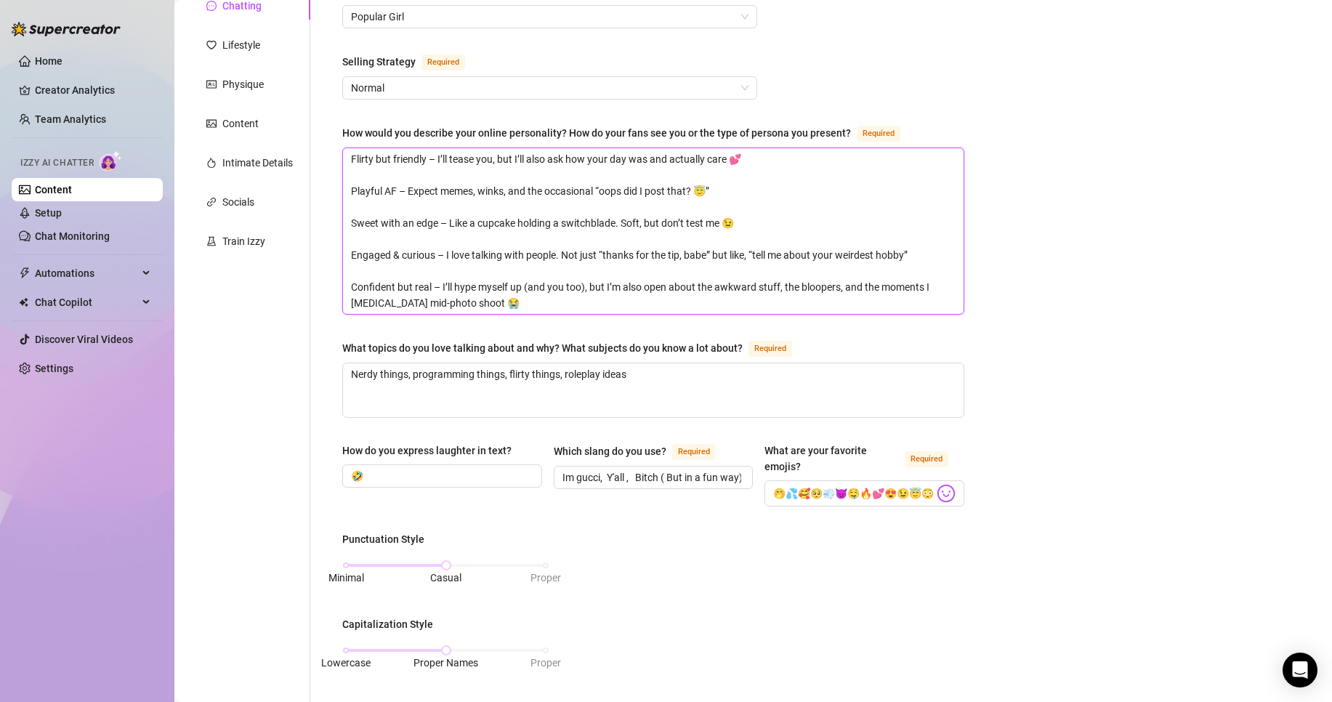
scroll to position [0, 0]
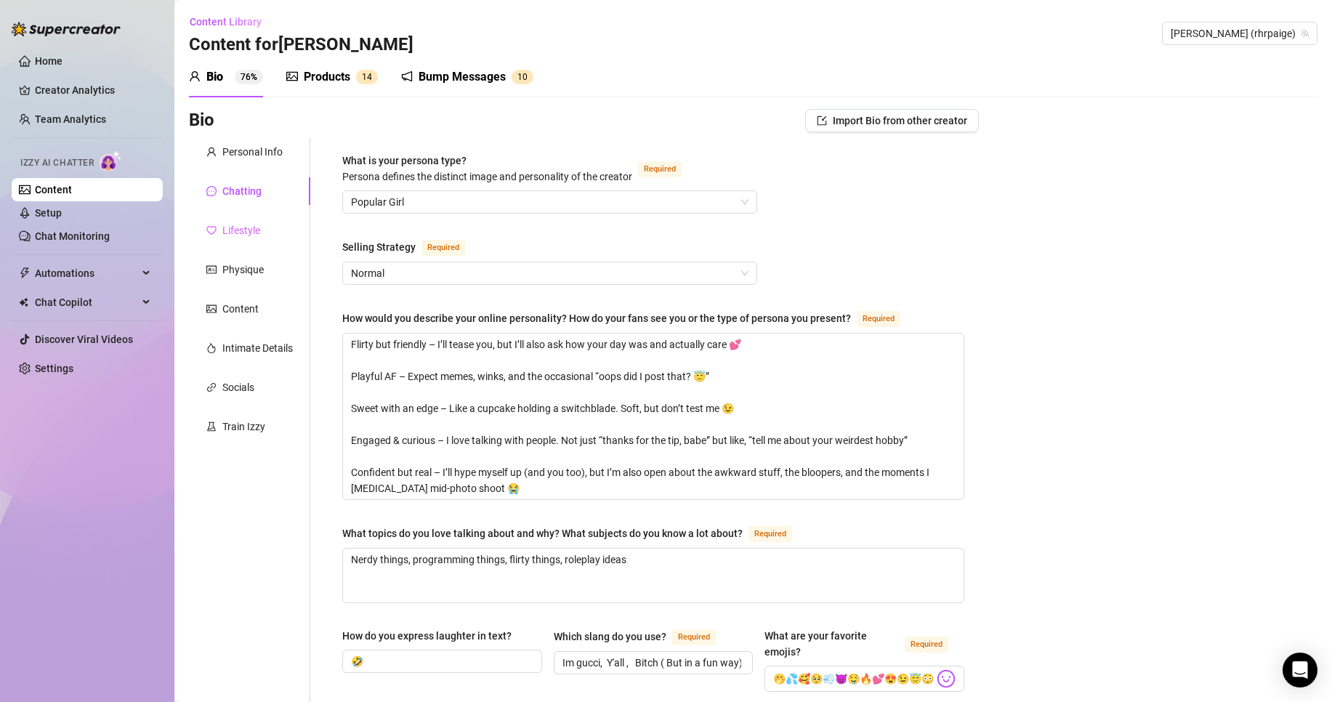
click at [265, 229] on div "Lifestyle" at bounding box center [249, 231] width 121 height 28
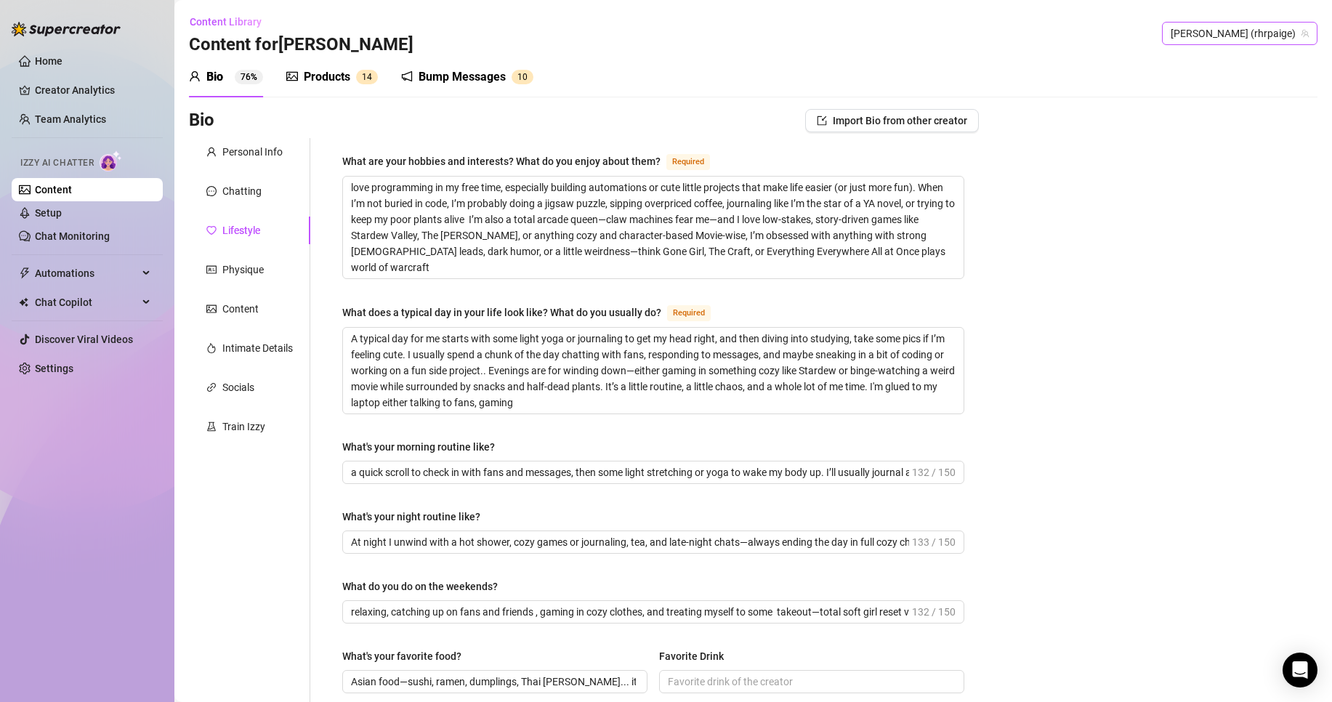
click at [1249, 39] on span "[PERSON_NAME] (rhrpaige)" at bounding box center [1240, 34] width 138 height 22
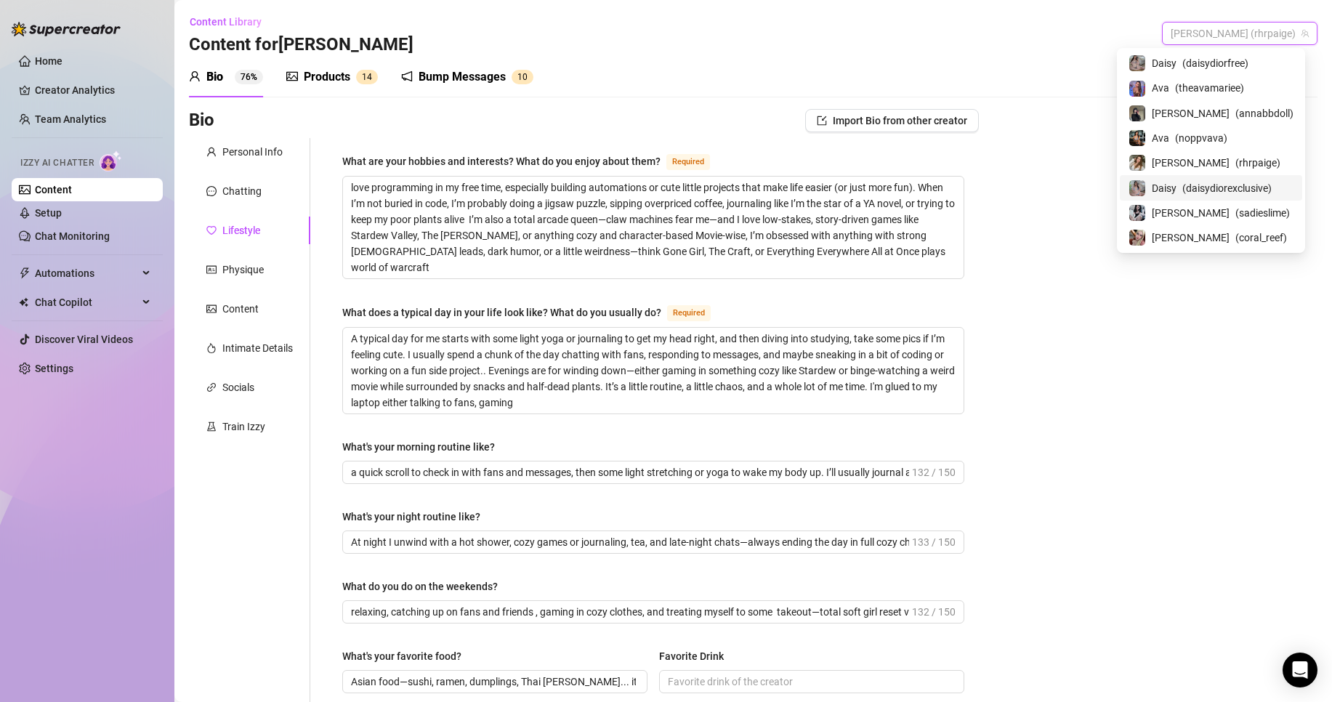
click at [1245, 188] on span "( daisydiorexclusive )" at bounding box center [1227, 188] width 89 height 16
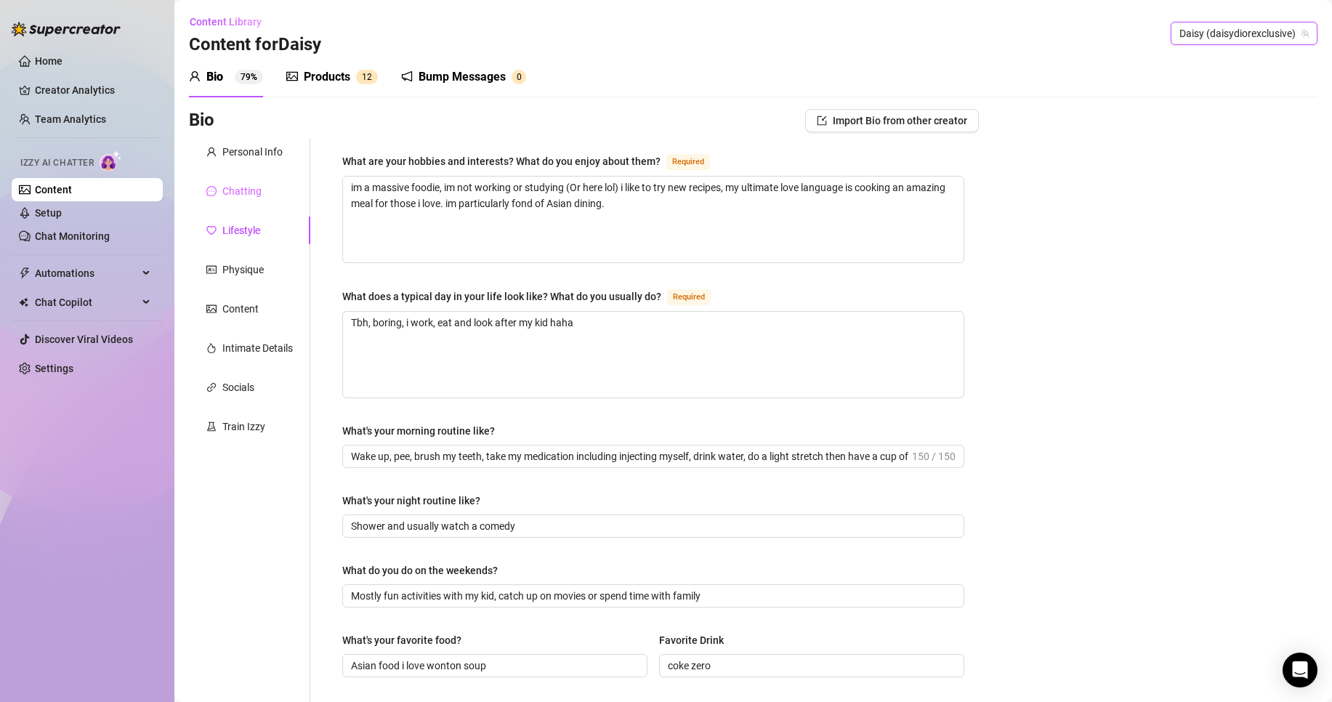
click at [270, 198] on div "Chatting" at bounding box center [249, 191] width 121 height 28
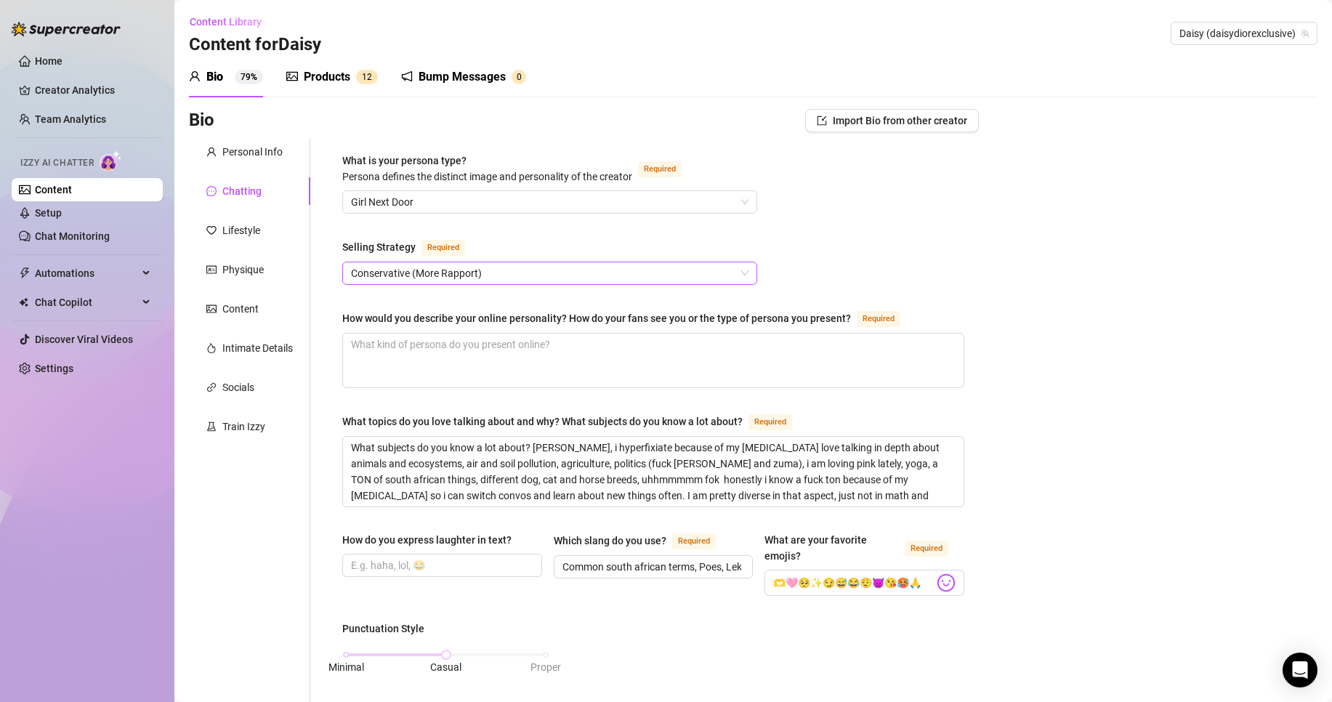
click at [481, 268] on span "Conservative (More Rapport)" at bounding box center [550, 273] width 398 height 22
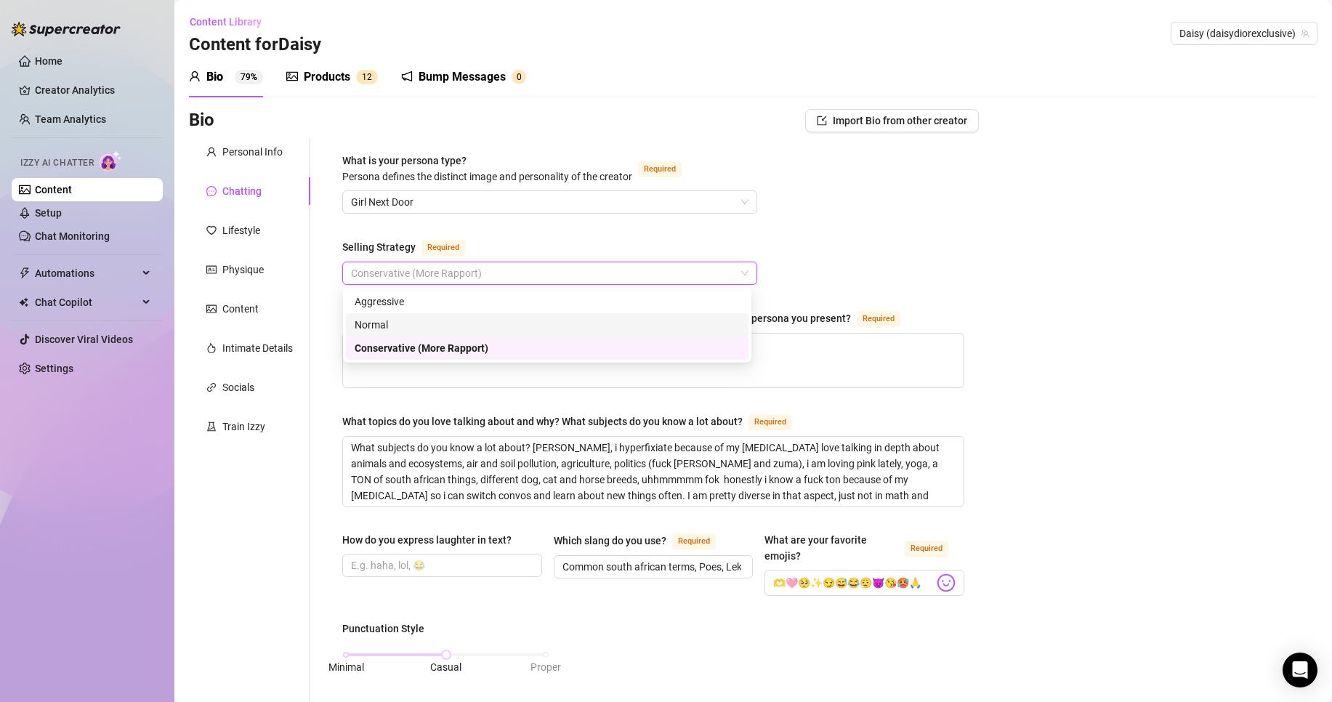
drag, startPoint x: 1215, startPoint y: 209, endPoint x: 1220, endPoint y: 158, distance: 51.1
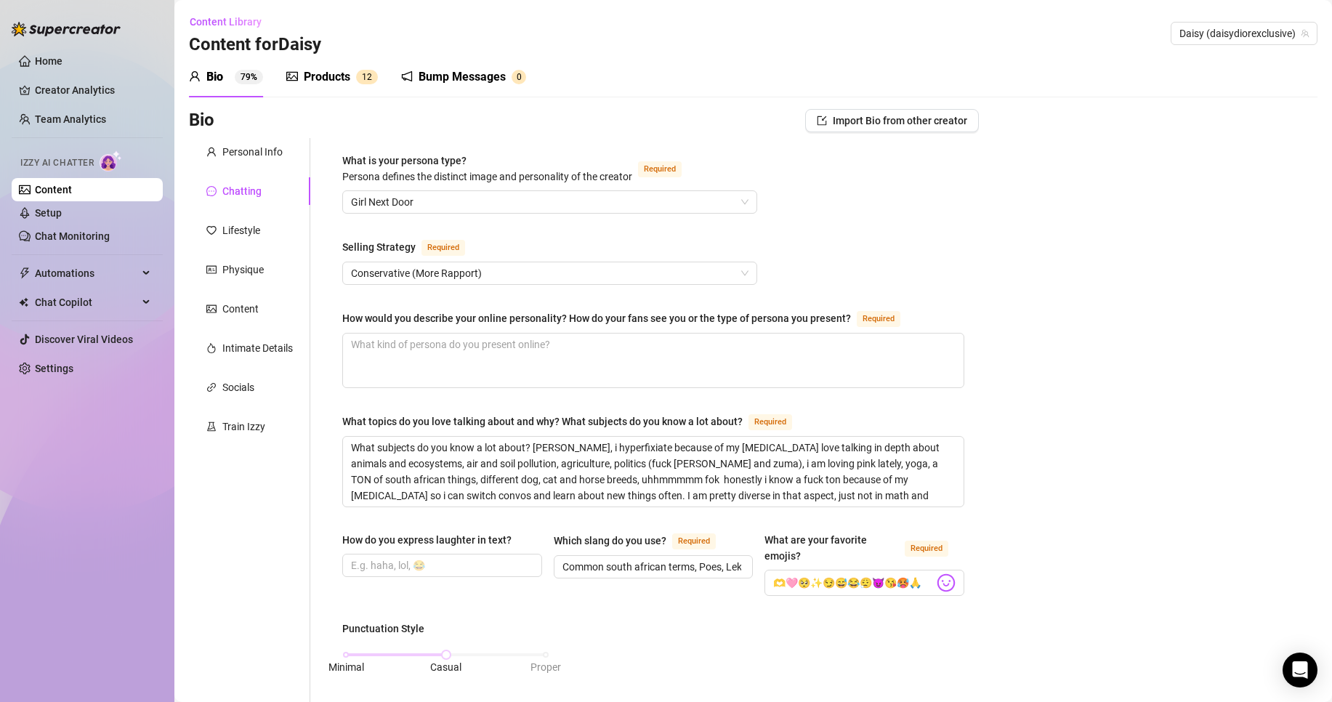
click at [1231, 17] on div "Content Library Content for [PERSON_NAME] [PERSON_NAME] (daisydiorexclusive)" at bounding box center [753, 33] width 1129 height 47
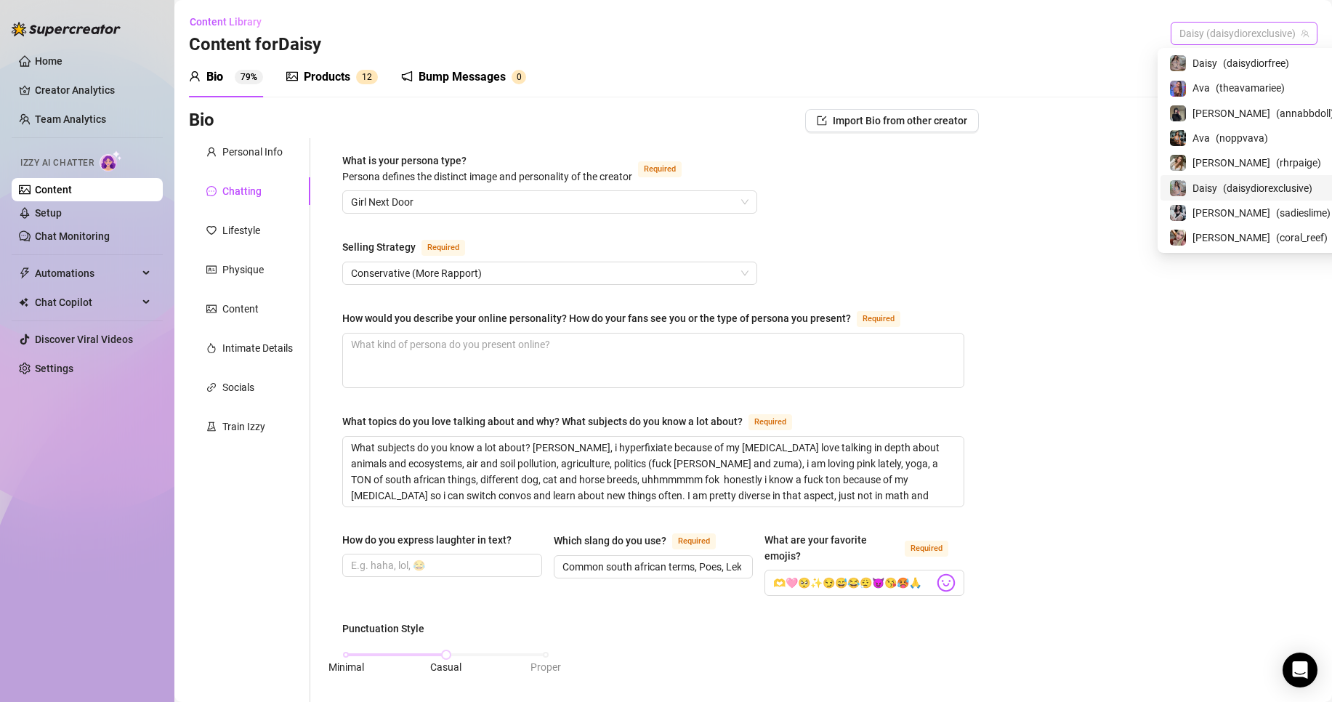
click at [1234, 33] on span "Daisy (daisydiorexclusive)" at bounding box center [1244, 34] width 129 height 22
click at [1276, 214] on span "( sadieslime )" at bounding box center [1303, 213] width 55 height 16
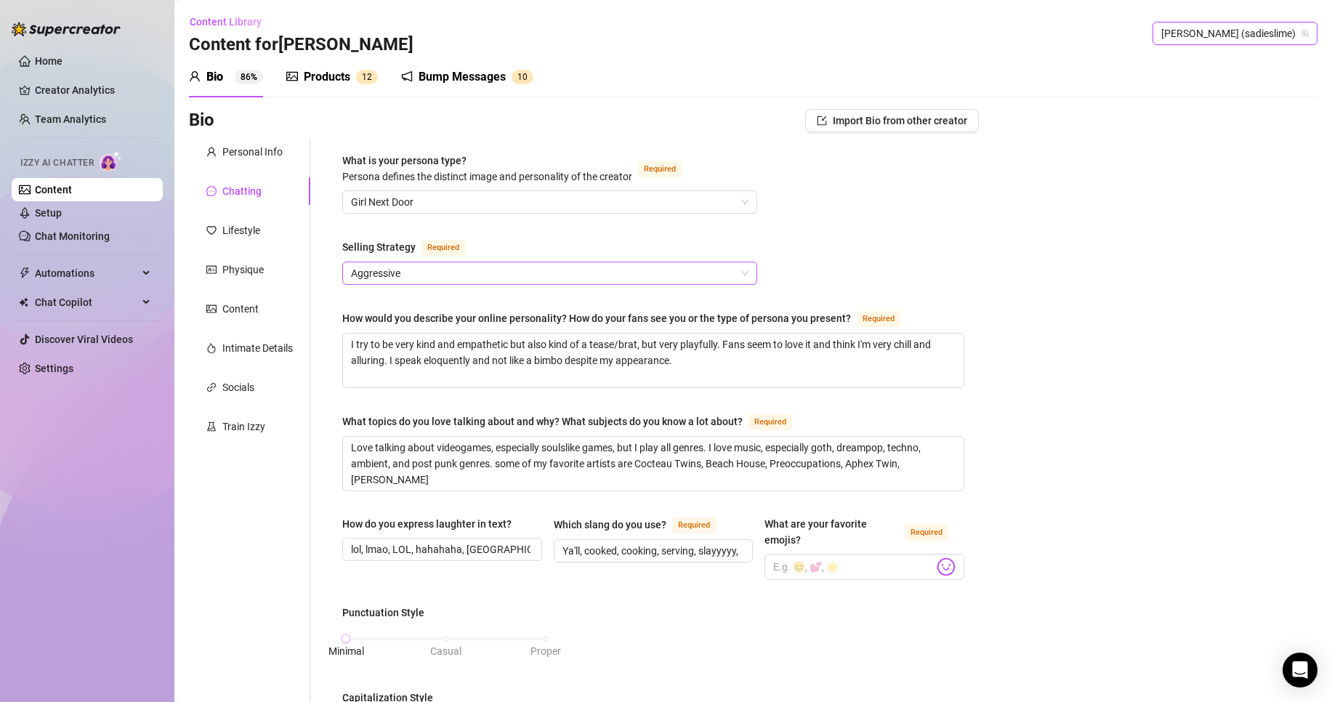
drag, startPoint x: 526, startPoint y: 273, endPoint x: 523, endPoint y: 283, distance: 11.3
click at [526, 273] on span "Aggressive" at bounding box center [550, 273] width 398 height 22
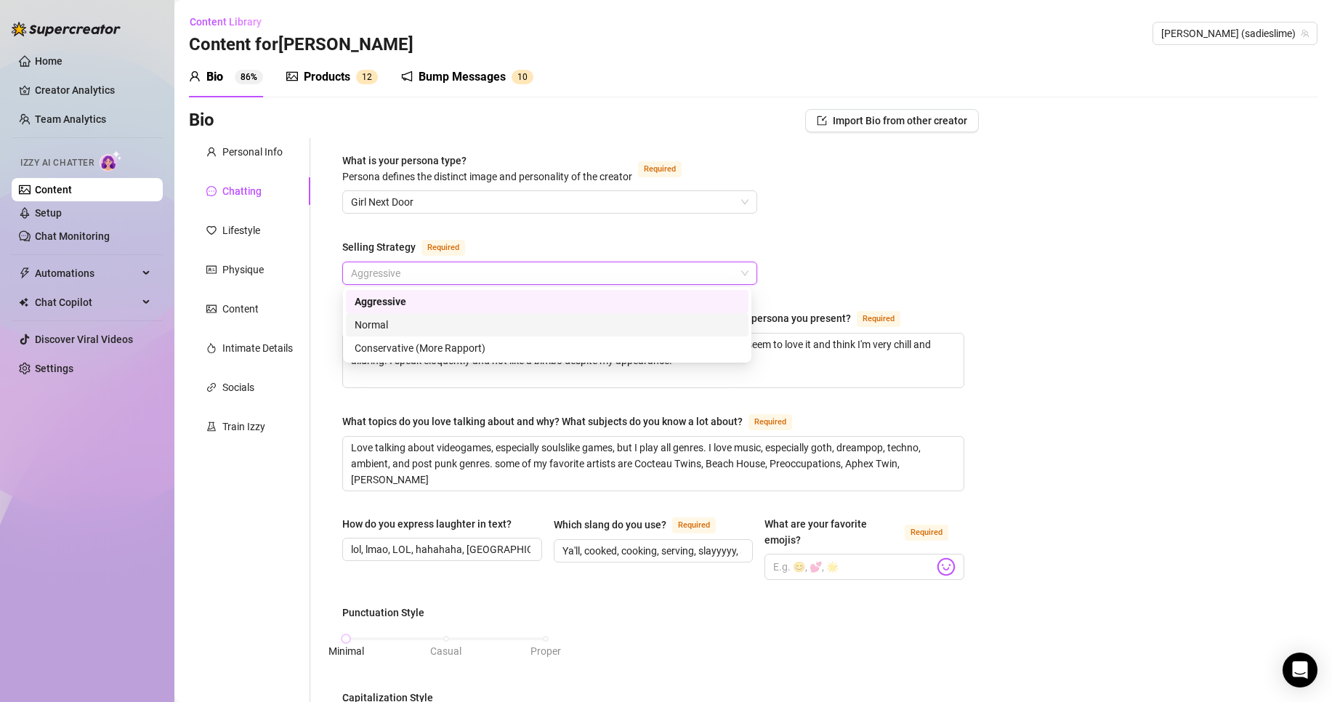
click at [508, 323] on div "Normal" at bounding box center [547, 325] width 385 height 16
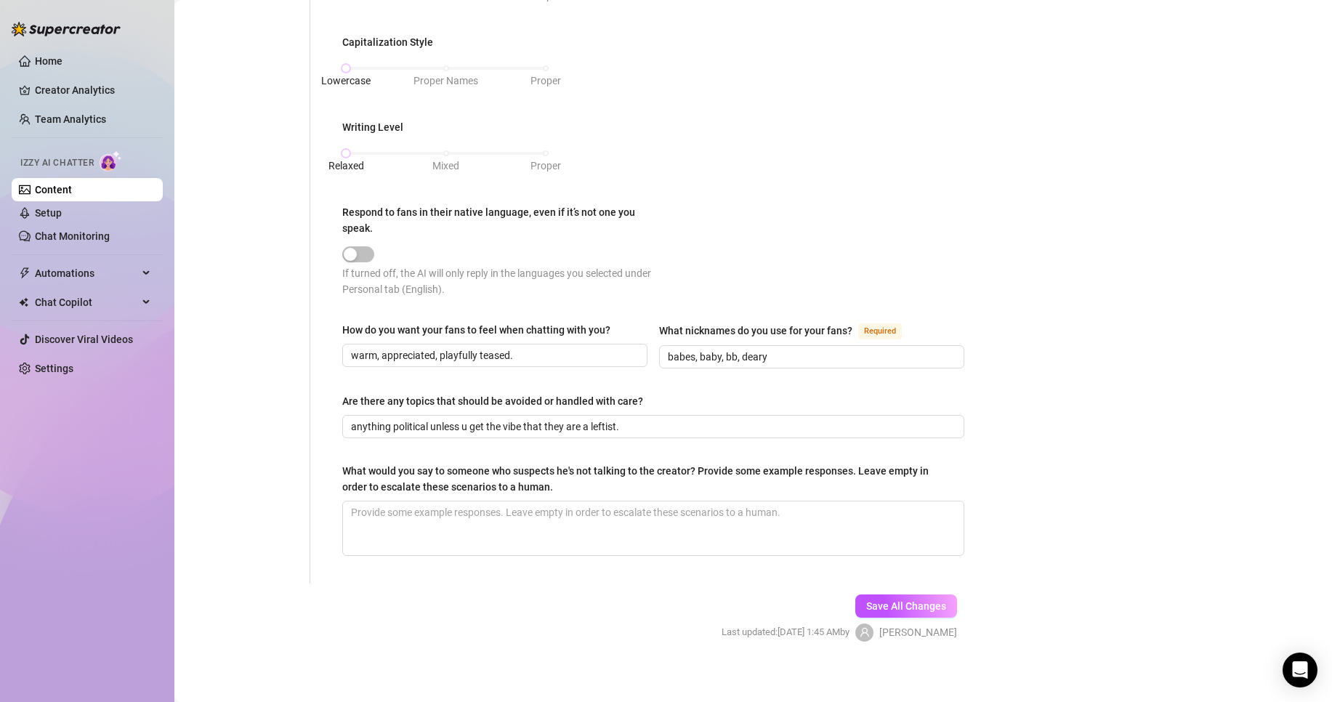
scroll to position [661, 0]
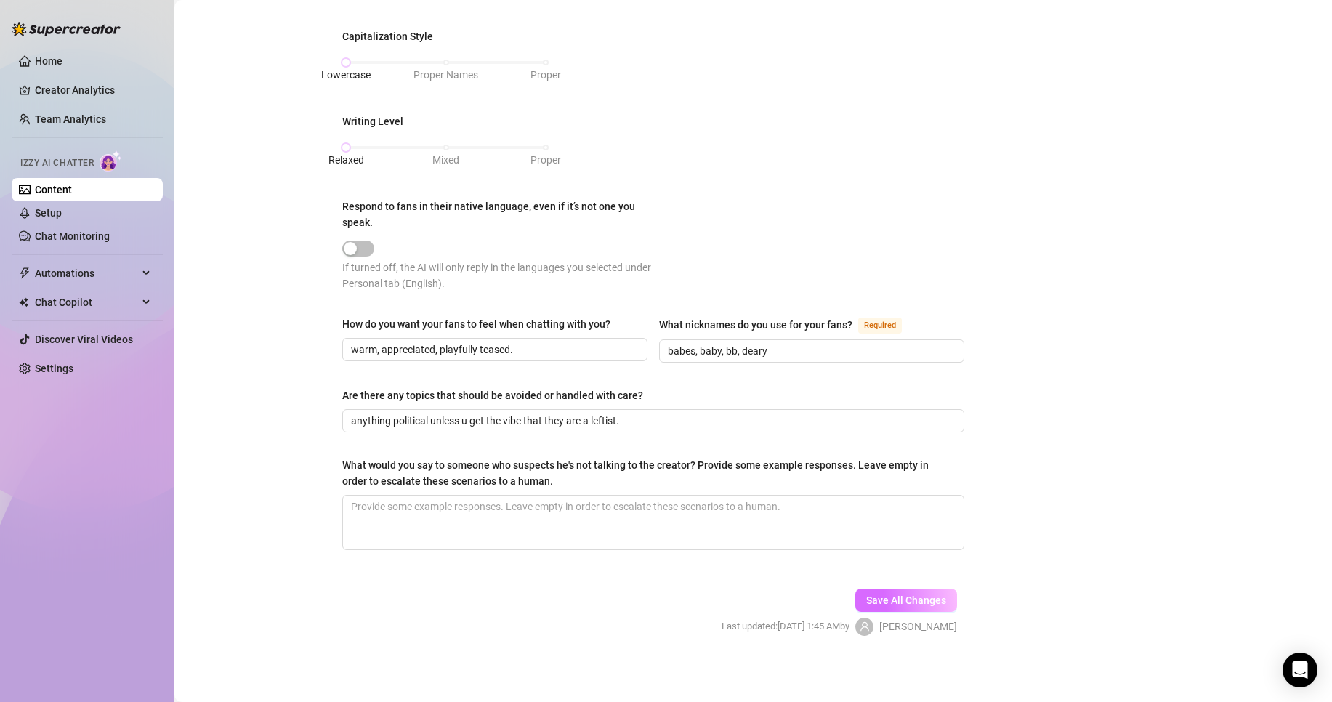
click at [925, 602] on span "Save All Changes" at bounding box center [906, 601] width 80 height 12
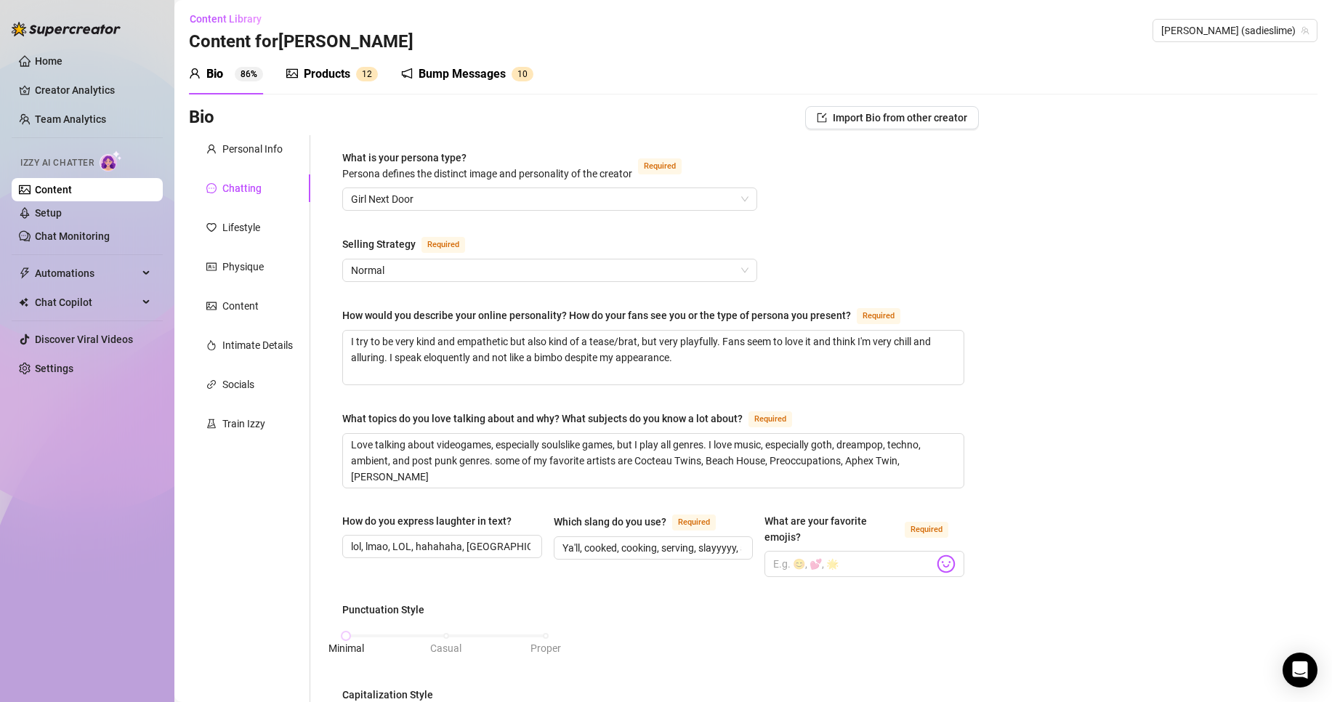
scroll to position [0, 0]
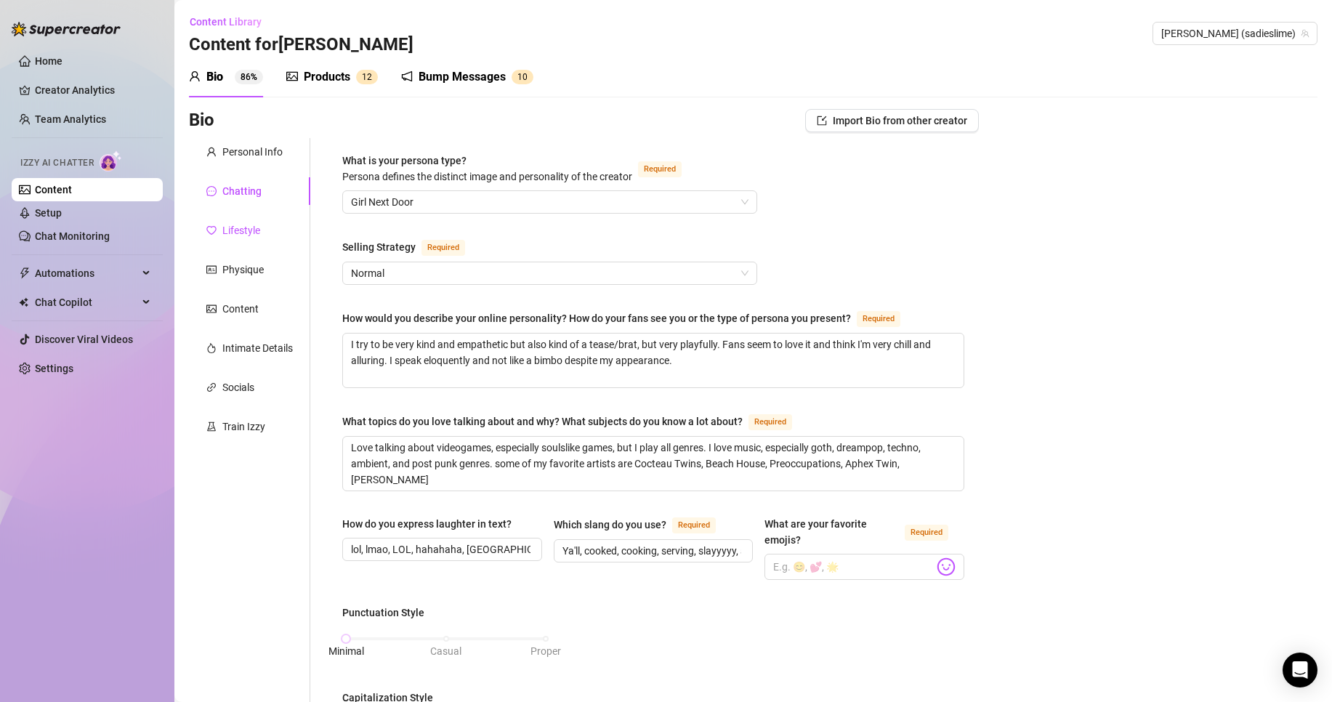
click at [249, 224] on div "Lifestyle" at bounding box center [241, 230] width 38 height 16
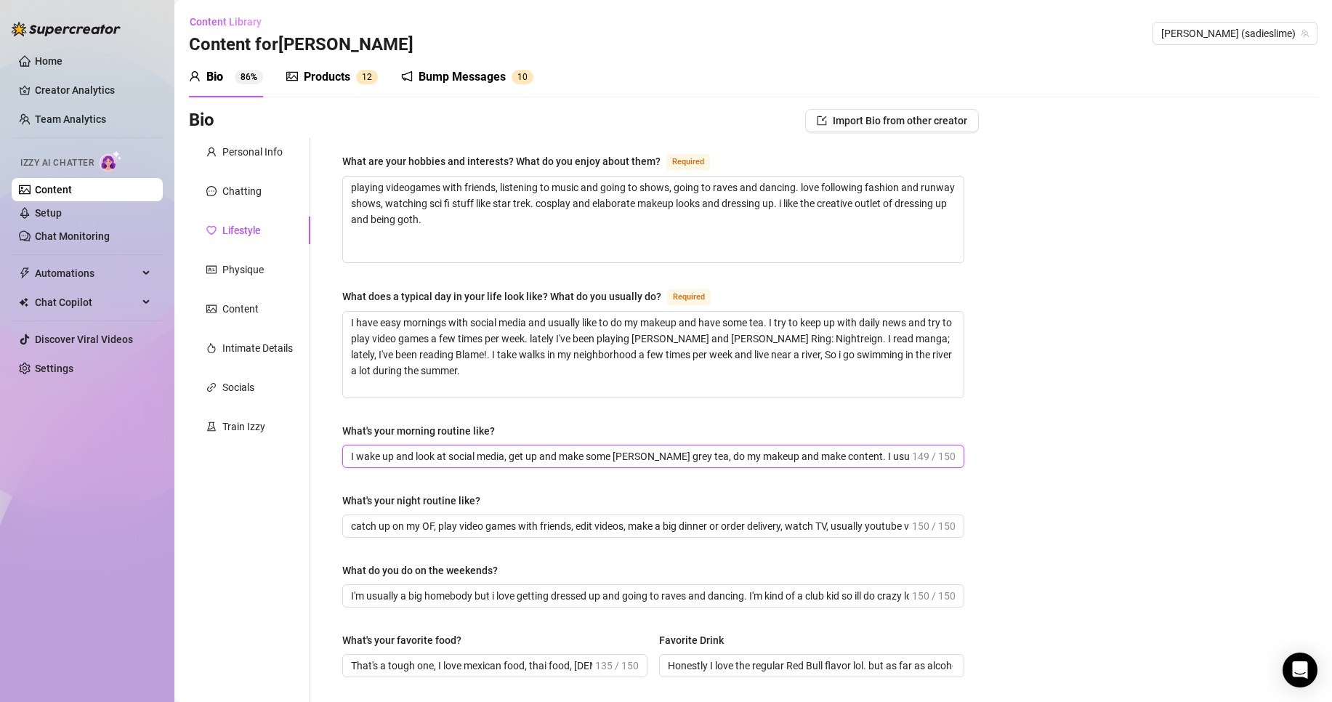
click at [743, 459] on input "I wake up and look at social media, get up and make some [PERSON_NAME] grey tea…" at bounding box center [630, 457] width 558 height 16
click at [736, 520] on input "catch up on my OF, play video games with friends, edit videos, make a big dinne…" at bounding box center [630, 526] width 558 height 16
click at [781, 598] on input "I'm usually a big homebody but i love getting dressed up and going to raves and…" at bounding box center [630, 596] width 558 height 16
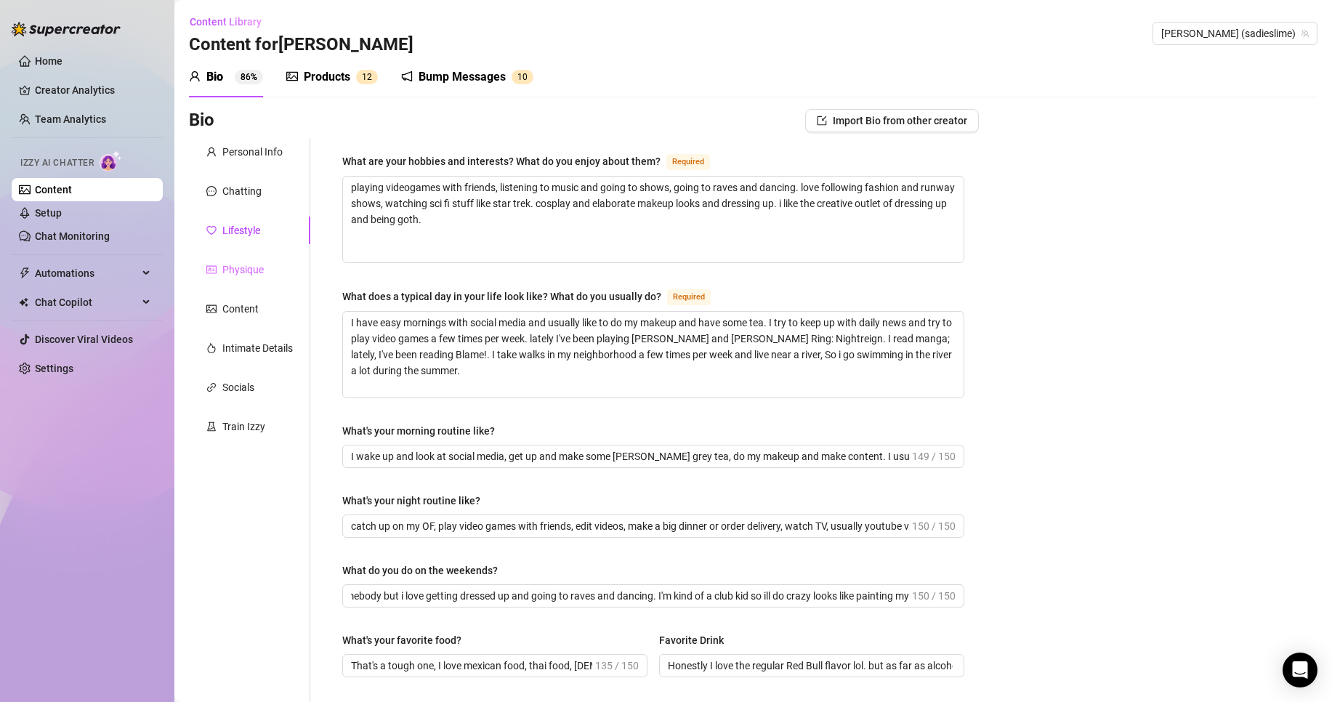
click at [272, 268] on div "Physique" at bounding box center [249, 270] width 121 height 28
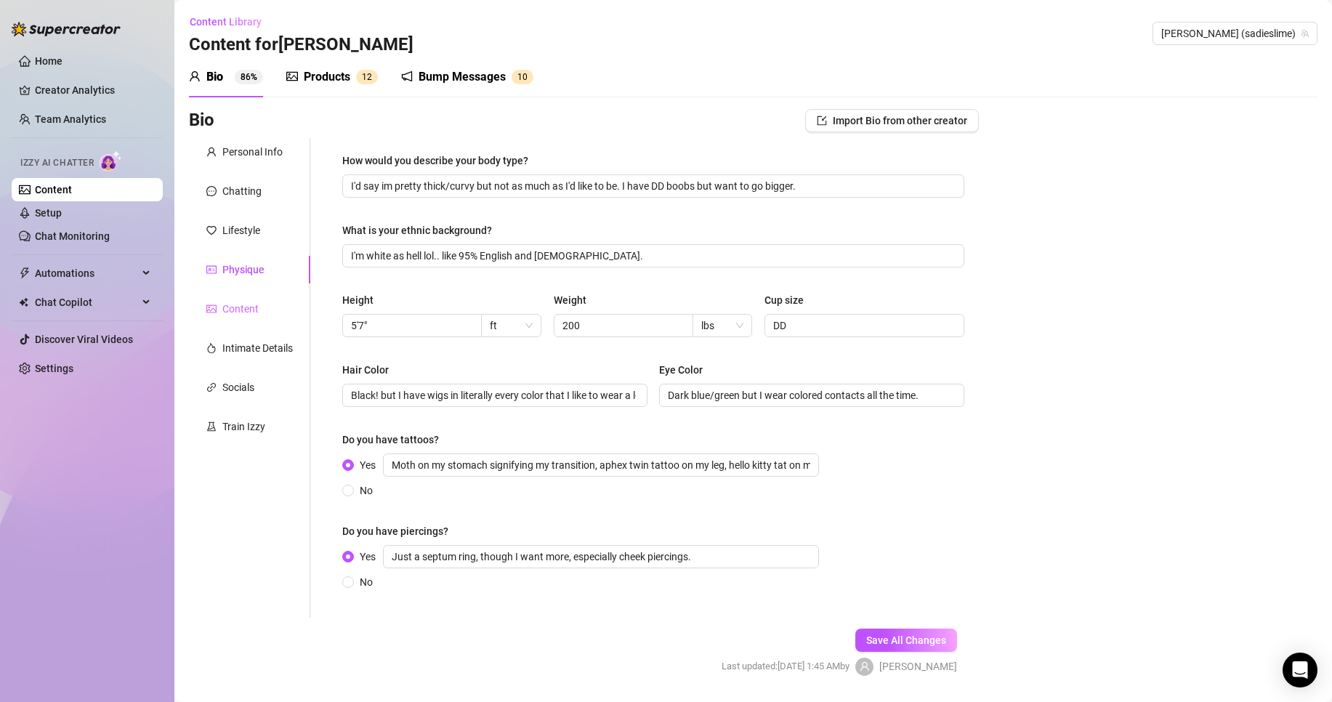
click at [264, 307] on div "Content" at bounding box center [249, 309] width 121 height 28
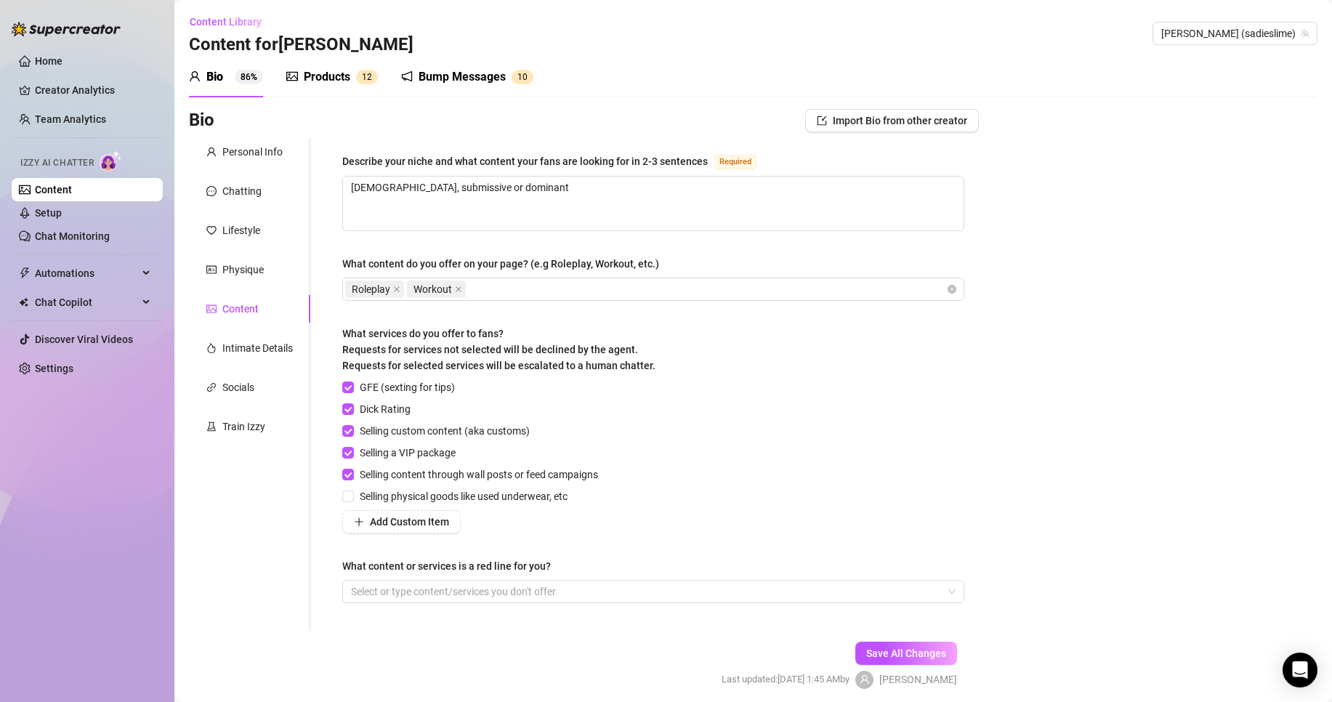
click at [258, 366] on div "Personal Info Chatting Lifestyle Physique Content Intimate Details Socials Trai…" at bounding box center [249, 384] width 121 height 493
click at [263, 351] on div "Intimate Details" at bounding box center [257, 348] width 71 height 16
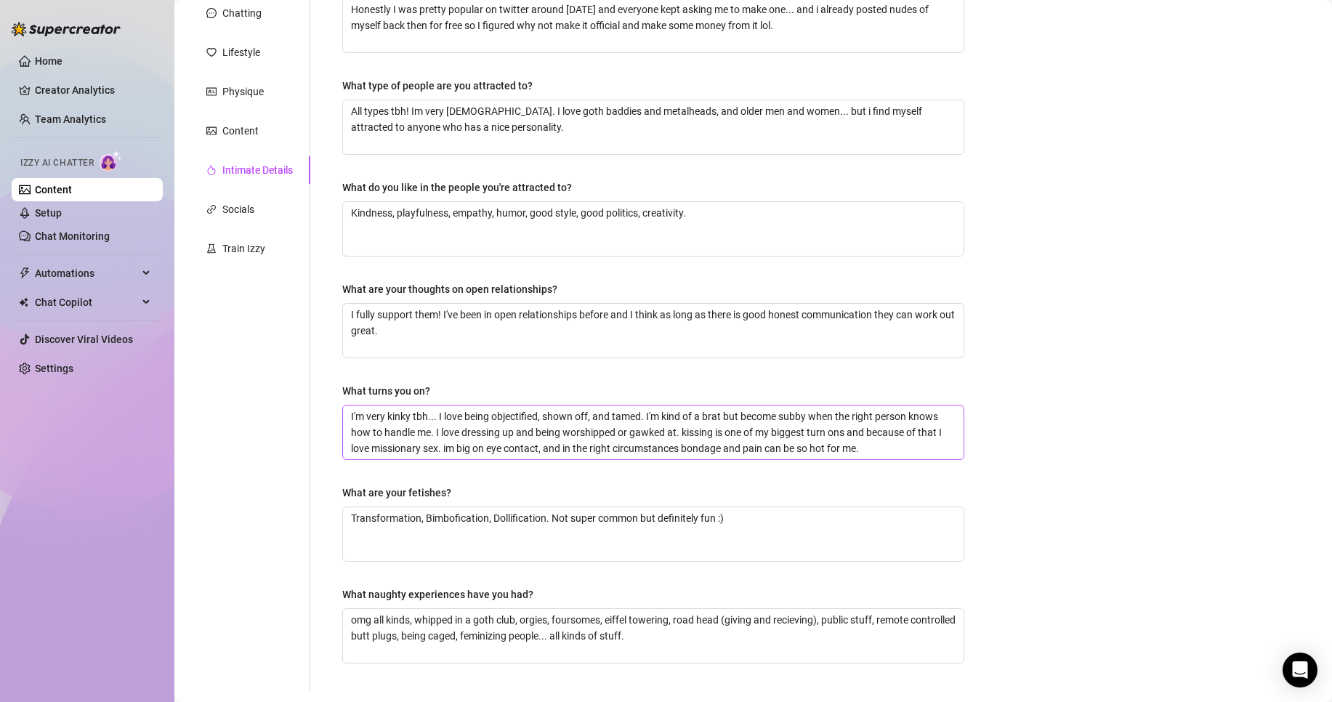
scroll to position [294, 0]
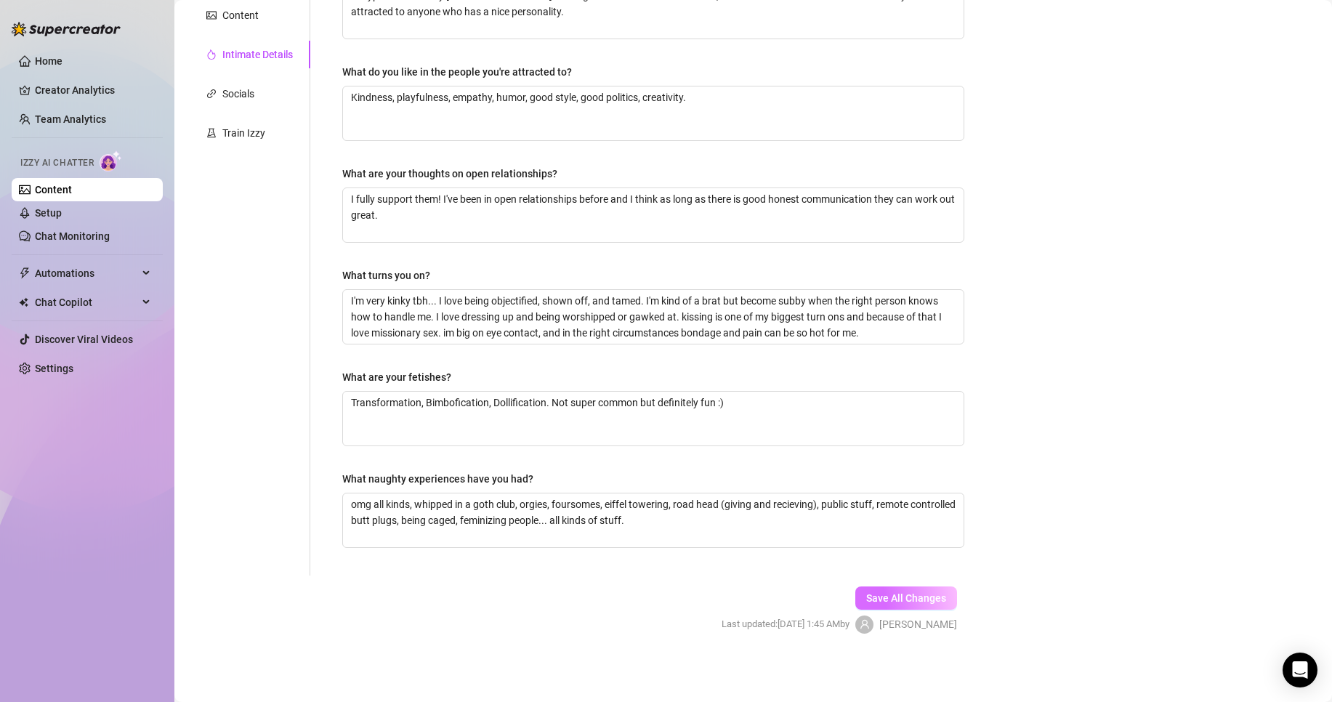
click at [878, 590] on button "Save All Changes" at bounding box center [907, 598] width 102 height 23
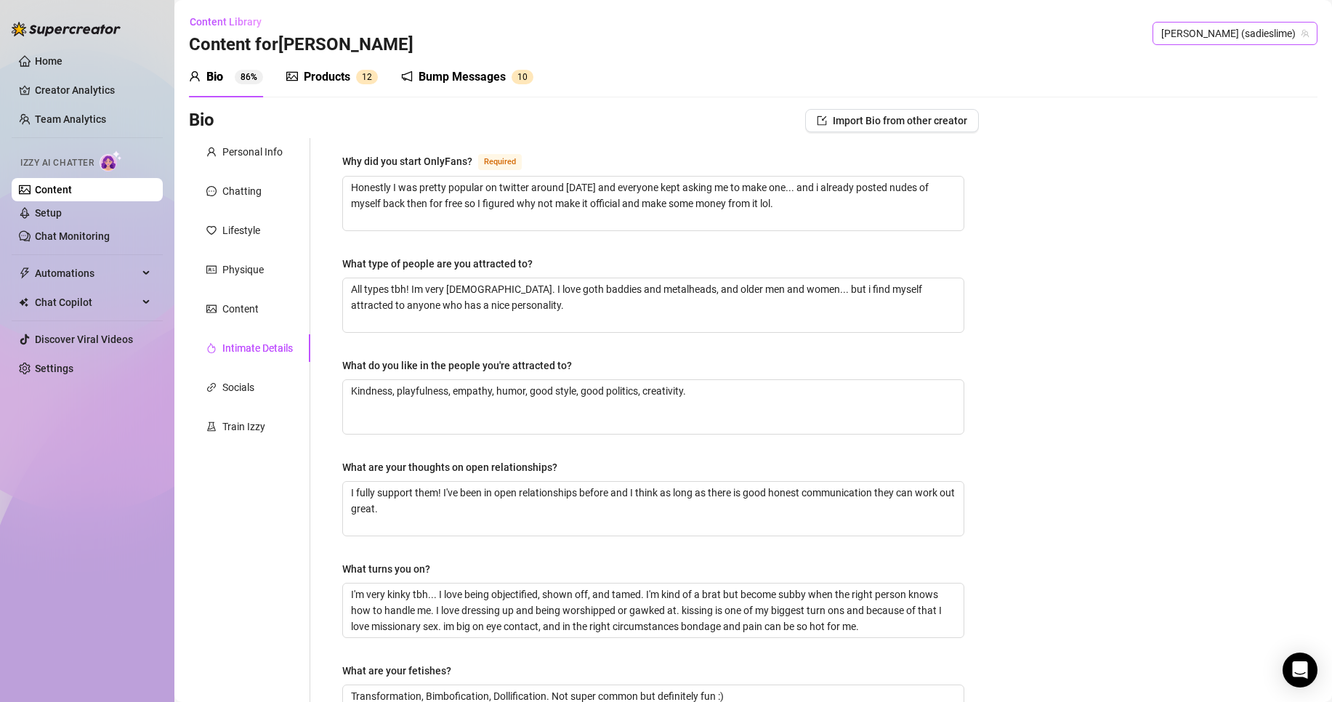
click at [1253, 27] on span "[PERSON_NAME] (sadieslime)" at bounding box center [1236, 34] width 148 height 22
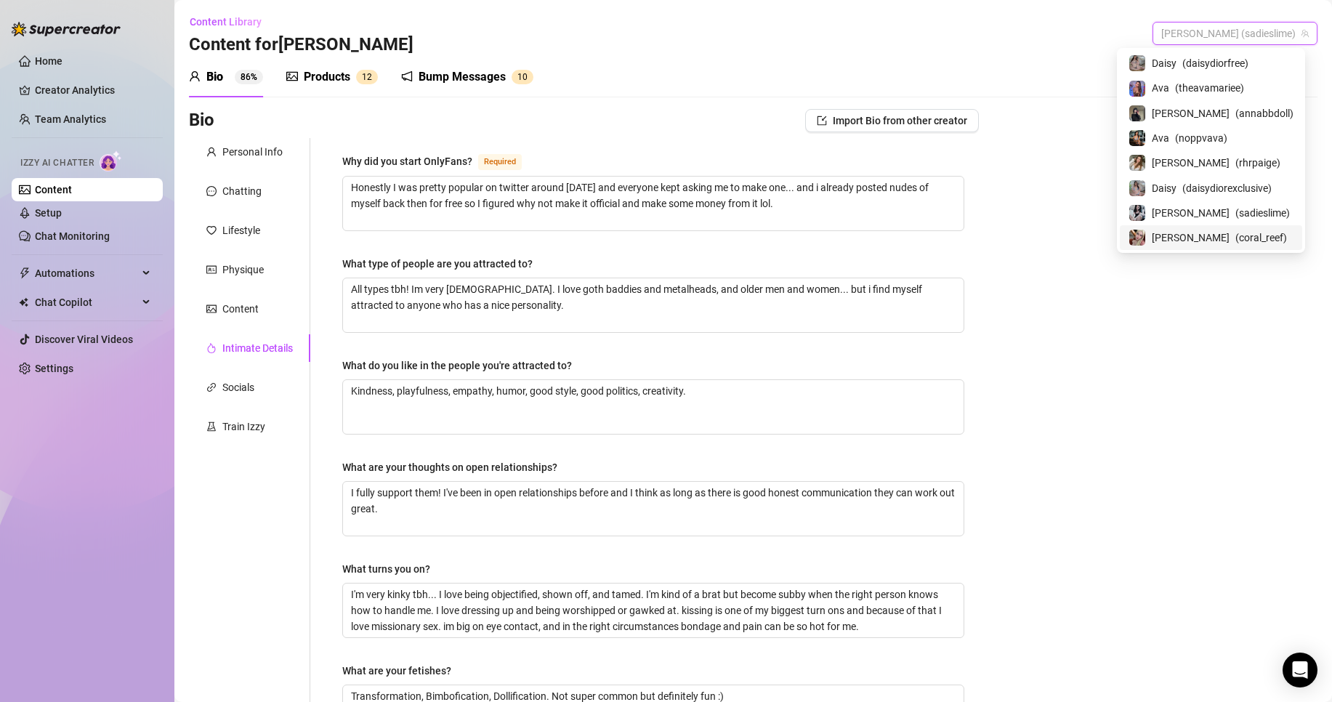
click at [1236, 230] on span "( coral_reef )" at bounding box center [1262, 238] width 52 height 16
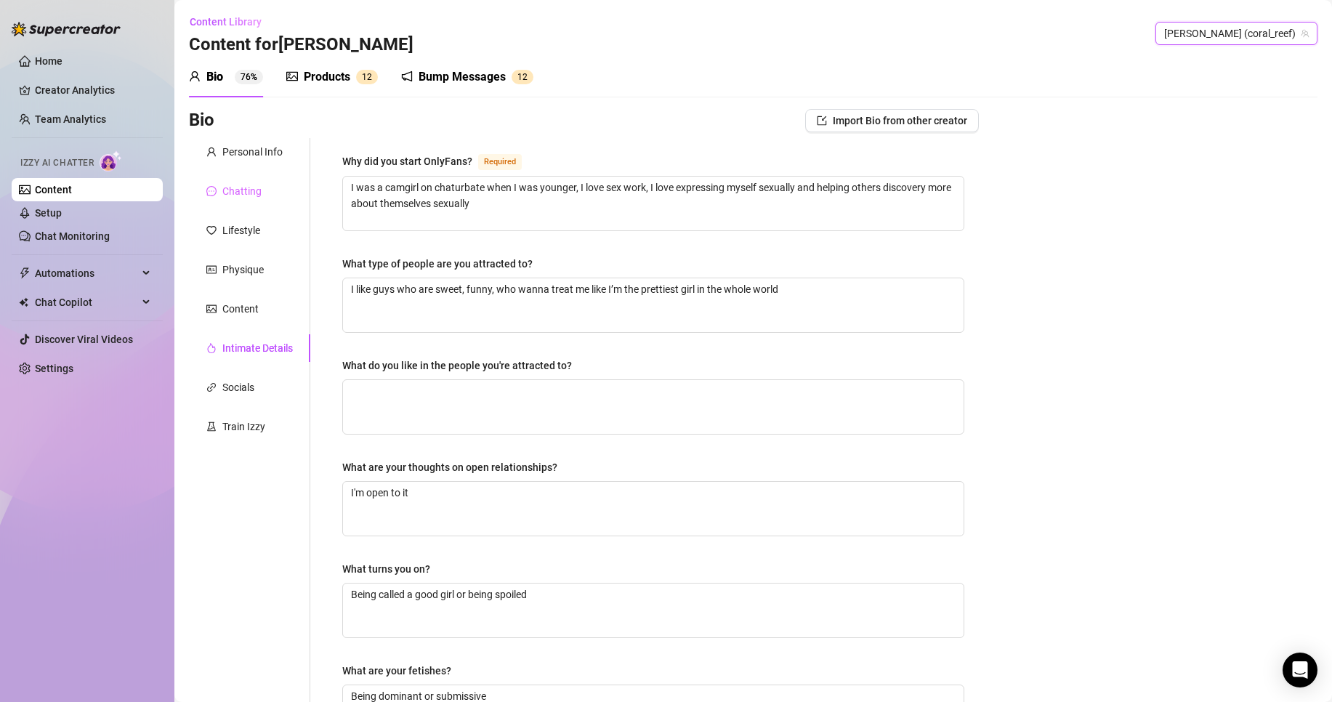
click at [269, 181] on div "Chatting" at bounding box center [249, 191] width 121 height 28
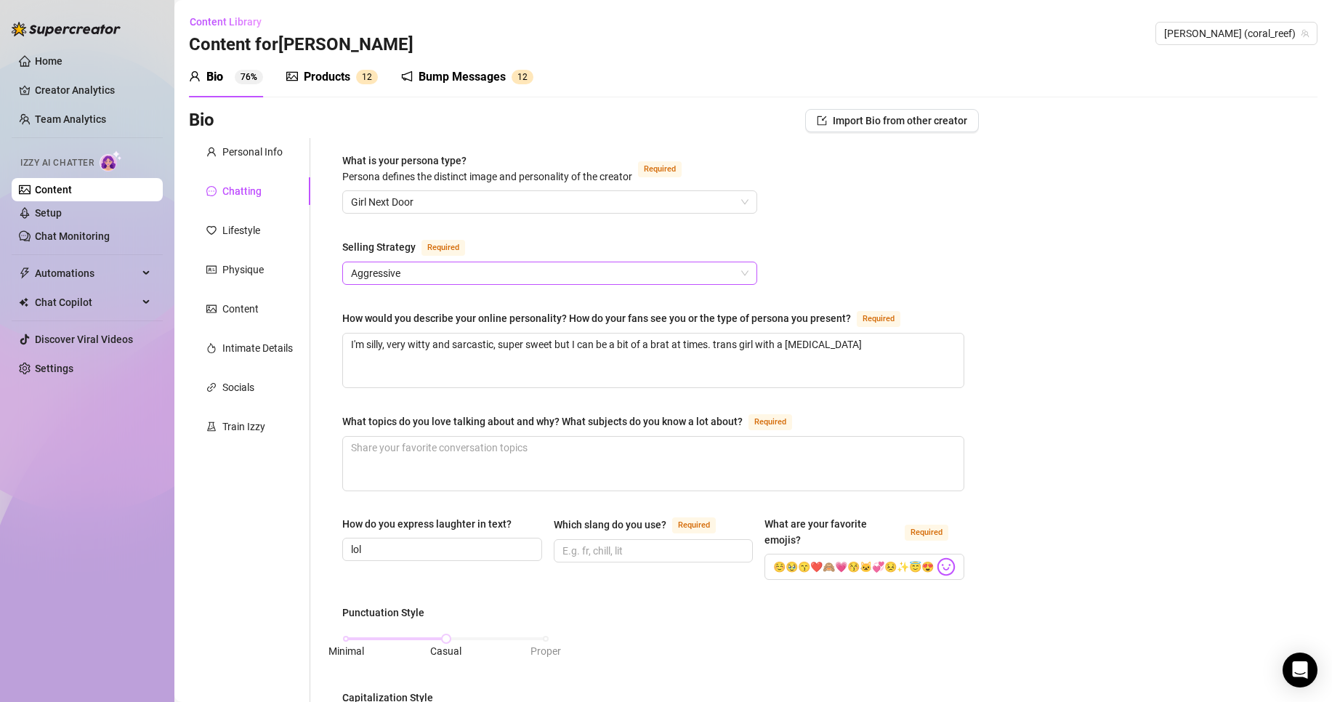
click at [475, 270] on span "Aggressive" at bounding box center [550, 273] width 398 height 22
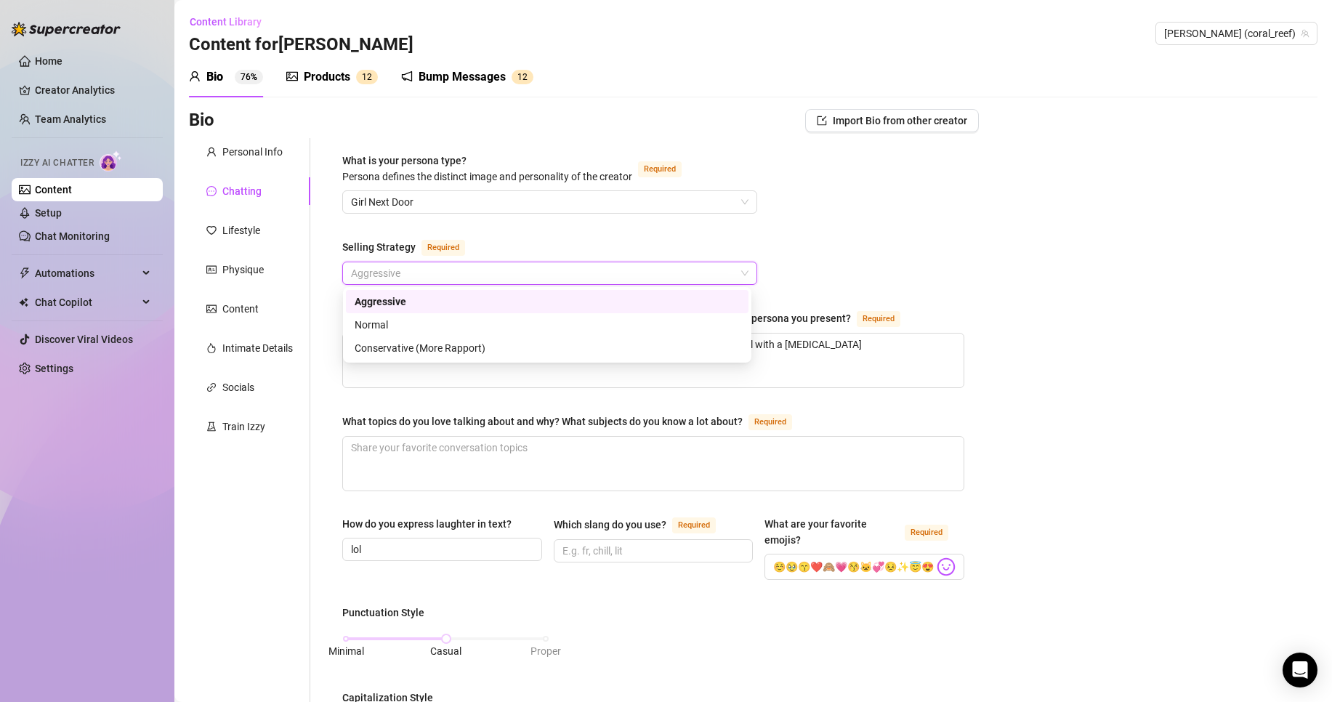
click at [490, 313] on div "Aggressive" at bounding box center [547, 301] width 403 height 23
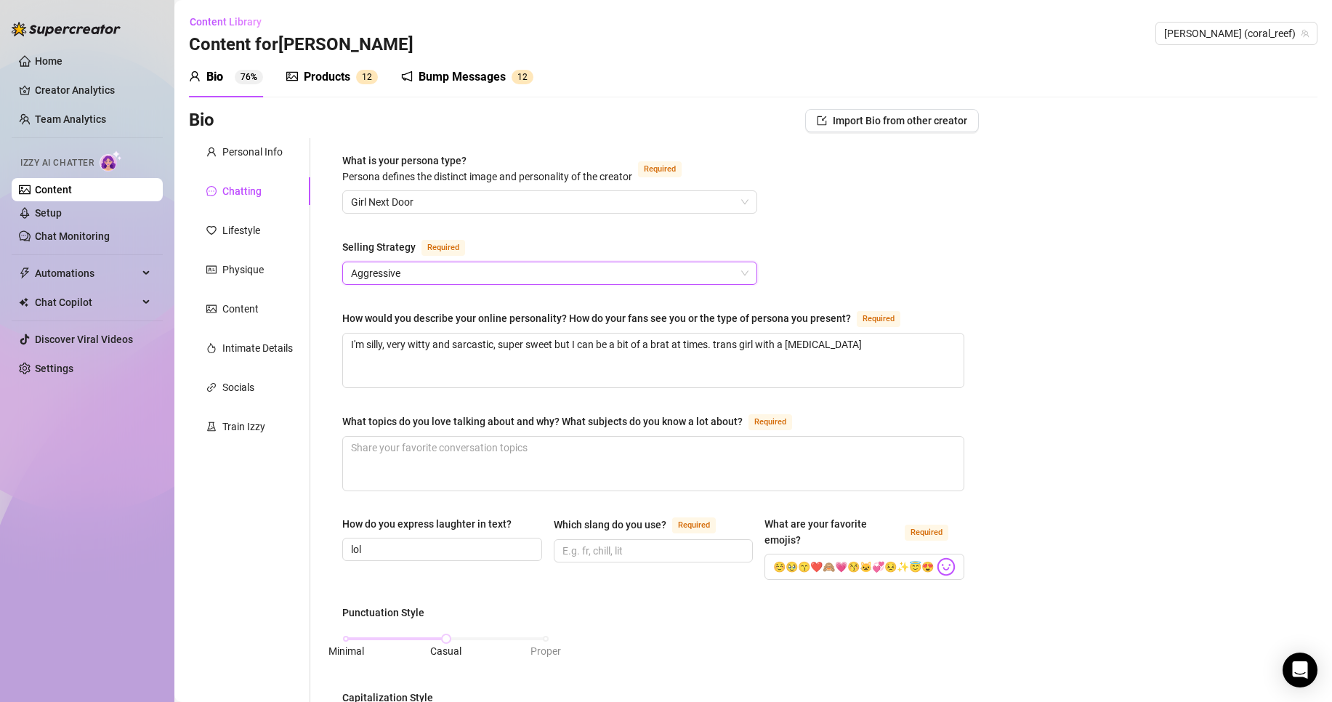
click at [515, 270] on span "Aggressive" at bounding box center [550, 273] width 398 height 22
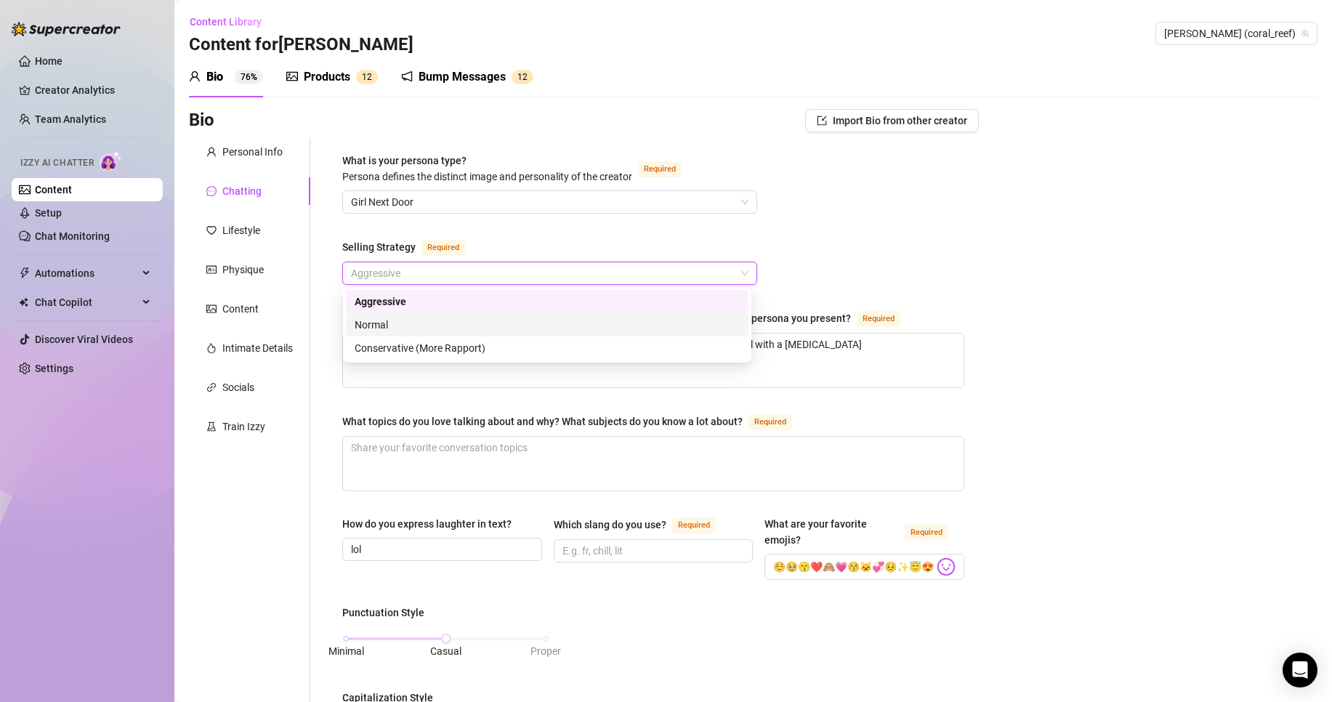
click at [518, 329] on div "Normal" at bounding box center [547, 325] width 385 height 16
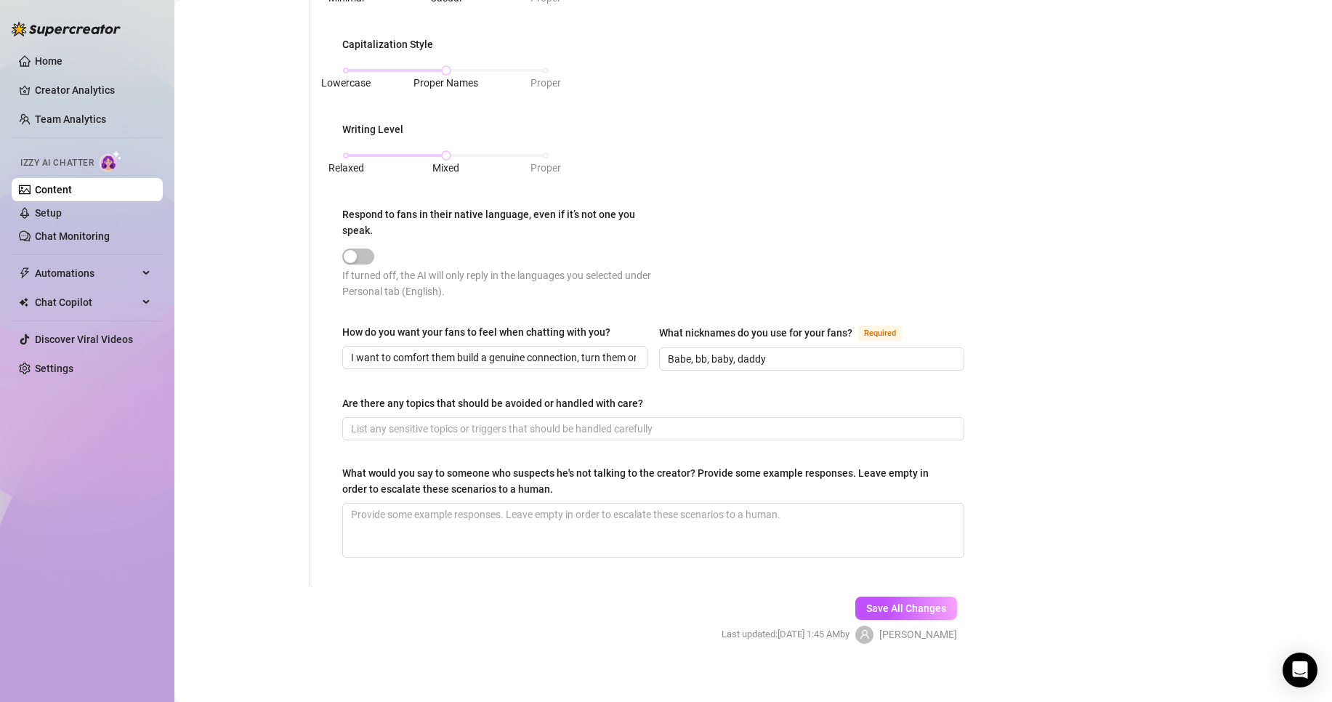
scroll to position [661, 0]
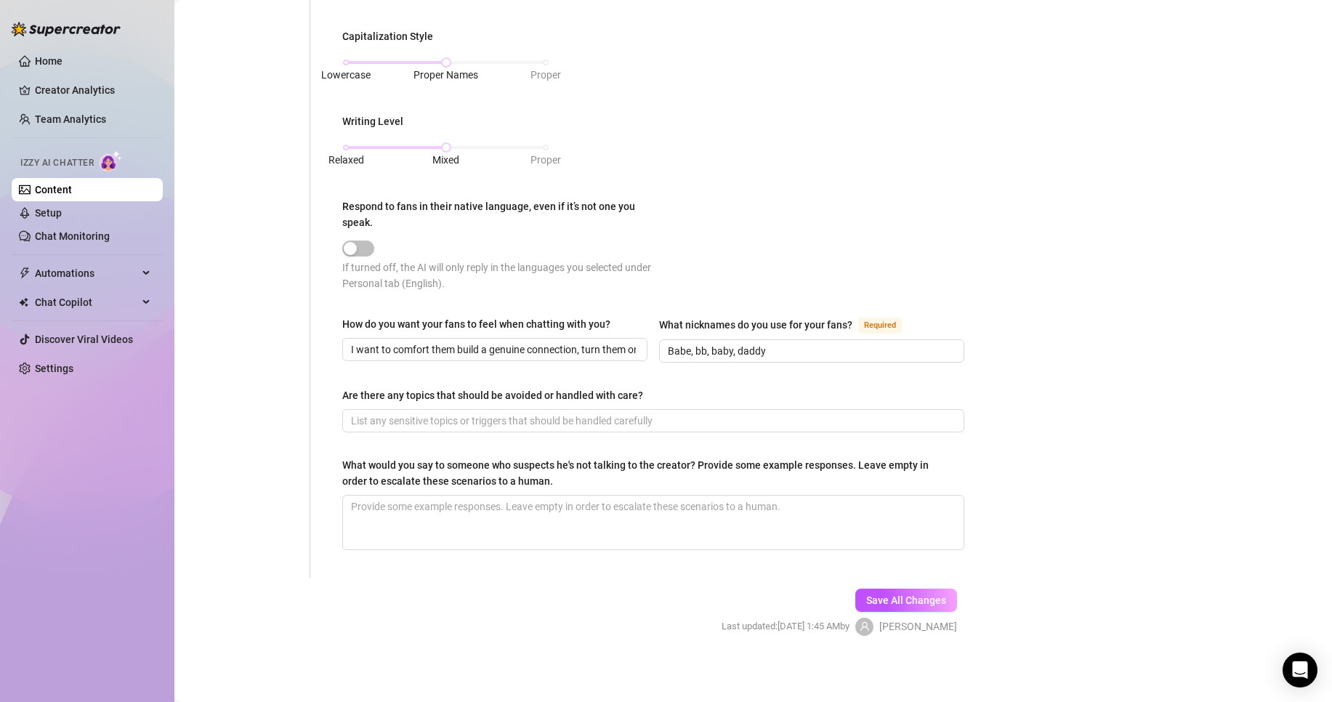
click at [917, 573] on div "What is your persona type? [PERSON_NAME] defines the distinct image and persona…" at bounding box center [653, 27] width 651 height 1101
click at [926, 600] on span "Save All Changes" at bounding box center [906, 601] width 80 height 12
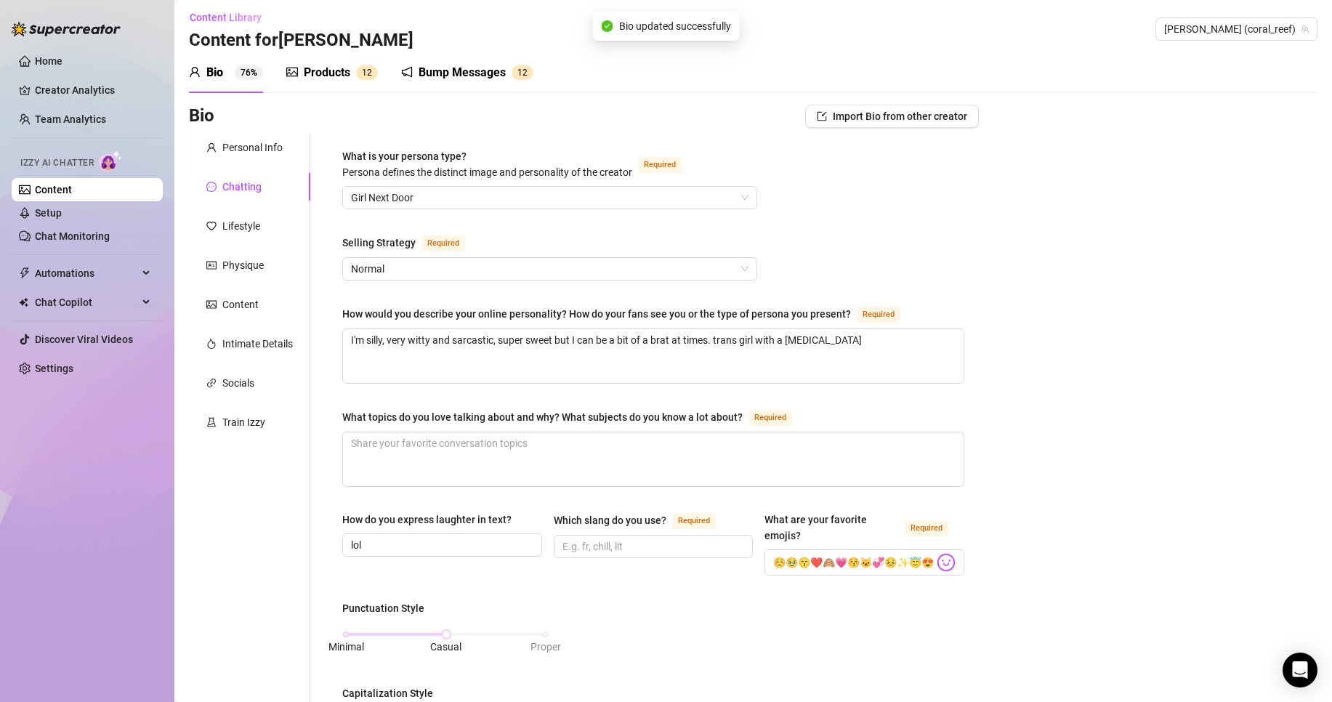
scroll to position [0, 0]
